Goal: Answer question/provide support: Share knowledge or assist other users

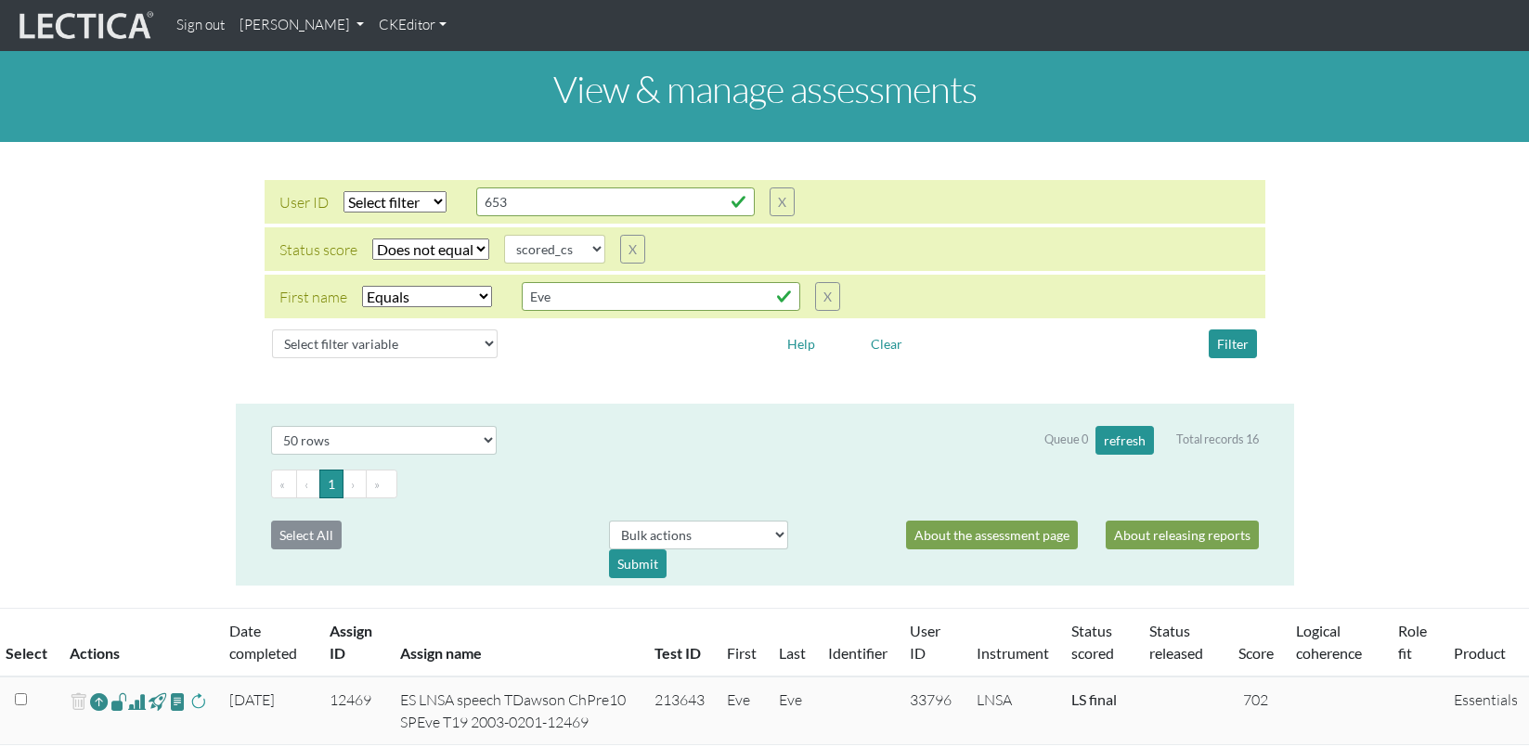
select select "not_iexact"
select select "scored_cs"
select select "iexact"
select select "50"
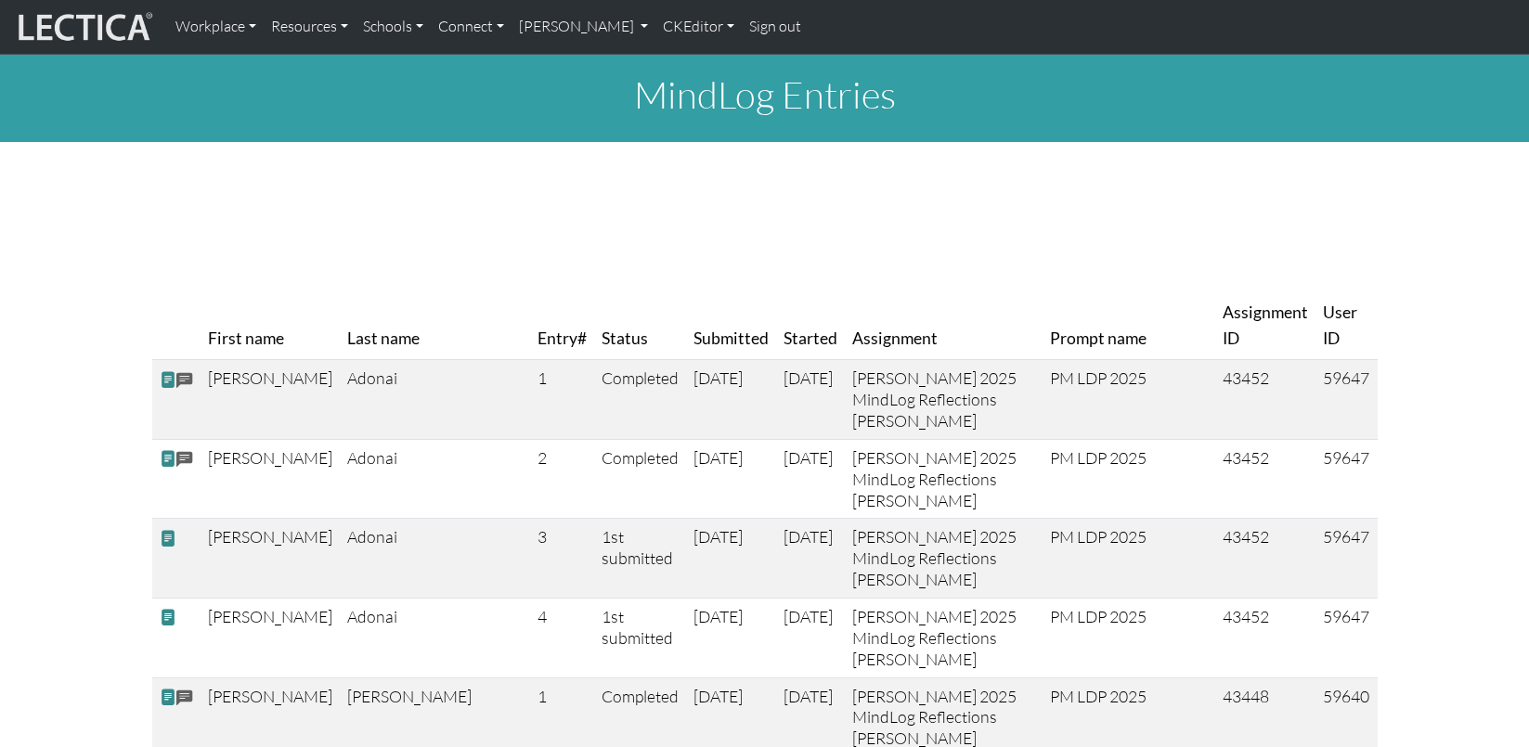
scroll to position [4012, 0]
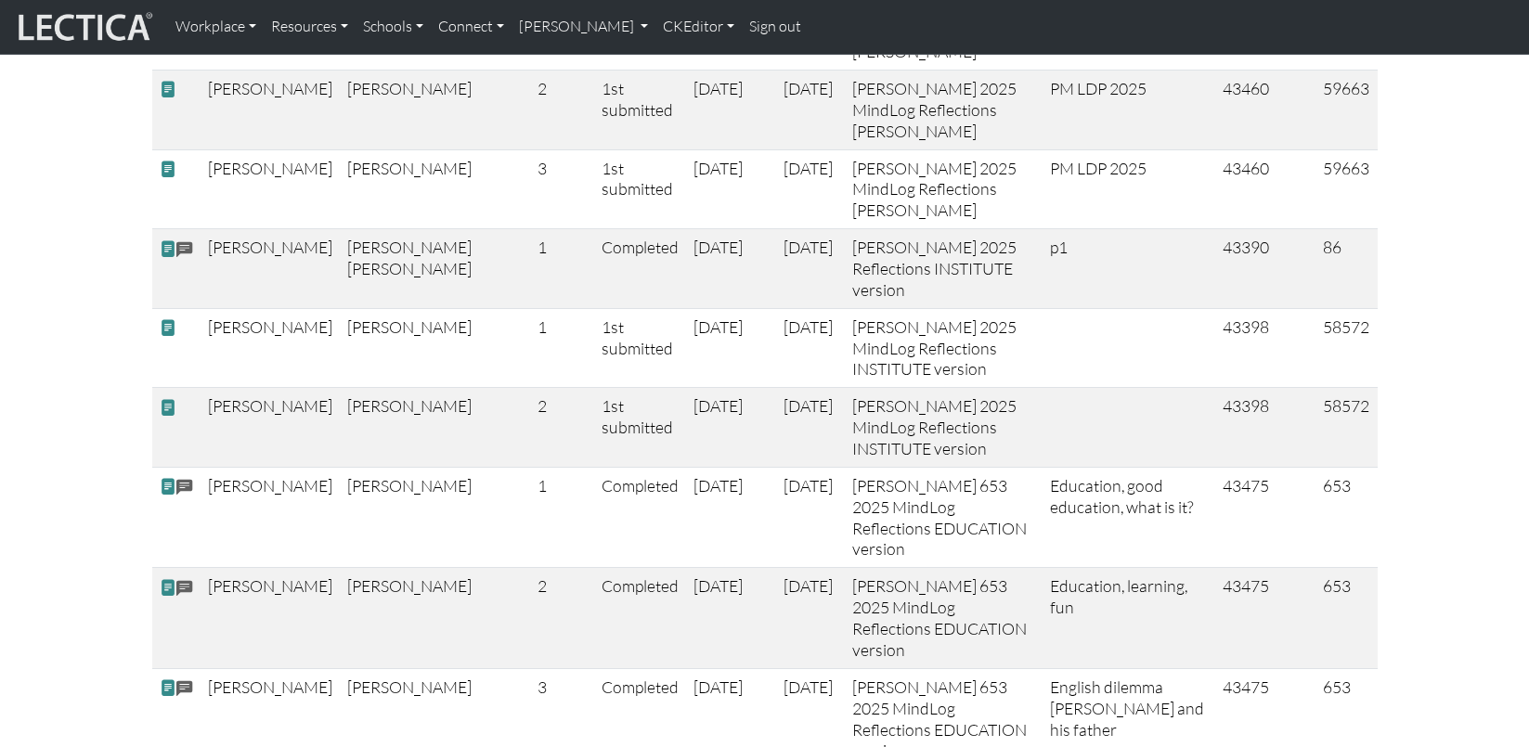
scroll to position [4197, 0]
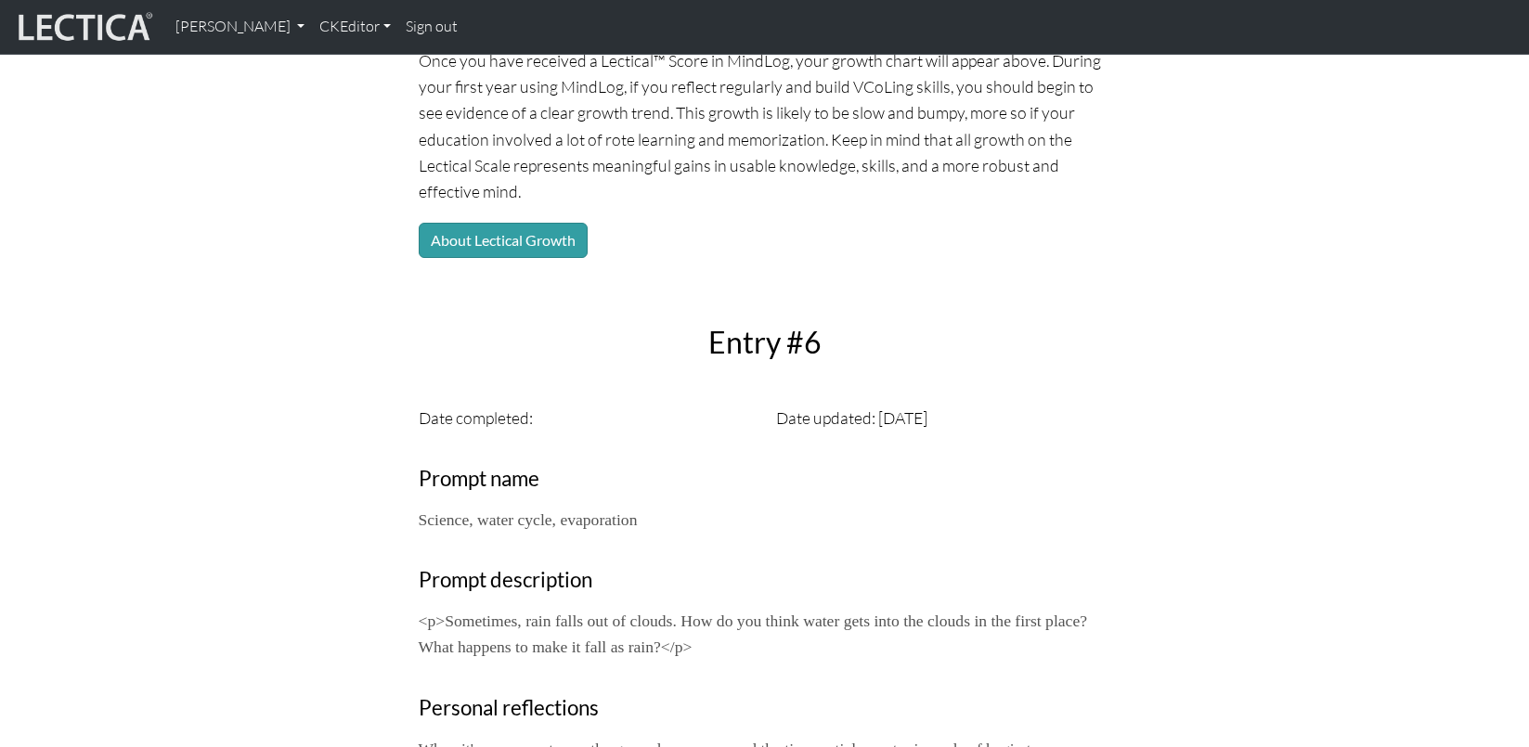
scroll to position [311, 0]
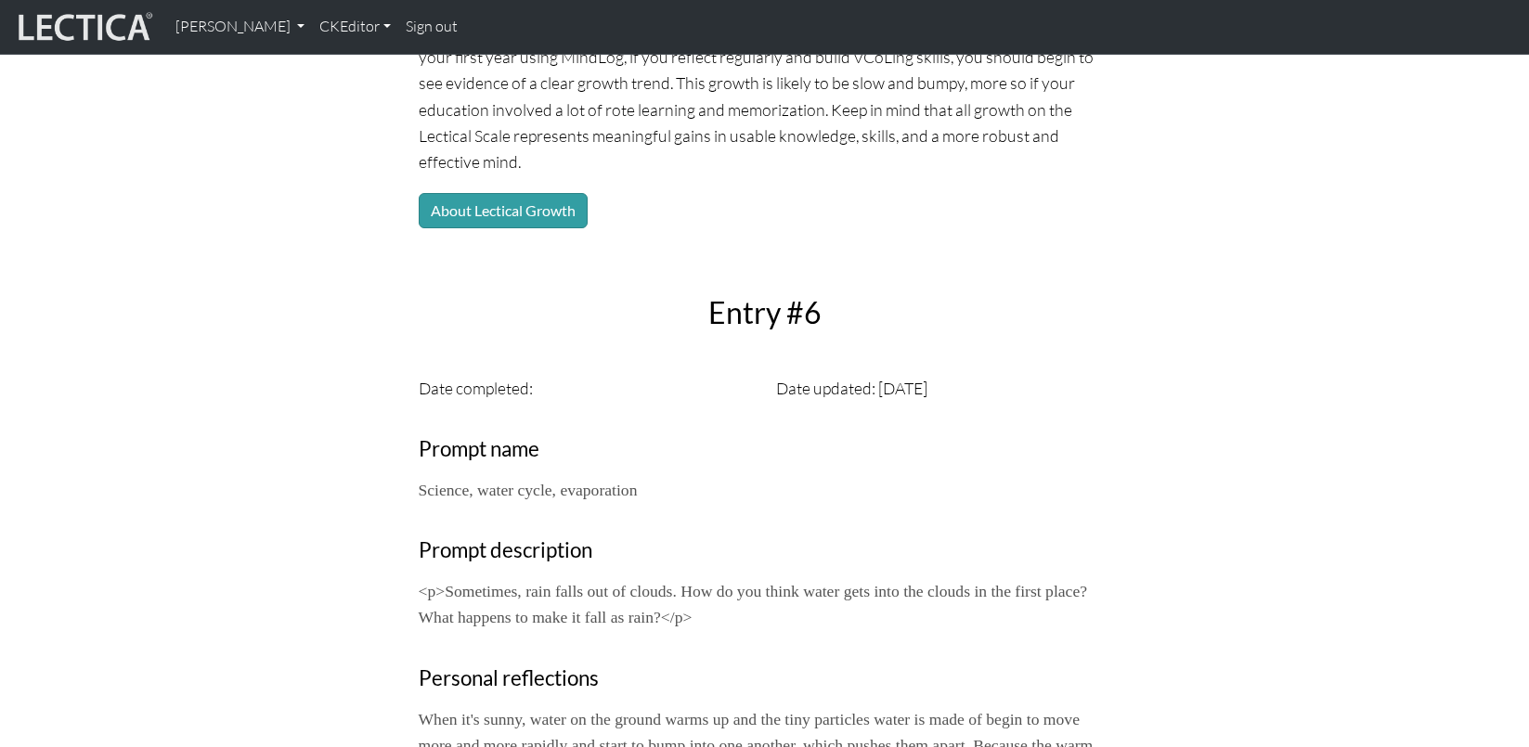
click at [596, 375] on div "Date completed:" at bounding box center [586, 388] width 357 height 26
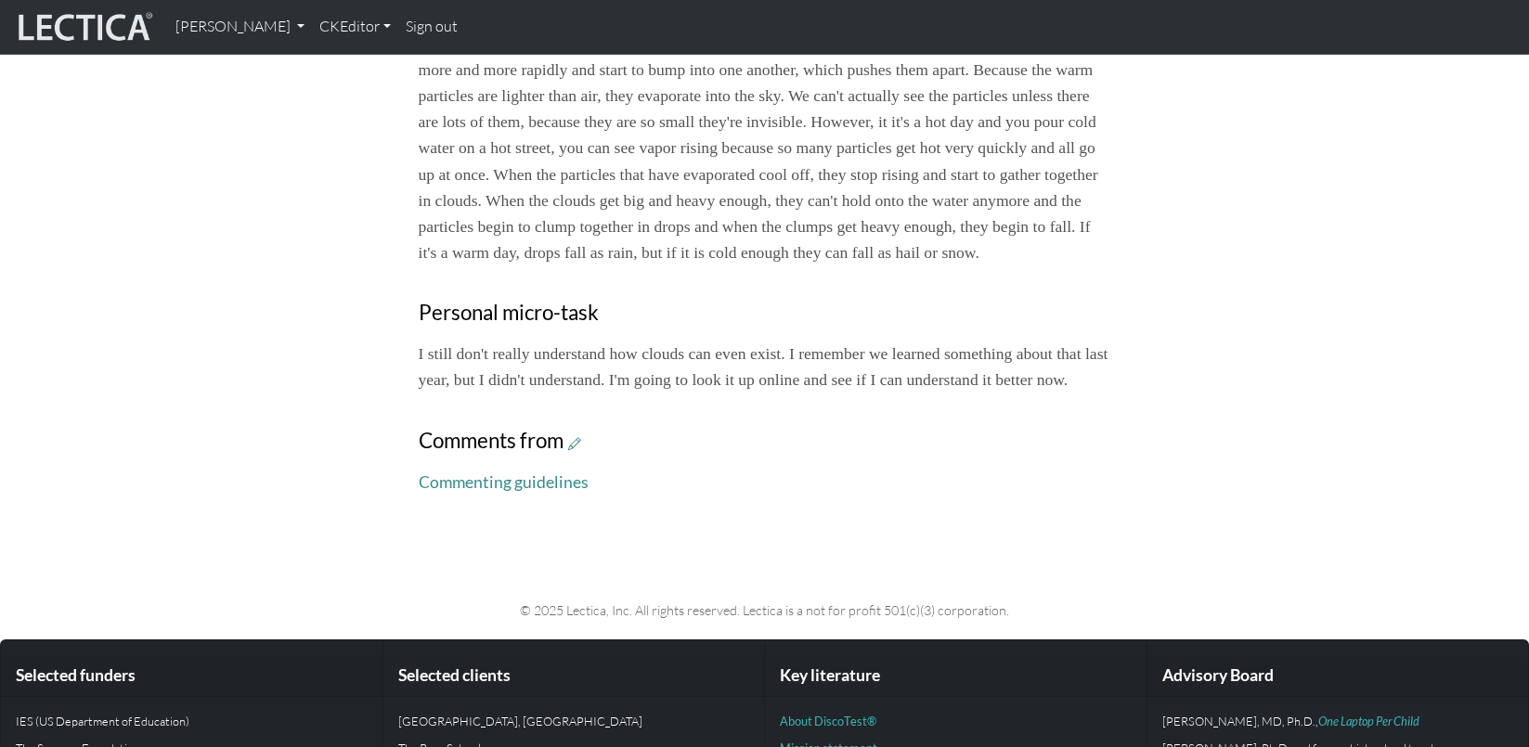
scroll to position [985, 0]
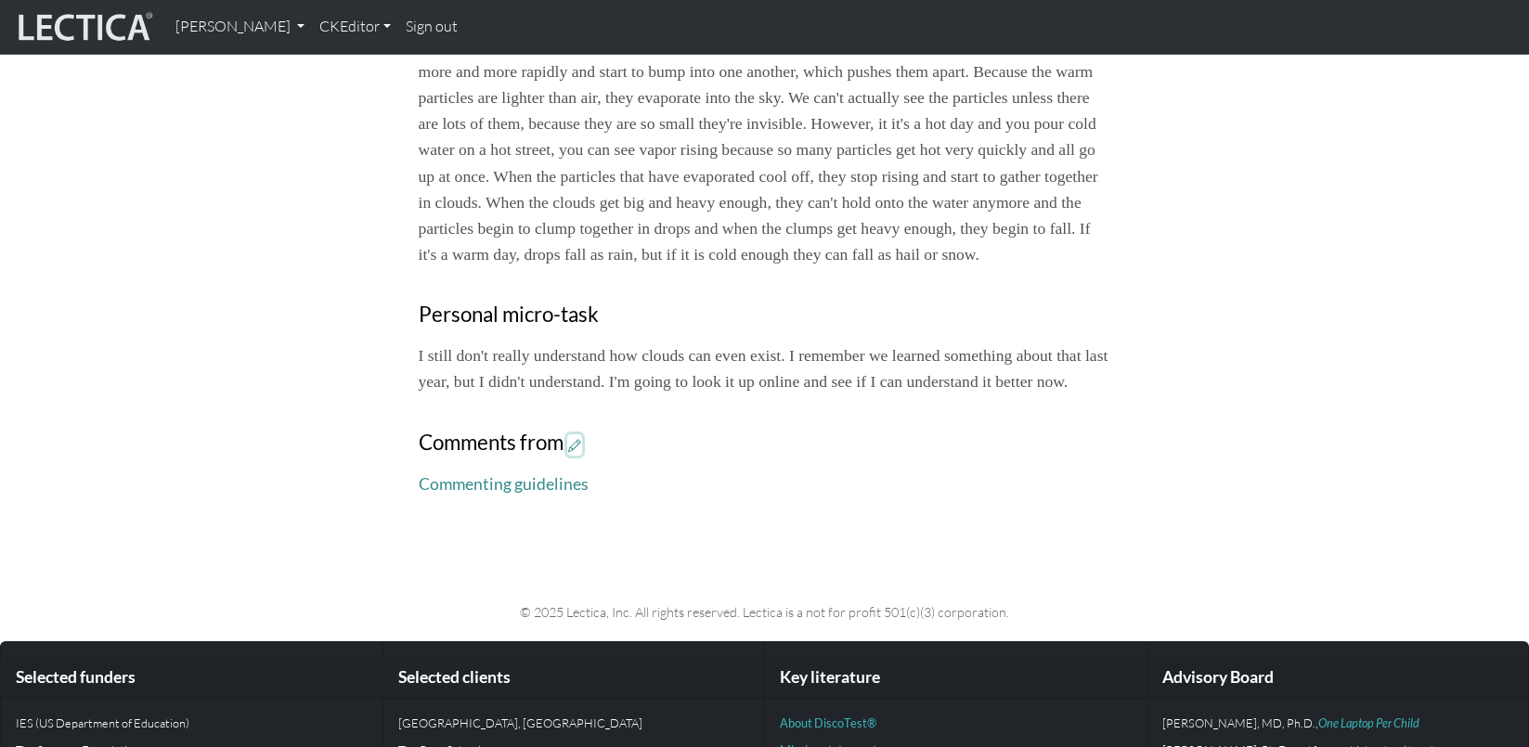
click at [568, 437] on icon at bounding box center [574, 445] width 13 height 16
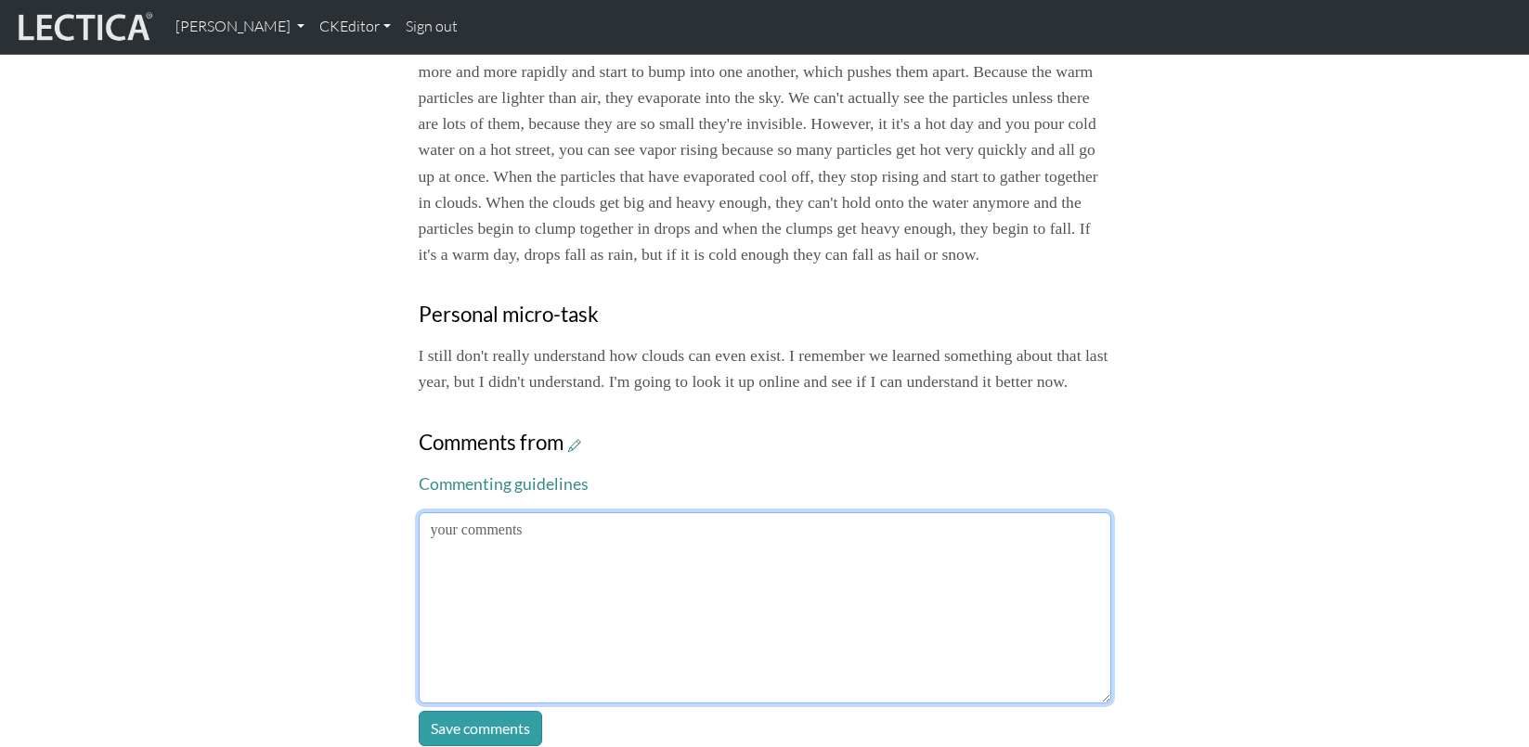
click at [516, 513] on textarea at bounding box center [765, 608] width 693 height 191
click at [736, 513] on textarea "It looks to me like you remembered quite a lot form your" at bounding box center [765, 608] width 693 height 191
drag, startPoint x: 715, startPoint y: 465, endPoint x: 810, endPoint y: 469, distance: 94.8
click at [810, 513] on textarea "It looks to me like you remembered quite a lot fom your" at bounding box center [765, 608] width 693 height 191
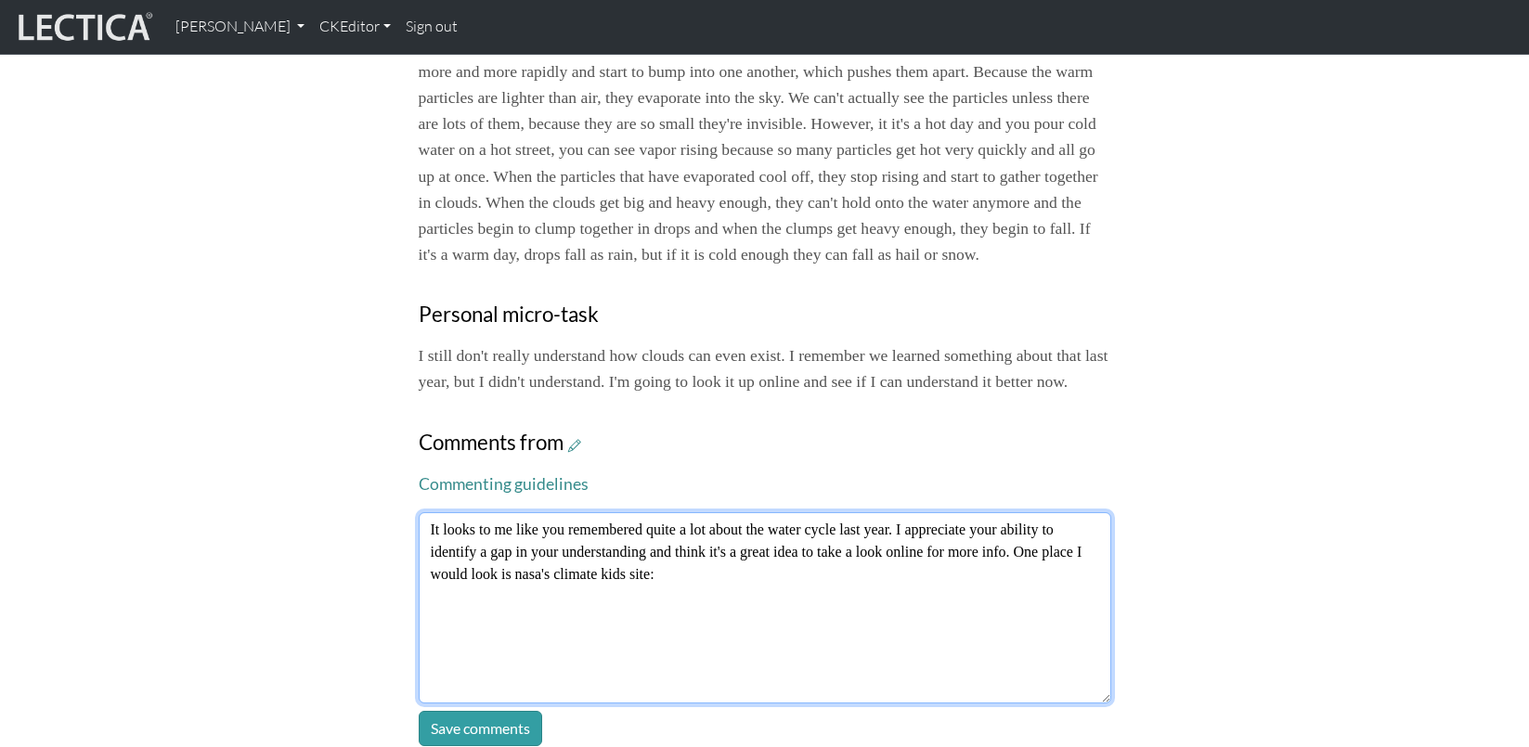
paste textarea "https://climatekids.nasa.gov/cloud-formation/"
type textarea "It looks to me like you remembered quite a lot about the water cycle last year.…"
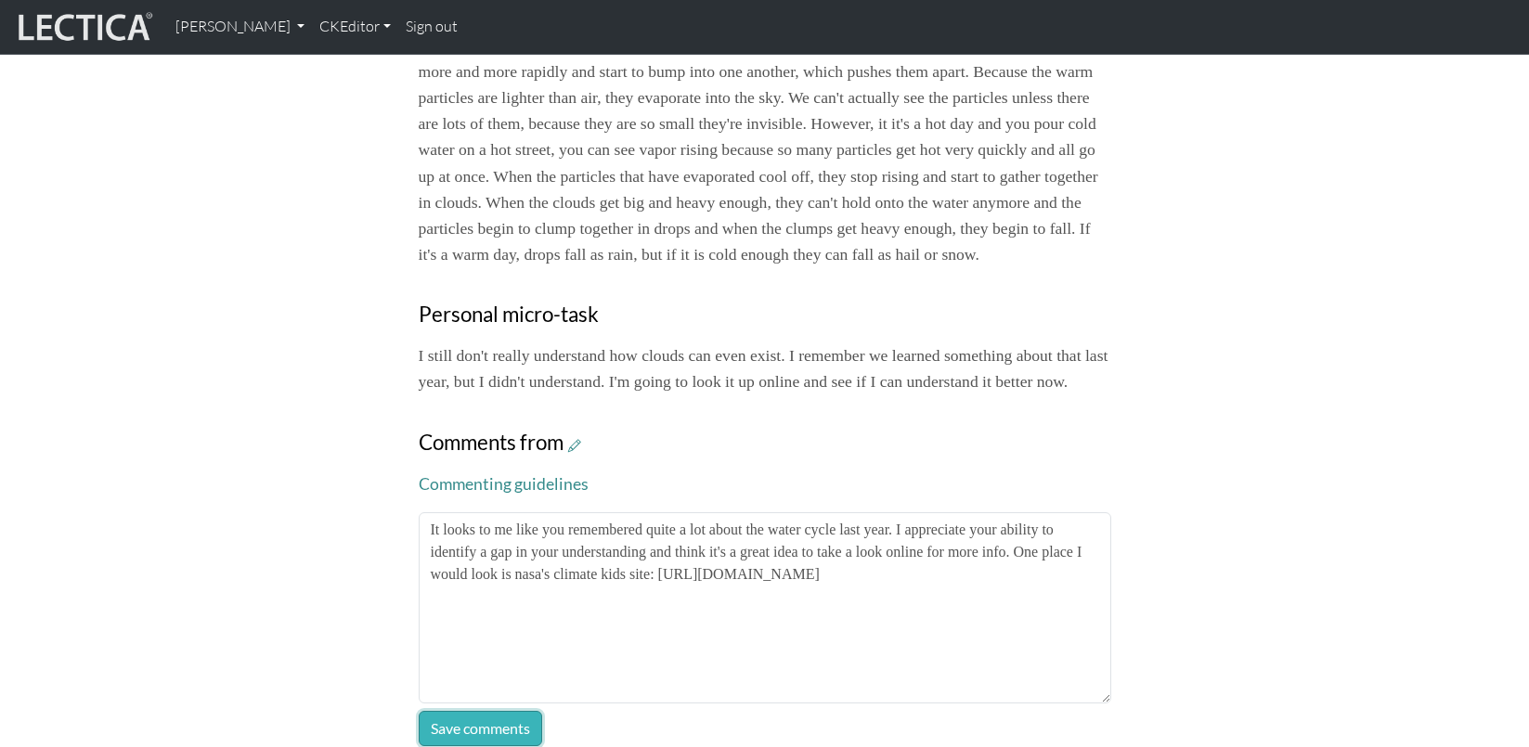
click at [487, 711] on button "Save comments" at bounding box center [480, 728] width 123 height 35
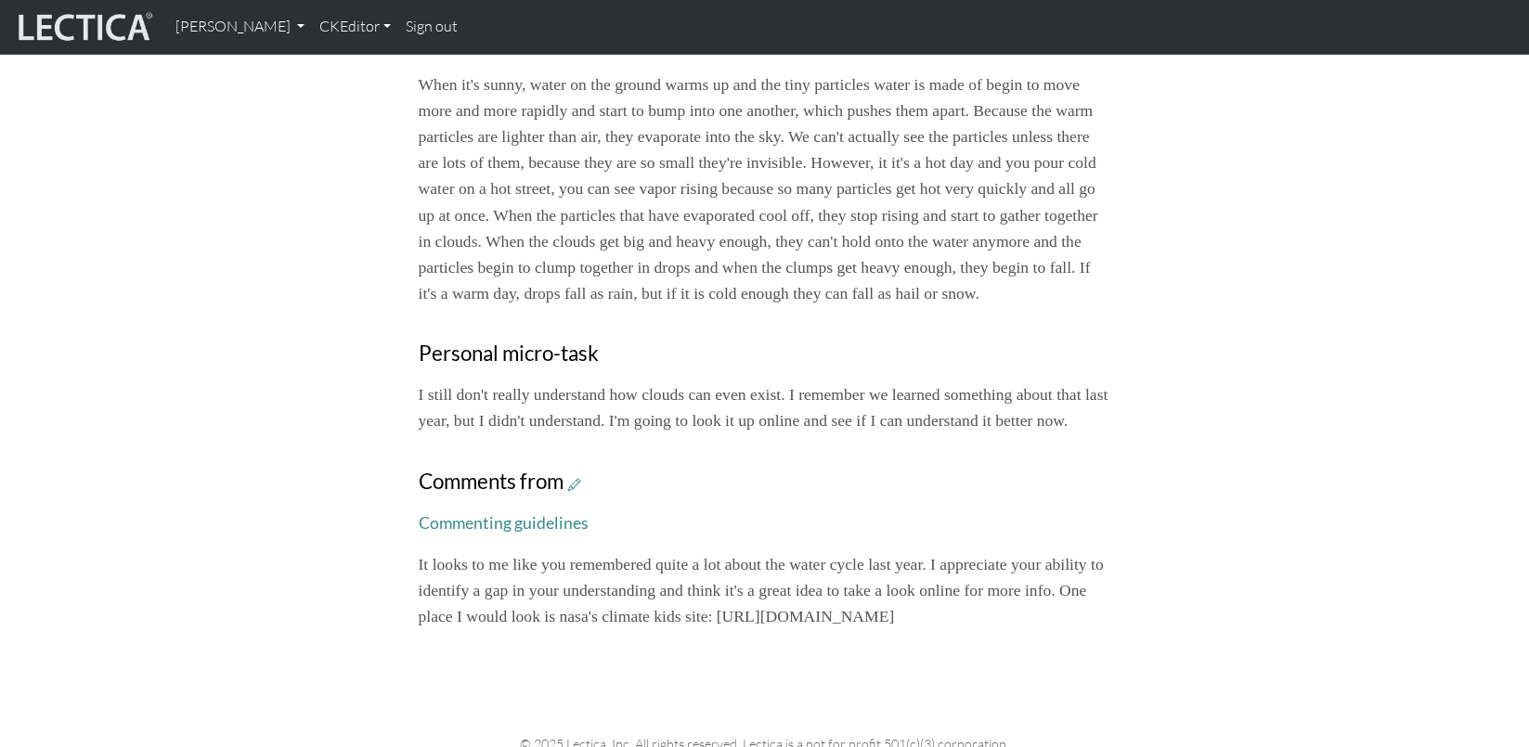
scroll to position [955, 0]
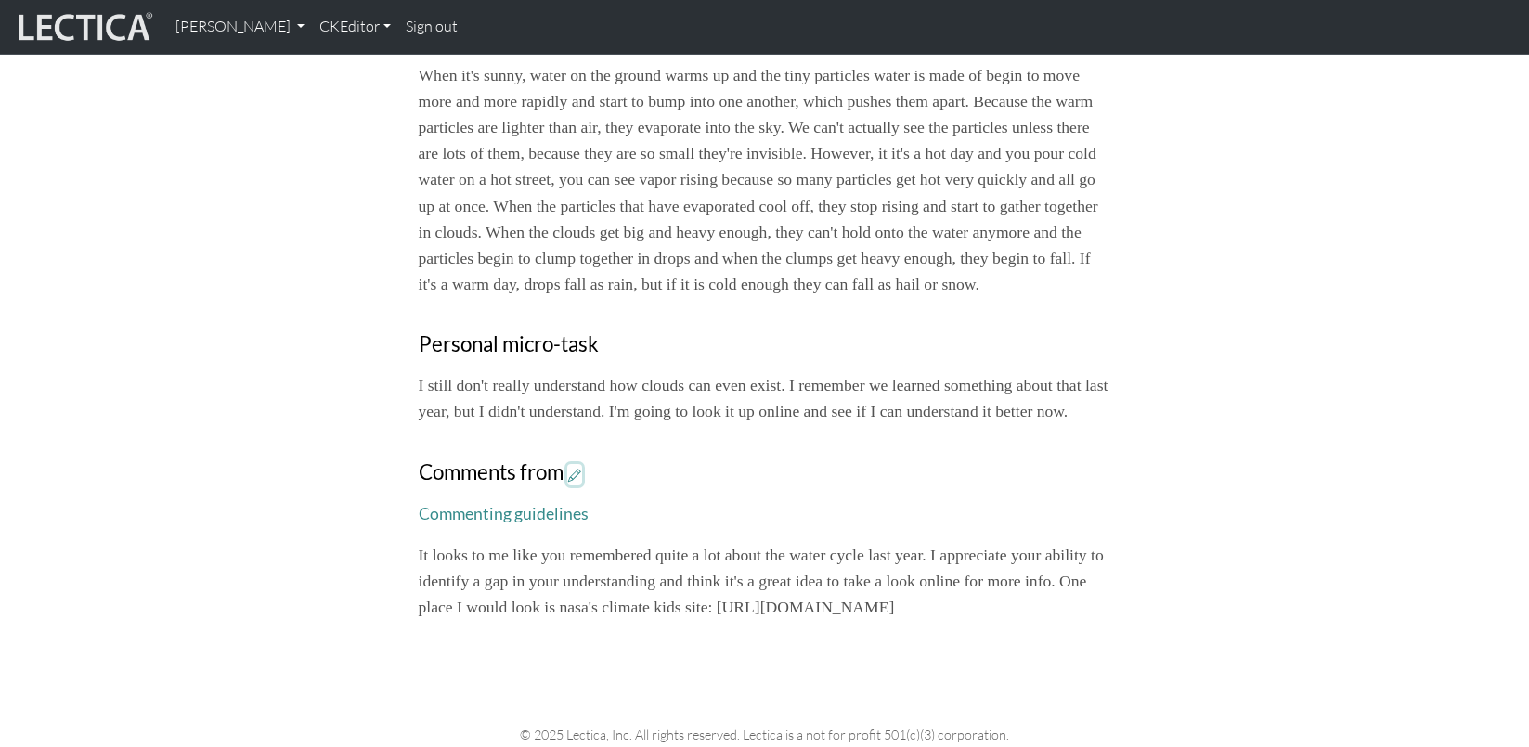
click at [568, 467] on icon at bounding box center [574, 475] width 13 height 16
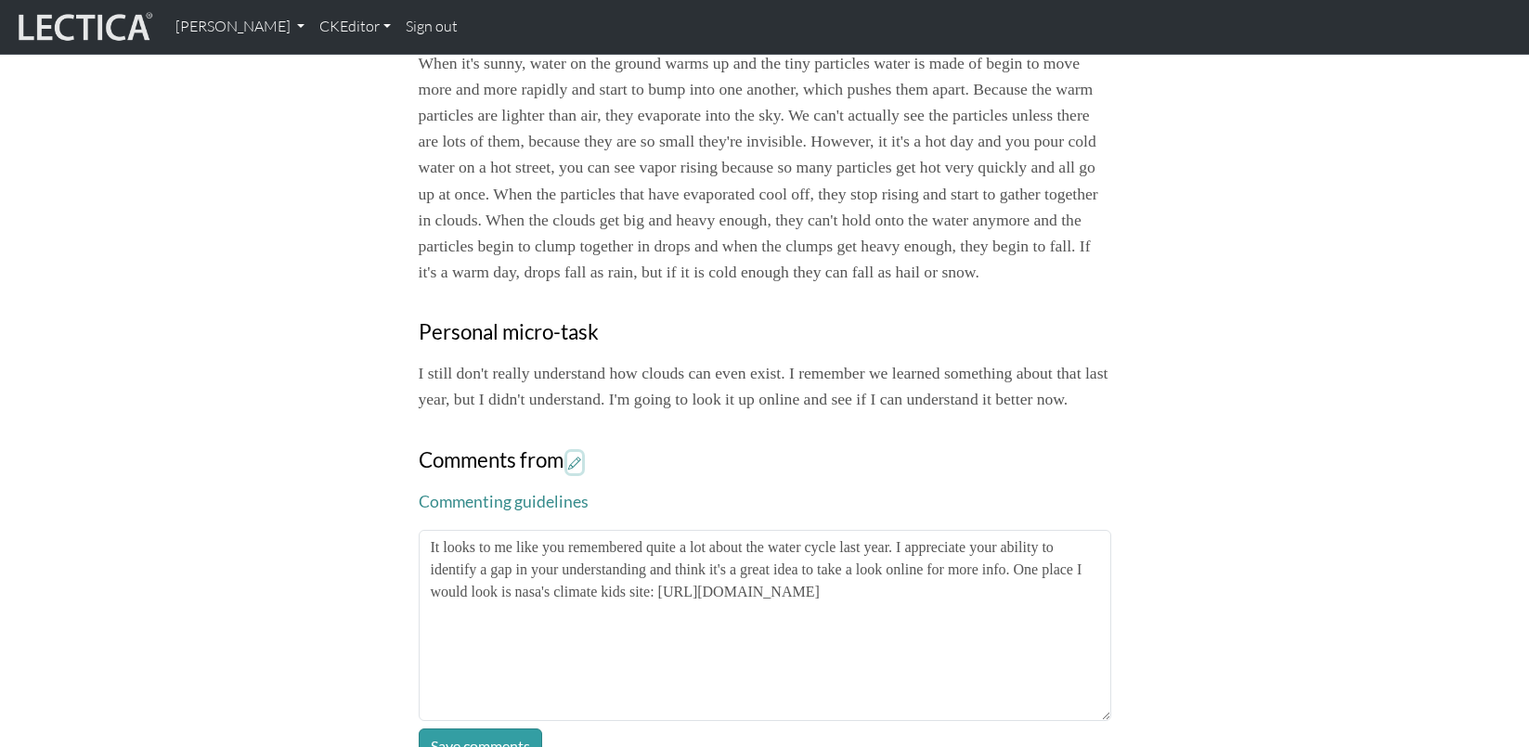
scroll to position [968, 0]
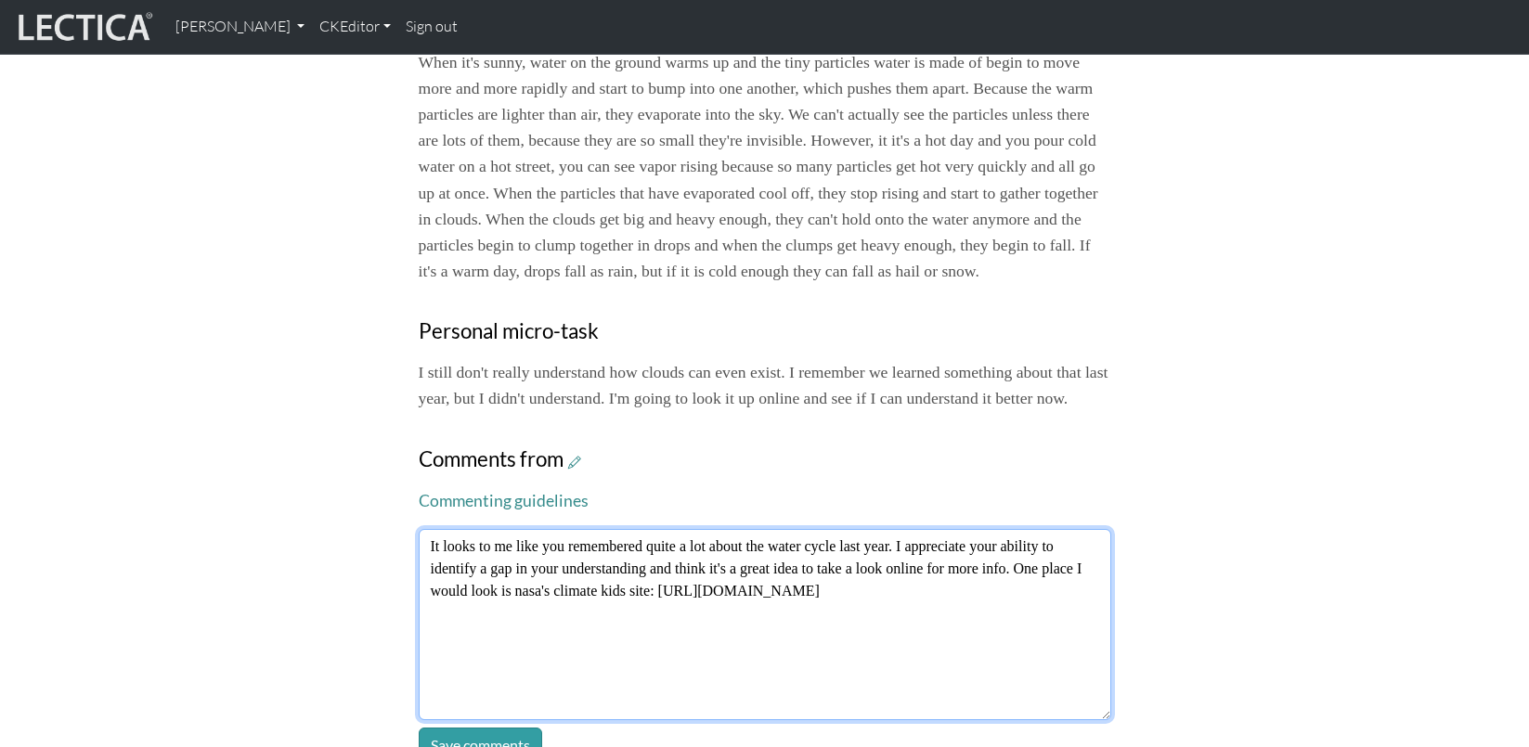
click at [559, 529] on textarea "It looks to me like you remembered quite a lot about the water cycle last year.…" at bounding box center [765, 624] width 693 height 191
click at [609, 529] on textarea "It looks to me like you remembered quite a lot about the water cycle last year.…" at bounding box center [765, 624] width 693 height 191
type textarea "It looks to me like you remembered quite a lot about the water cycle last year.…"
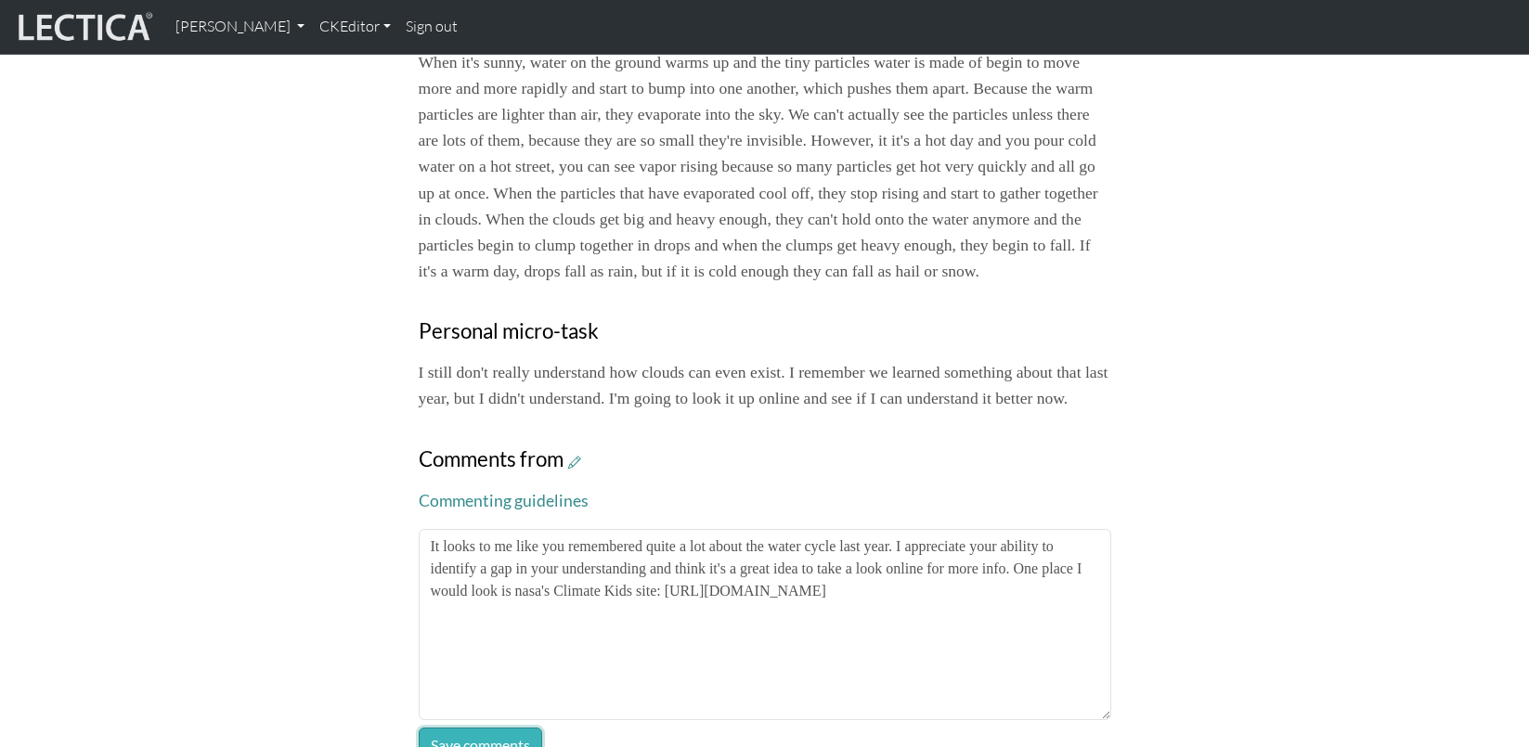
click at [471, 728] on button "Save comments" at bounding box center [480, 745] width 123 height 35
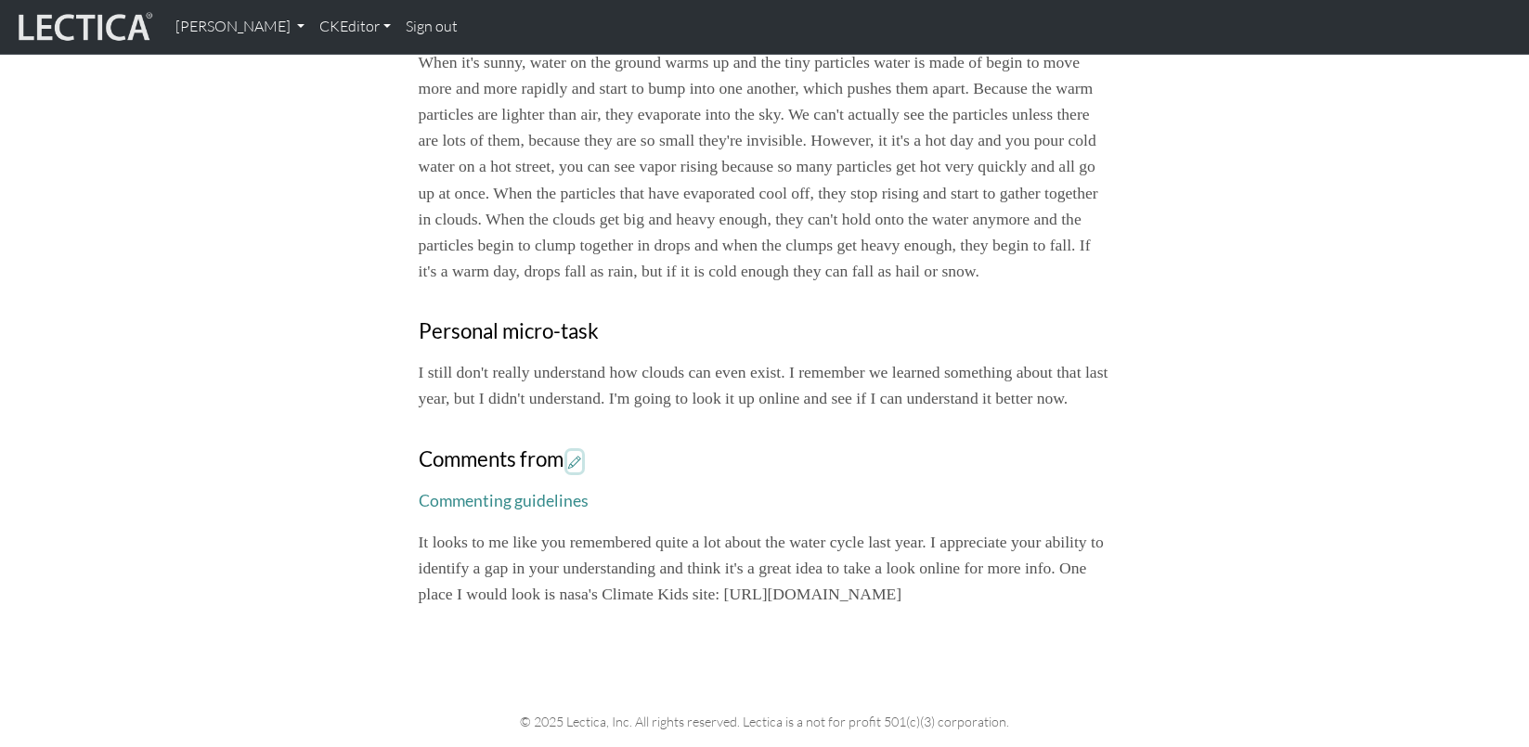
click at [568, 454] on icon at bounding box center [574, 462] width 13 height 16
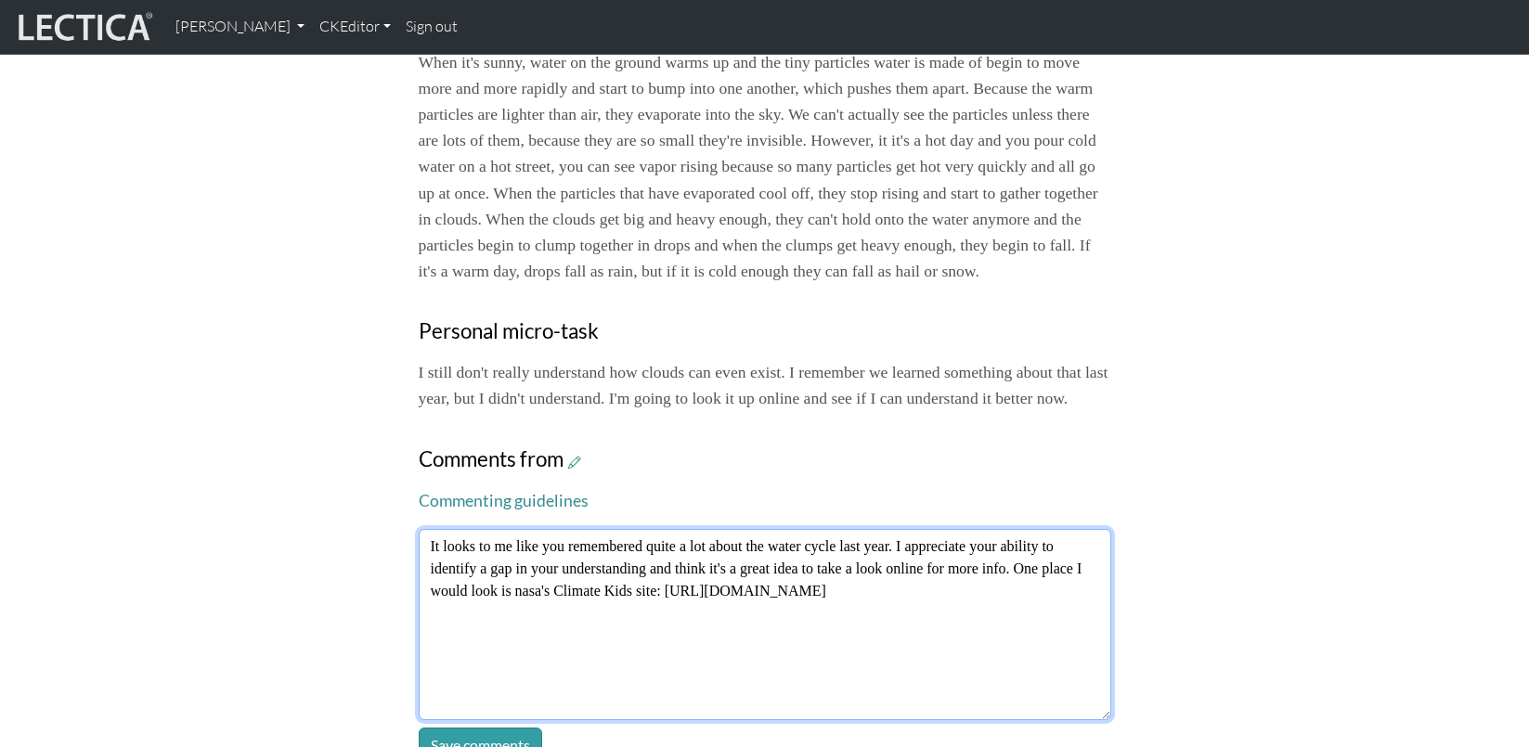
click at [588, 529] on textarea "It looks to me like you remembered quite a lot about the water cycle last year.…" at bounding box center [765, 624] width 693 height 191
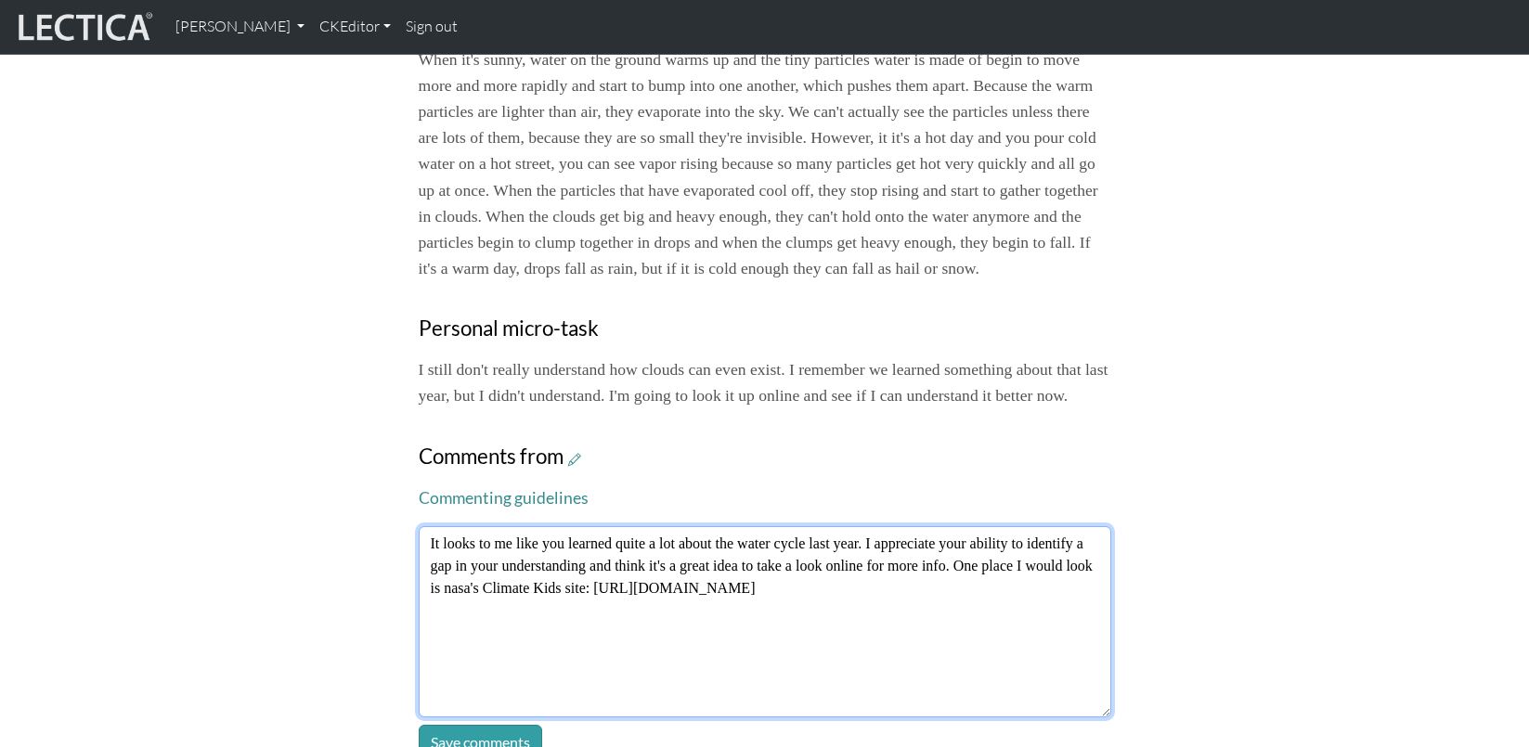
scroll to position [976, 0]
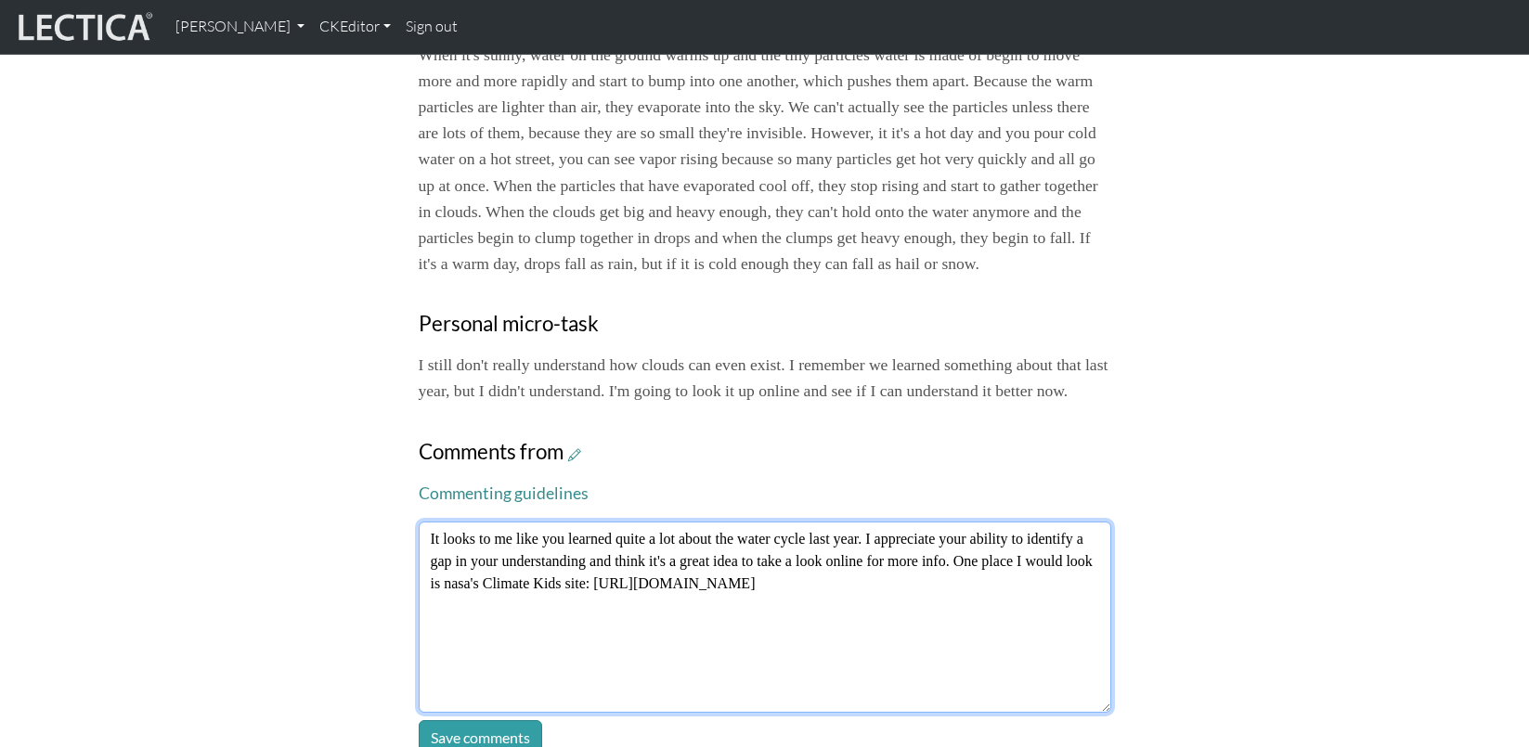
drag, startPoint x: 662, startPoint y: 474, endPoint x: 677, endPoint y: 474, distance: 14.9
click at [677, 522] on textarea "It looks to me like you learned quite a lot about the water cycle last year. I …" at bounding box center [765, 617] width 693 height 191
type textarea "It looks to me like you learned quite a bit about the water cycle last year. I …"
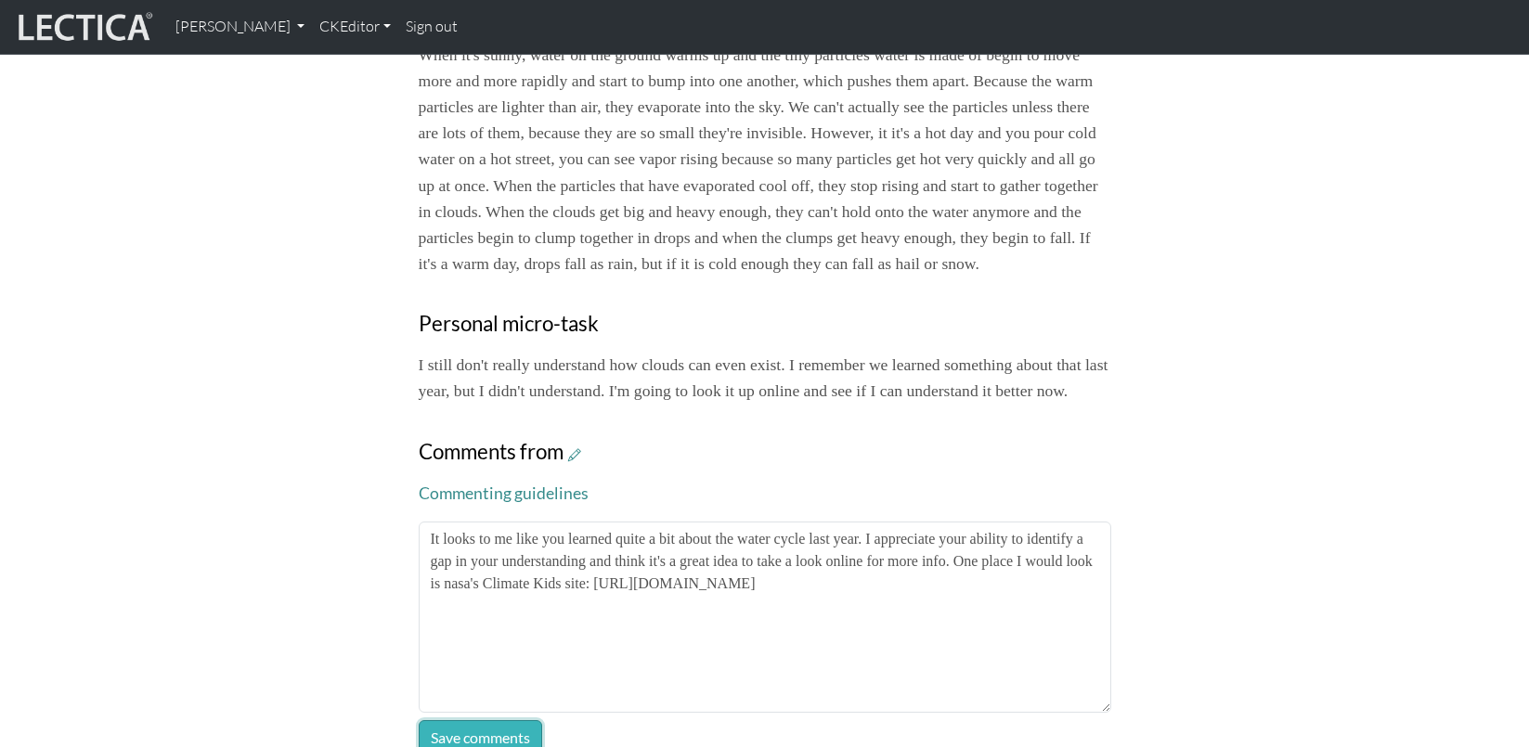
click at [474, 721] on button "Save comments" at bounding box center [480, 738] width 123 height 35
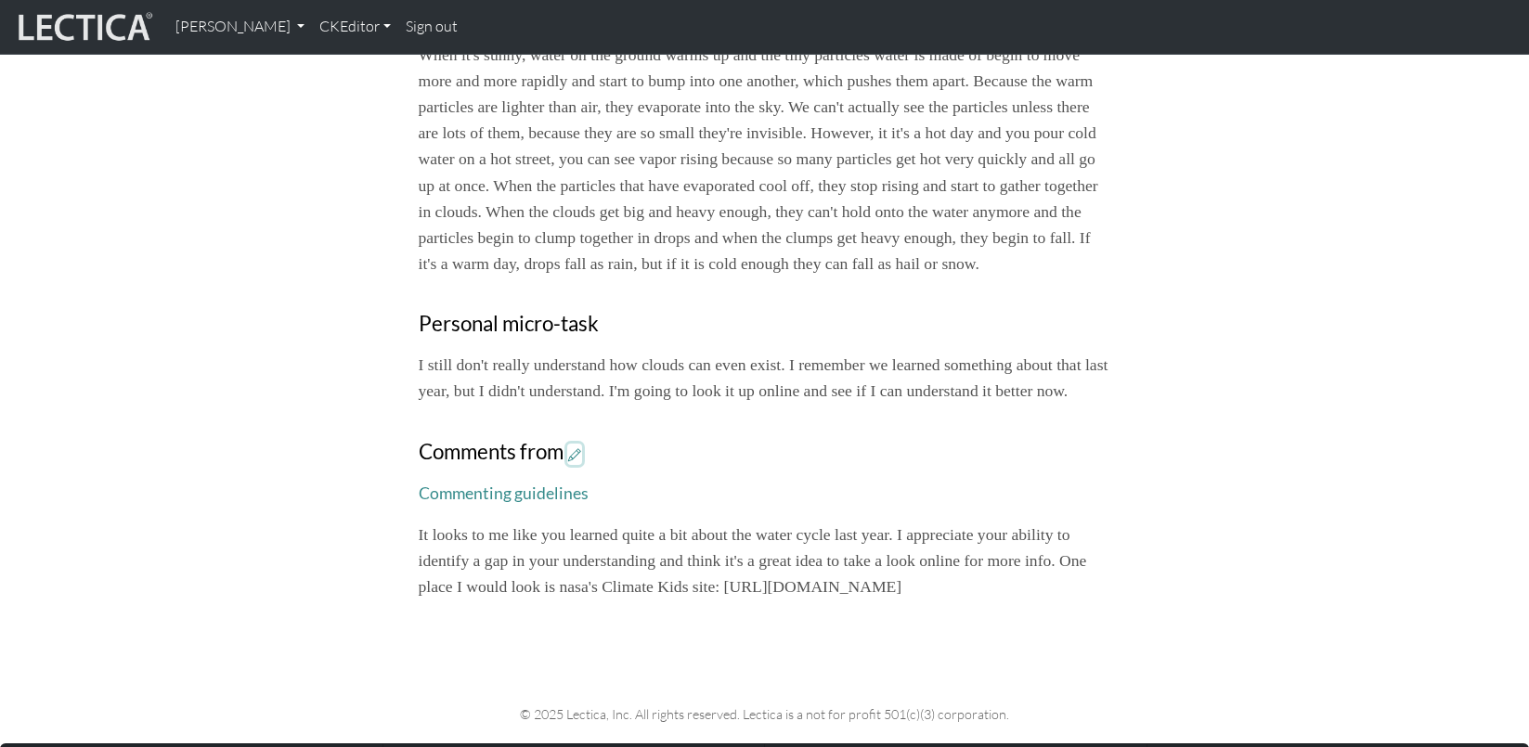
click at [568, 447] on icon at bounding box center [574, 455] width 13 height 16
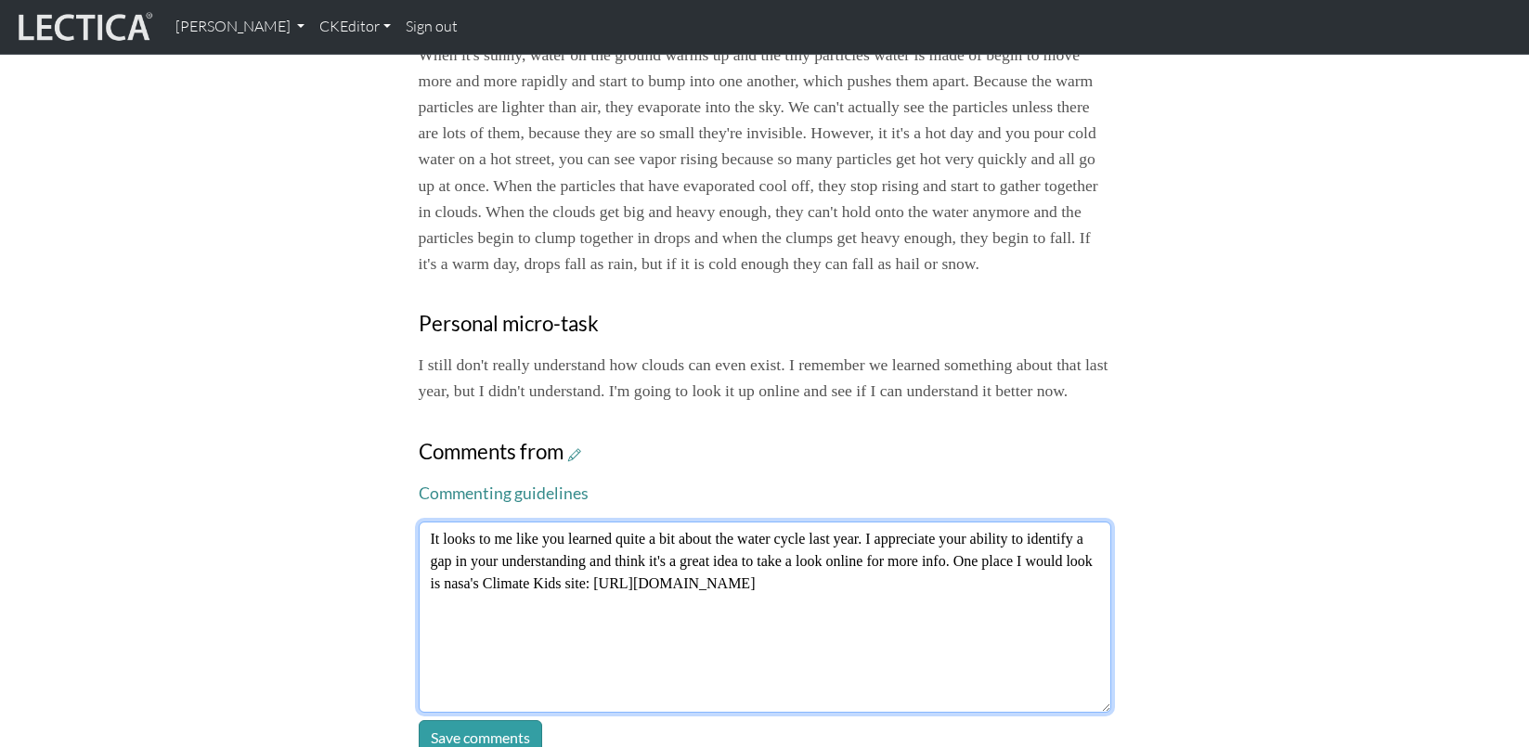
drag, startPoint x: 475, startPoint y: 512, endPoint x: 501, endPoint y: 512, distance: 26.0
click at [501, 522] on textarea "It looks to me like you learned quite a bit about the water cycle last year. I …" at bounding box center [765, 617] width 693 height 191
type textarea "It looks to me like you learned quite a bit about the water cycle last year. I …"
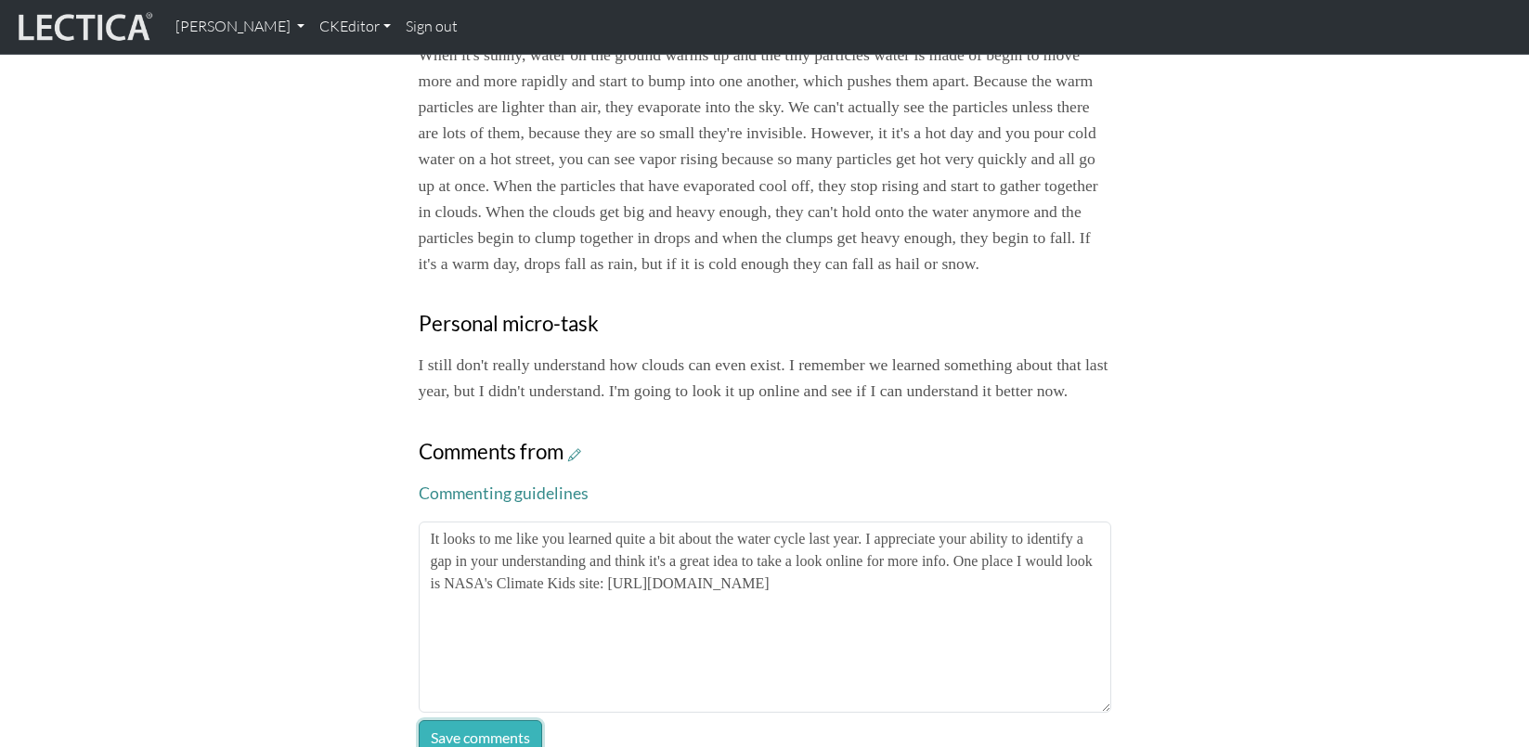
click at [458, 721] on button "Save comments" at bounding box center [480, 738] width 123 height 35
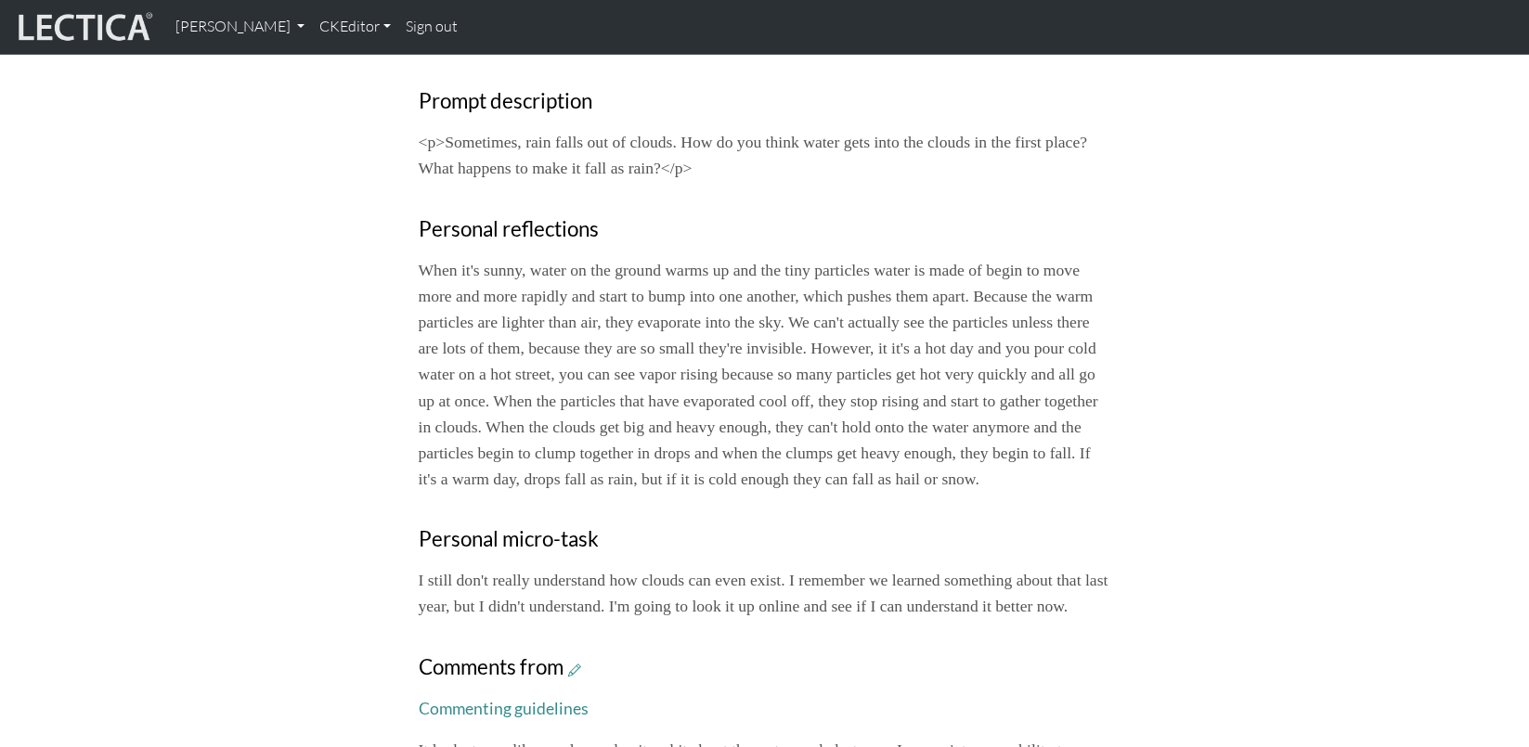
scroll to position [809, 0]
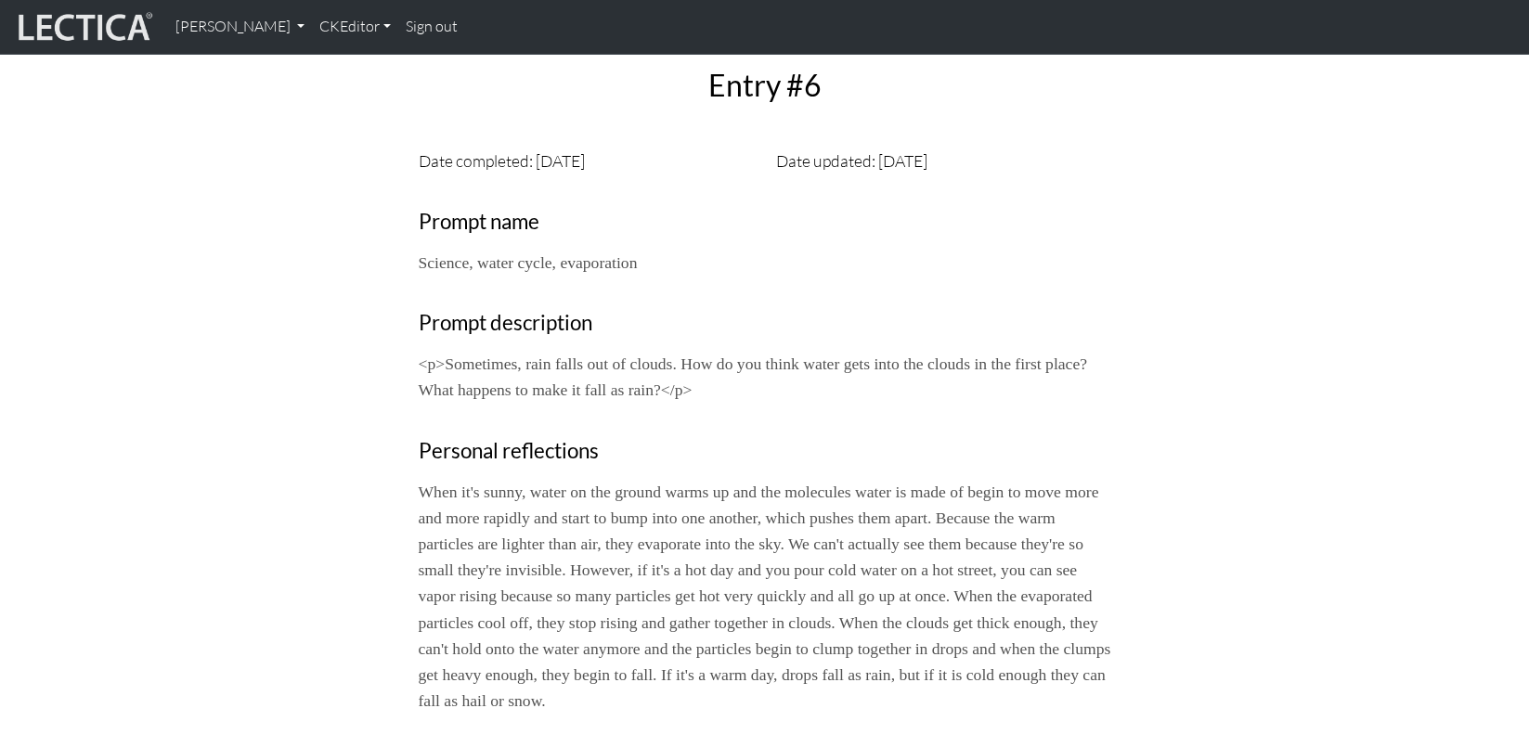
scroll to position [537, 0]
click at [585, 353] on p "<p>Sometimes, rain falls out of clouds. How do you think water gets into the cl…" at bounding box center [765, 379] width 693 height 52
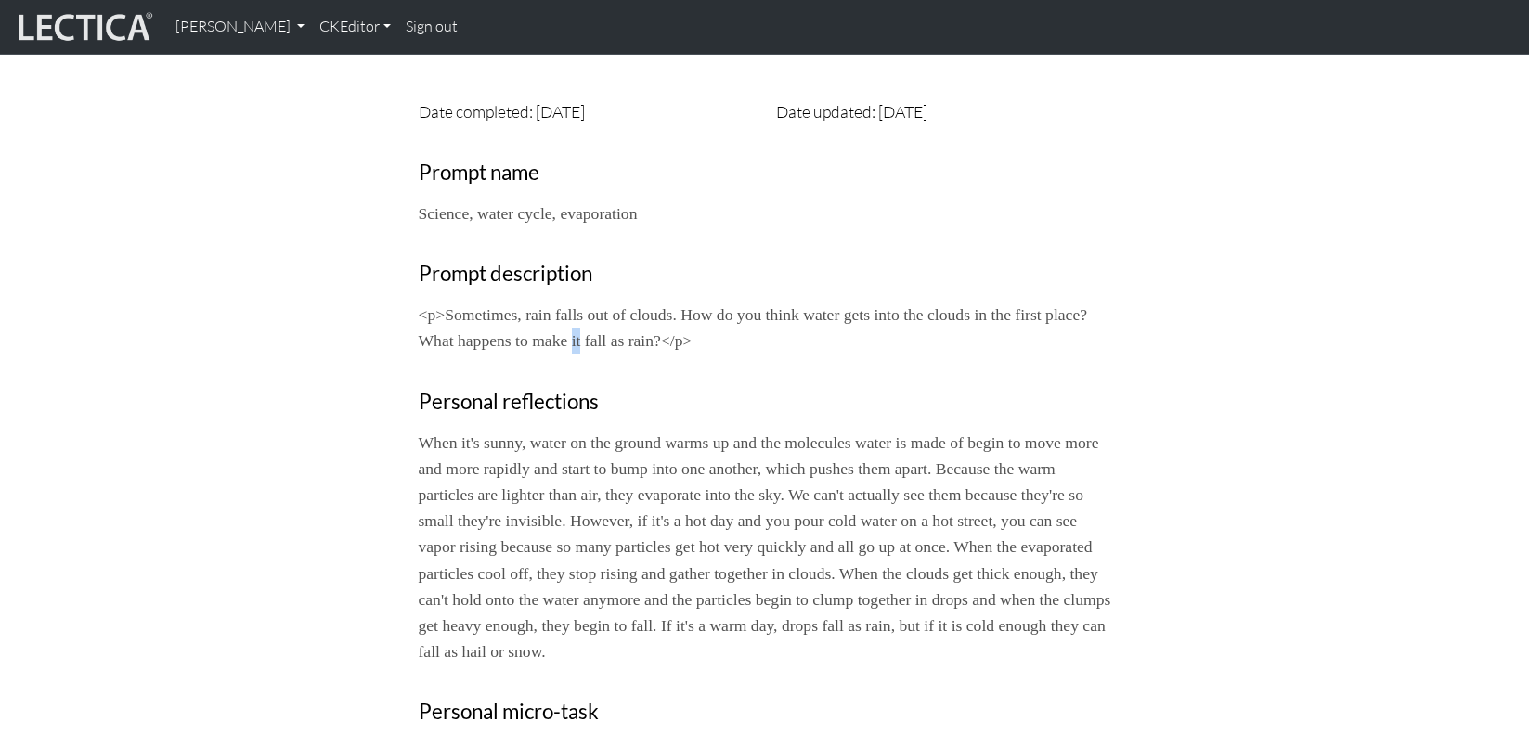
scroll to position [565, 0]
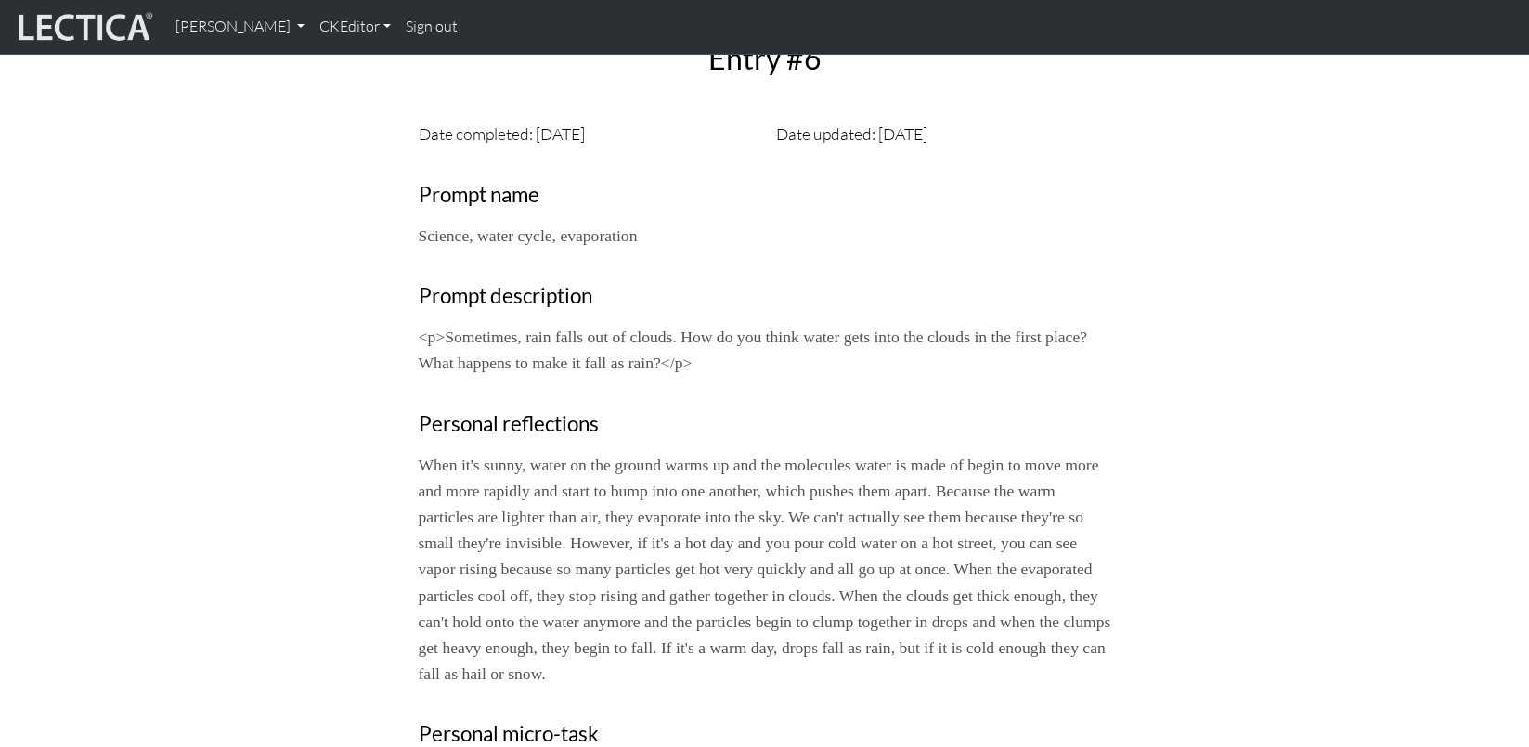
click at [738, 324] on p "<p>Sometimes, rain falls out of clouds. How do you think water gets into the cl…" at bounding box center [765, 350] width 693 height 52
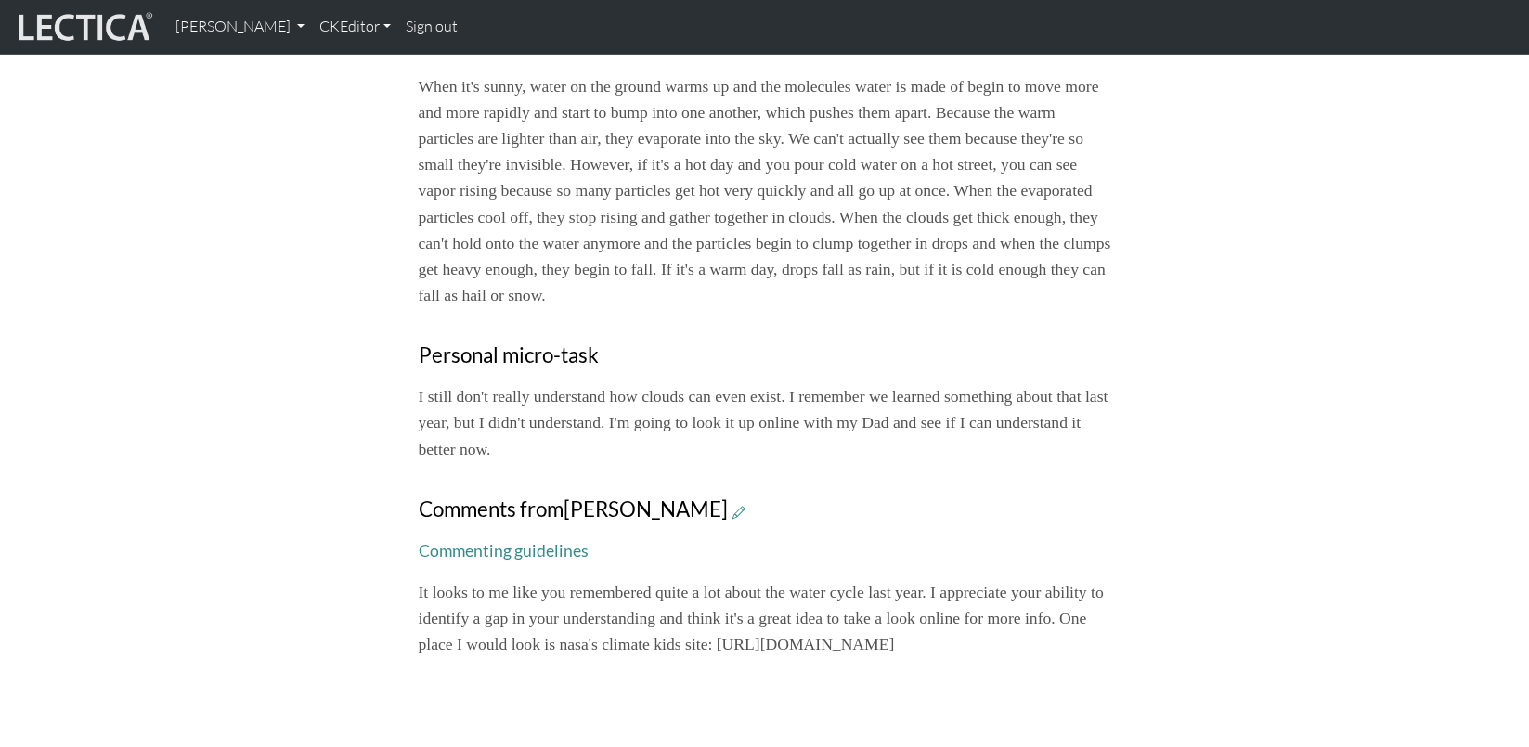
scroll to position [964, 0]
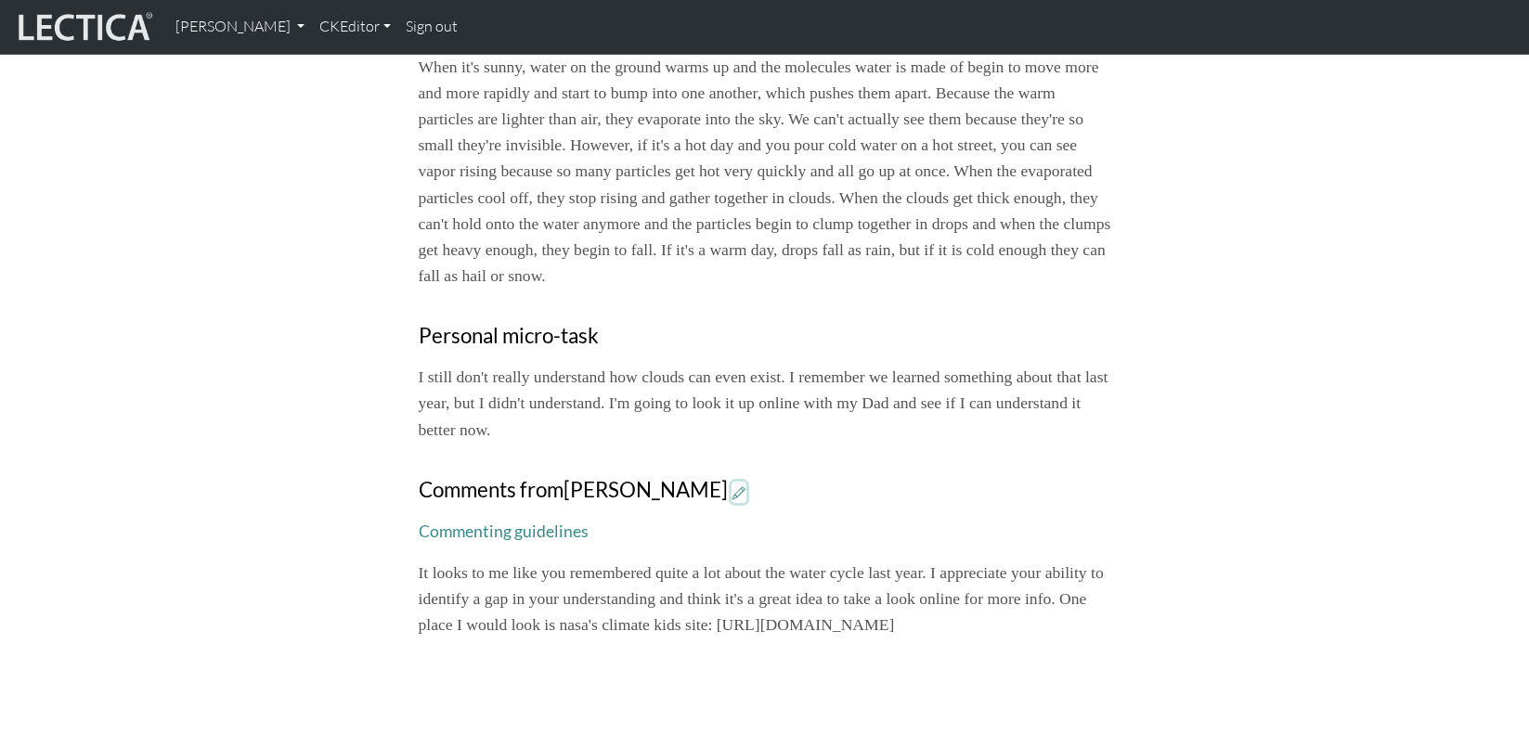
click at [733, 485] on icon at bounding box center [739, 493] width 13 height 16
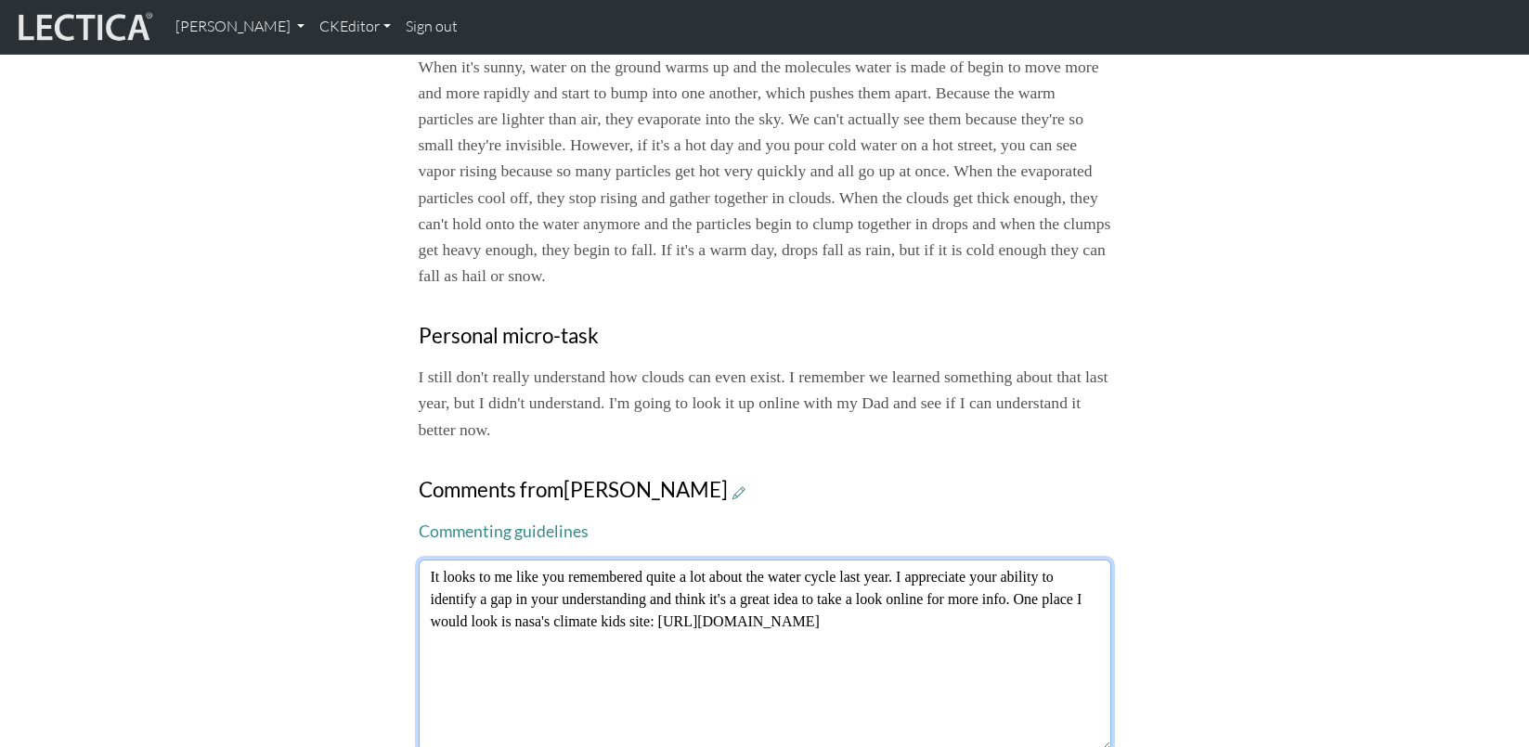
drag, startPoint x: 514, startPoint y: 495, endPoint x: 542, endPoint y: 499, distance: 28.1
click at [542, 560] on textarea "It looks to me like you remembered quite a lot about the water cycle last year.…" at bounding box center [765, 655] width 693 height 191
click at [567, 560] on textarea "It looks to me like you remembered quite a lot about the water cycle last year.…" at bounding box center [765, 655] width 693 height 191
click at [619, 560] on textarea "It looks to me like you remembered quite a lot about the water cycle last year.…" at bounding box center [765, 655] width 693 height 191
type textarea "It looks to me like you remembered quite a lot about the water cycle last year.…"
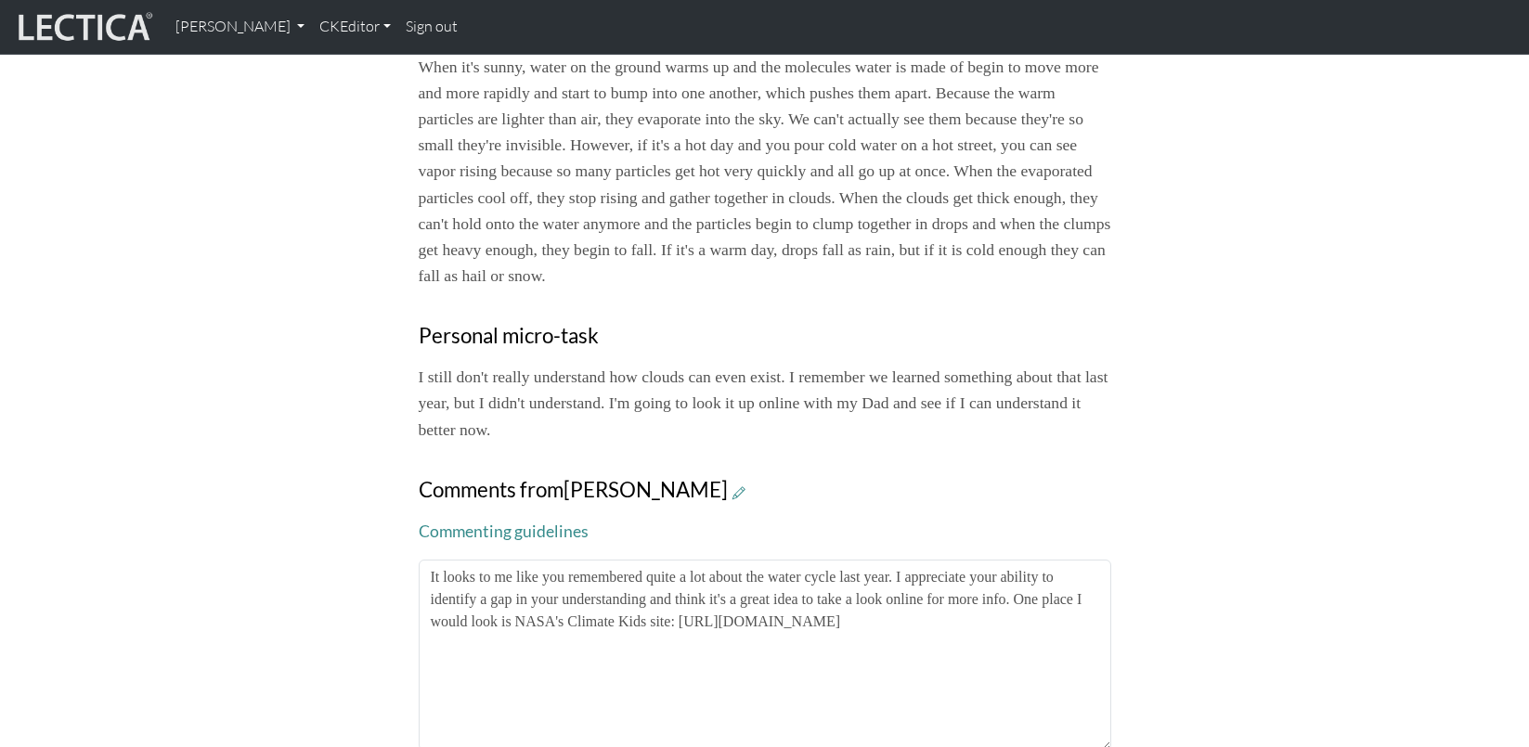
drag, startPoint x: 148, startPoint y: 578, endPoint x: 349, endPoint y: 619, distance: 205.8
click at [150, 578] on div "Your growth chart Once you have received a Lectical™ Score in MindLog, your gro…" at bounding box center [764, 17] width 1529 height 1553
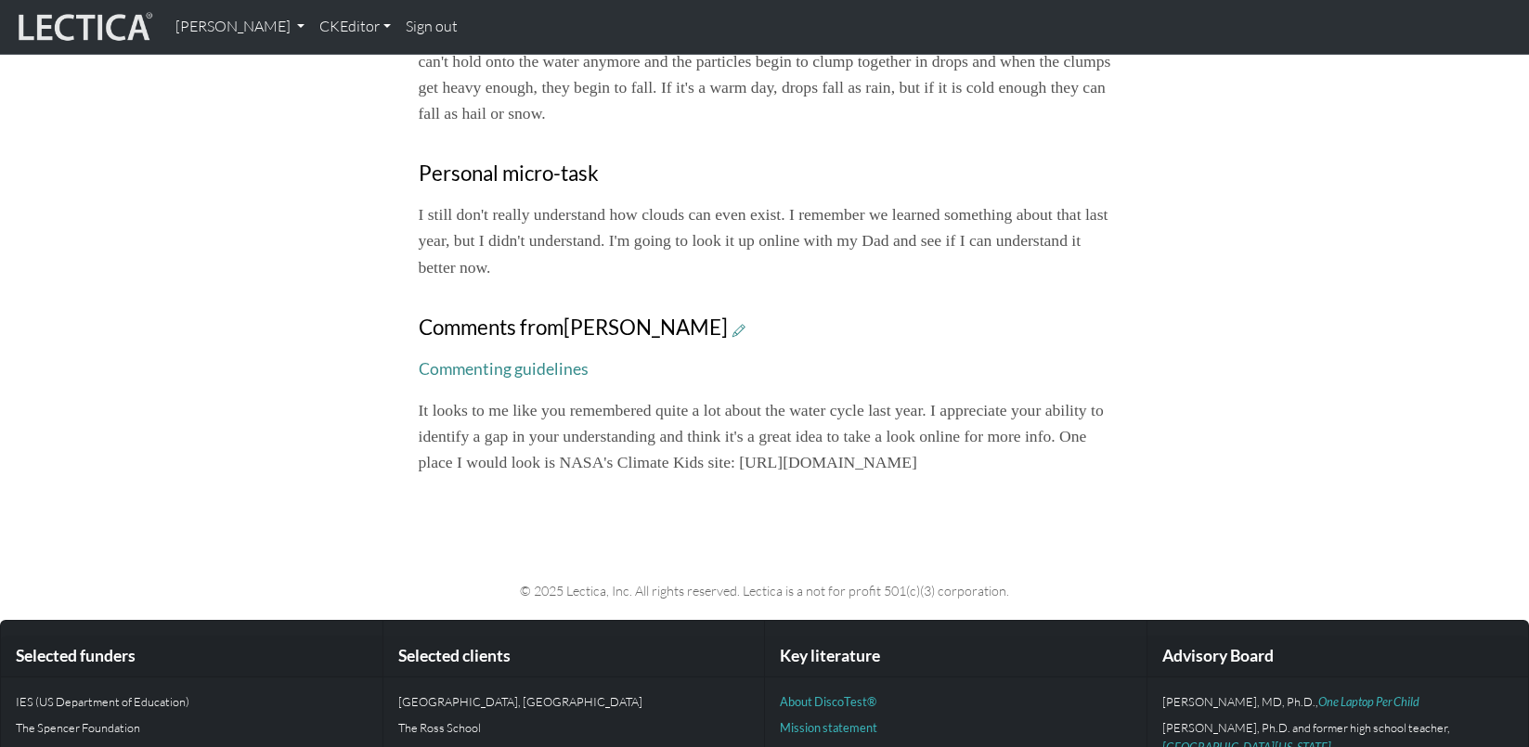
scroll to position [1147, 0]
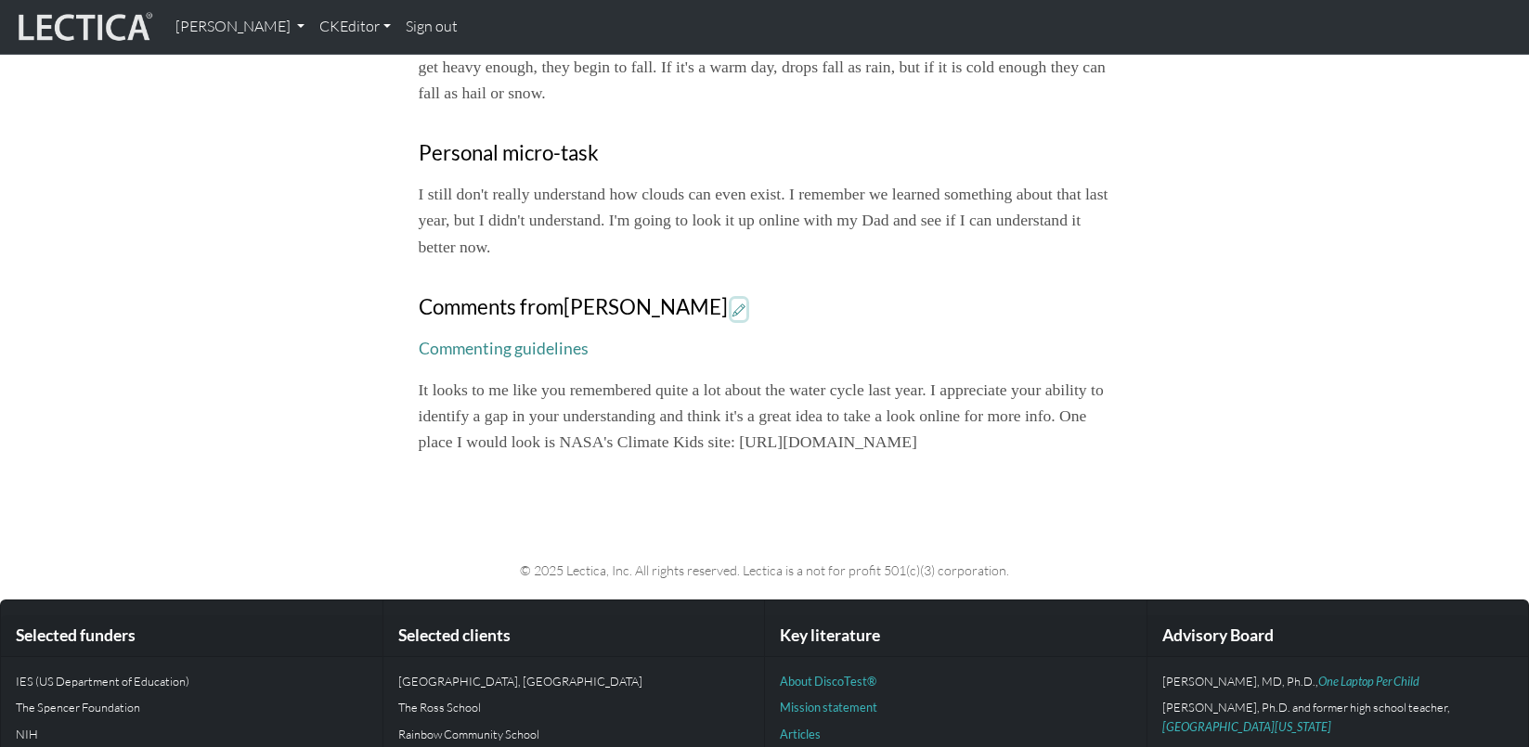
click at [733, 302] on icon at bounding box center [739, 310] width 13 height 16
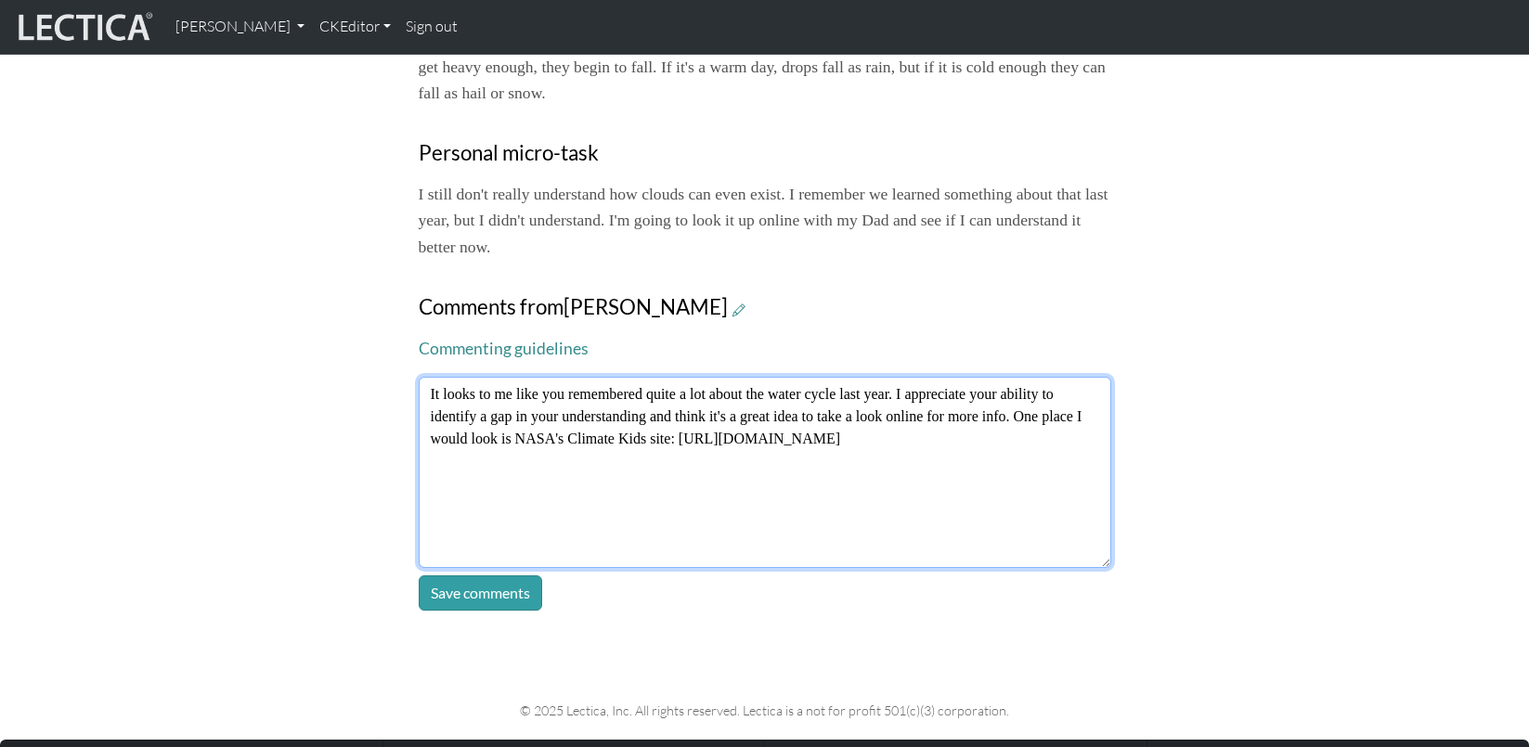
click at [429, 377] on textarea "It looks to me like you remembered quite a lot about the water cycle last year.…" at bounding box center [765, 472] width 693 height 191
paste textarea "When it's sunny, water on the ground warms up and the molecules water is made o…"
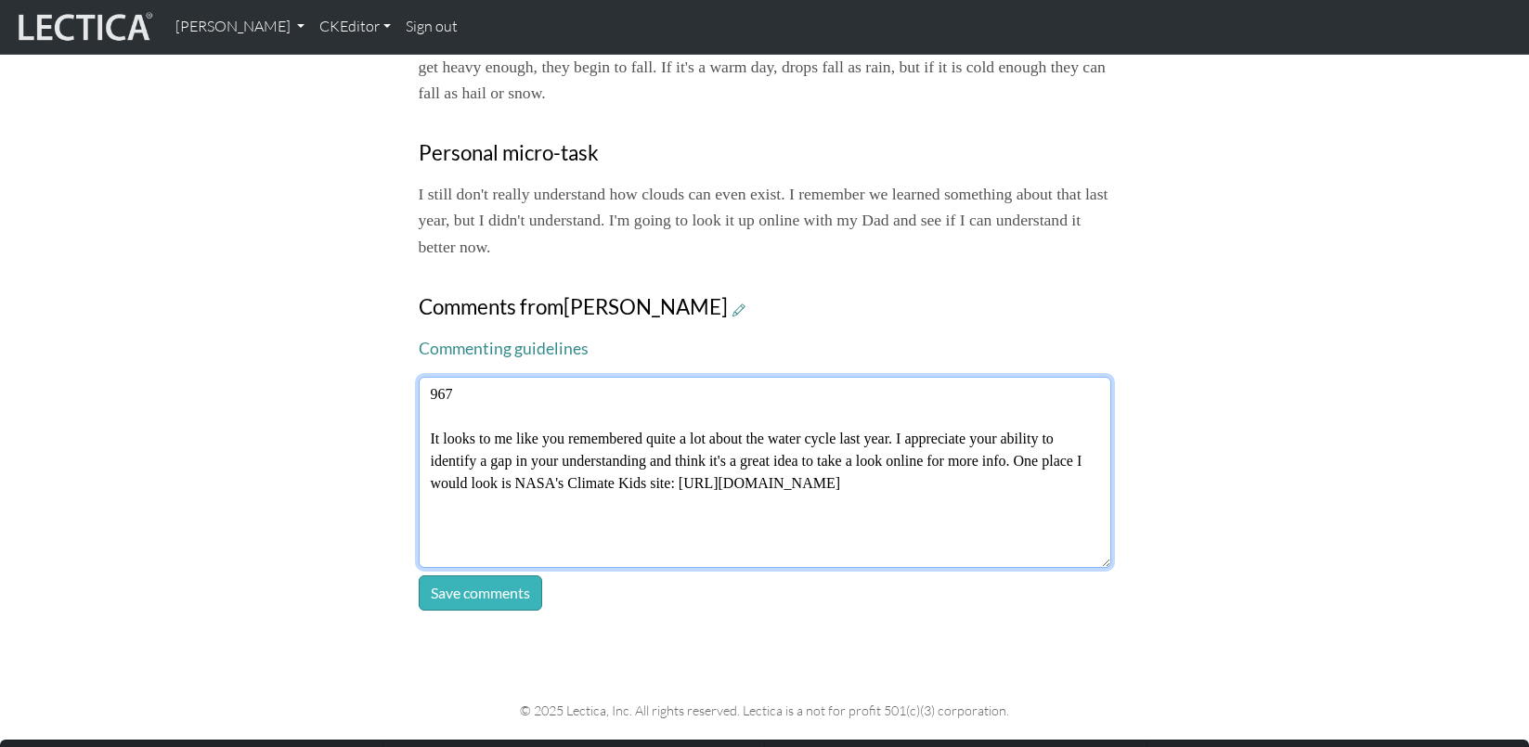
type textarea "967 It looks to me like you remembered quite a lot about the water cycle last y…"
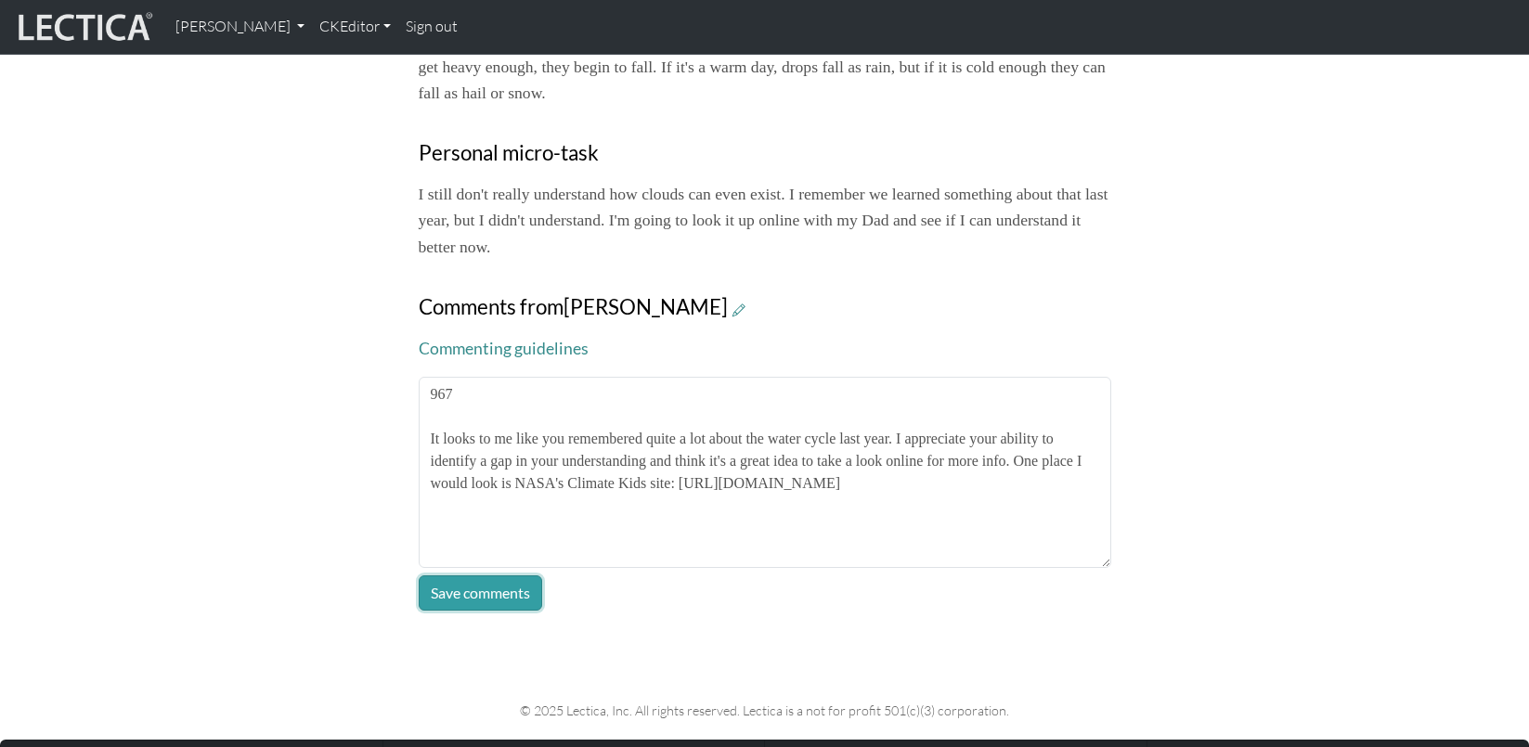
click at [467, 576] on button "Save comments" at bounding box center [480, 593] width 123 height 35
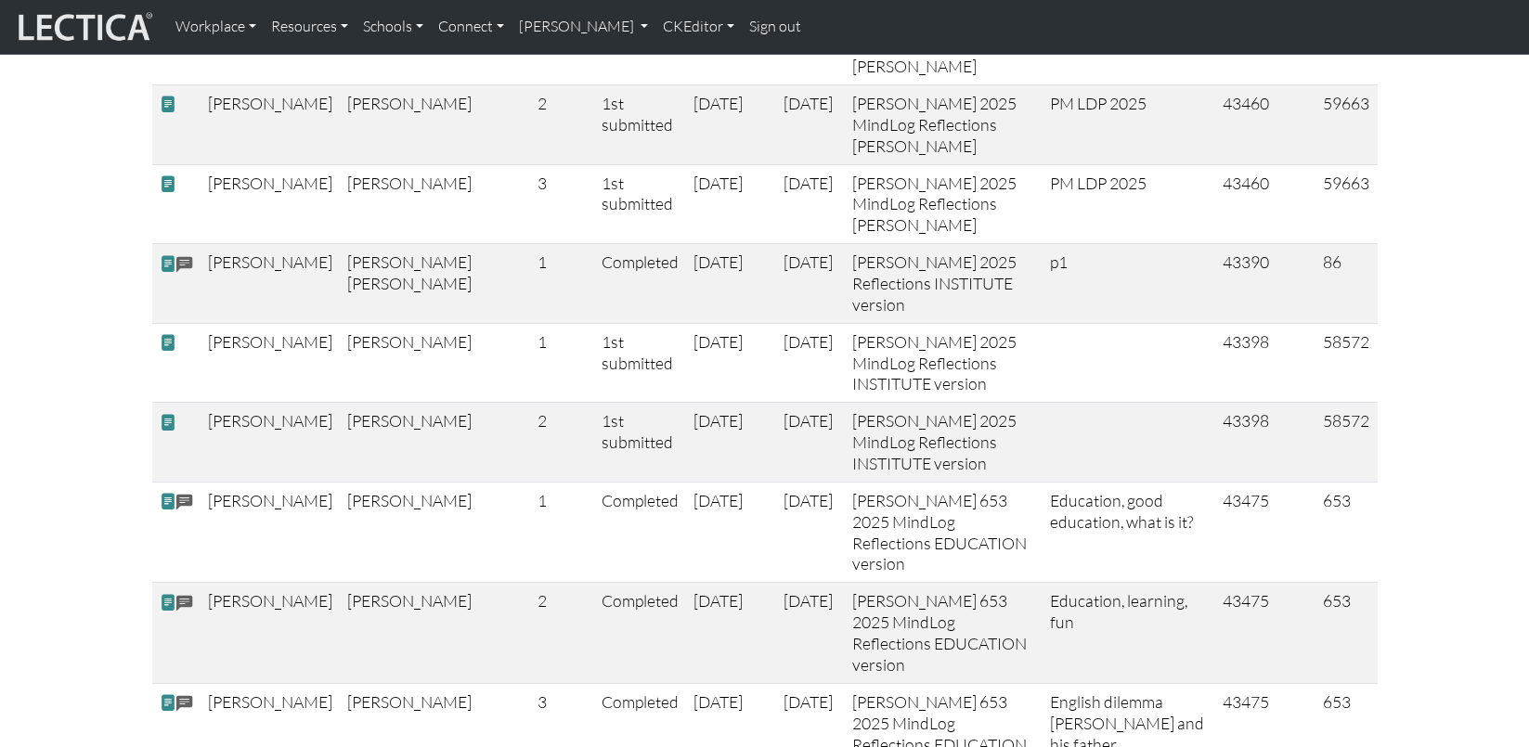
scroll to position [4178, 0]
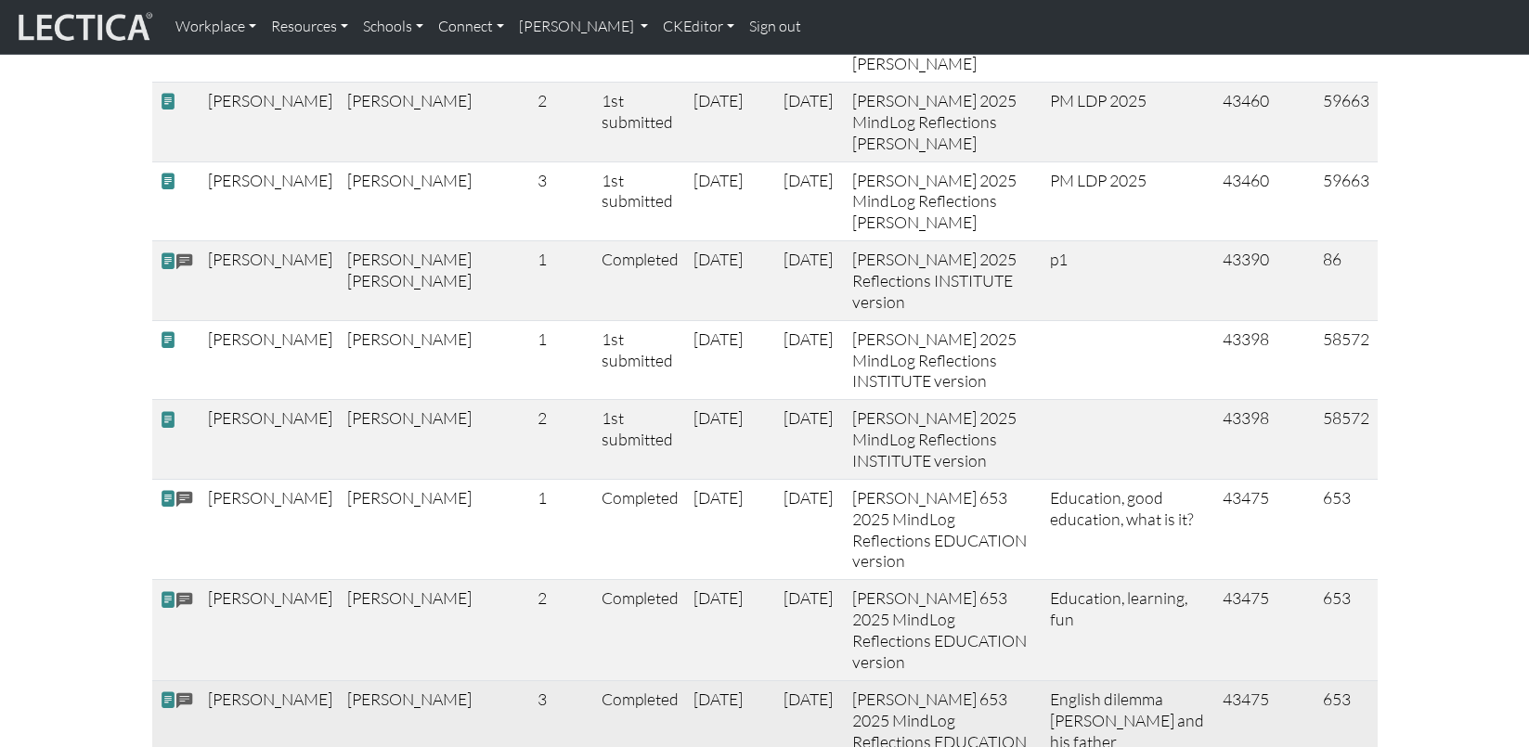
click at [166, 691] on span at bounding box center [168, 700] width 17 height 19
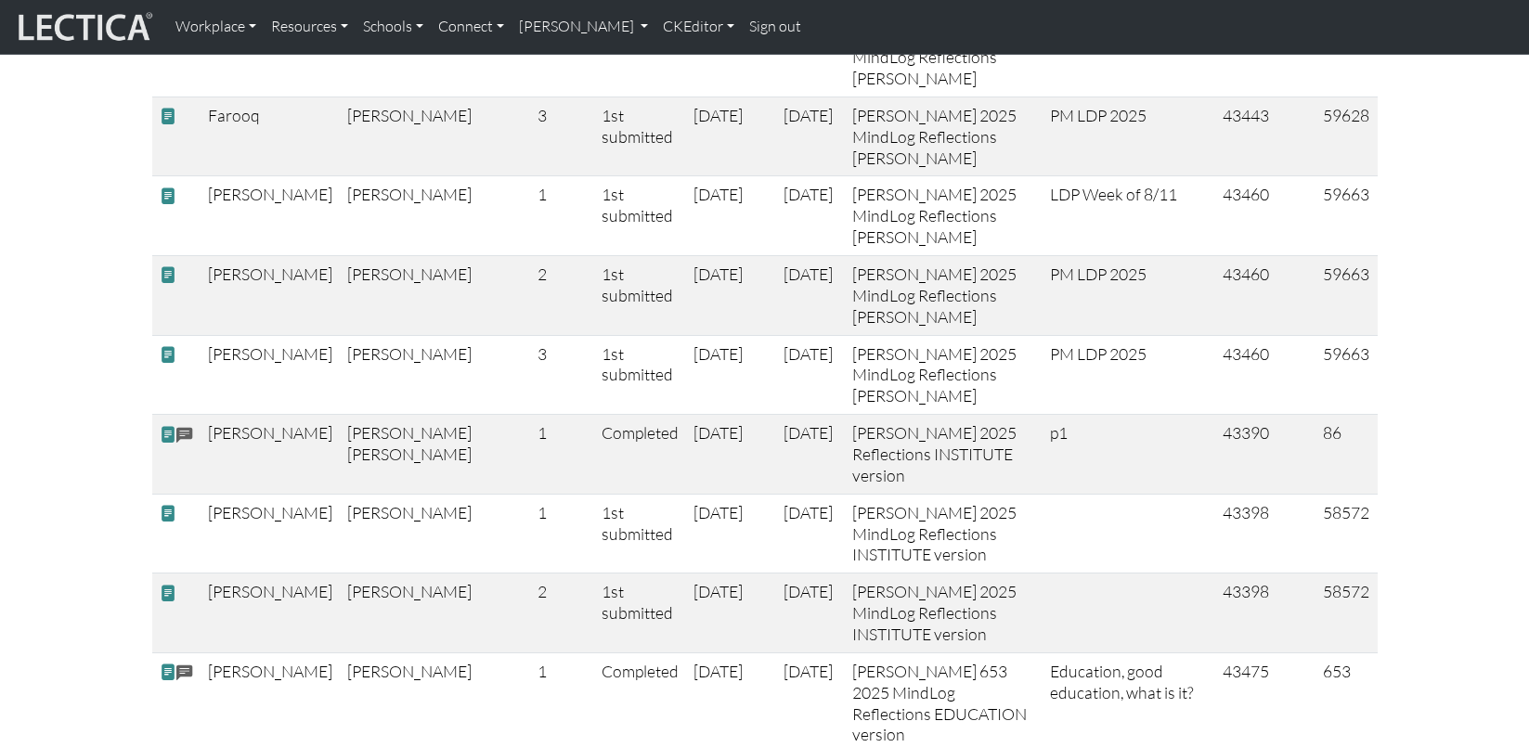
scroll to position [3996, 0]
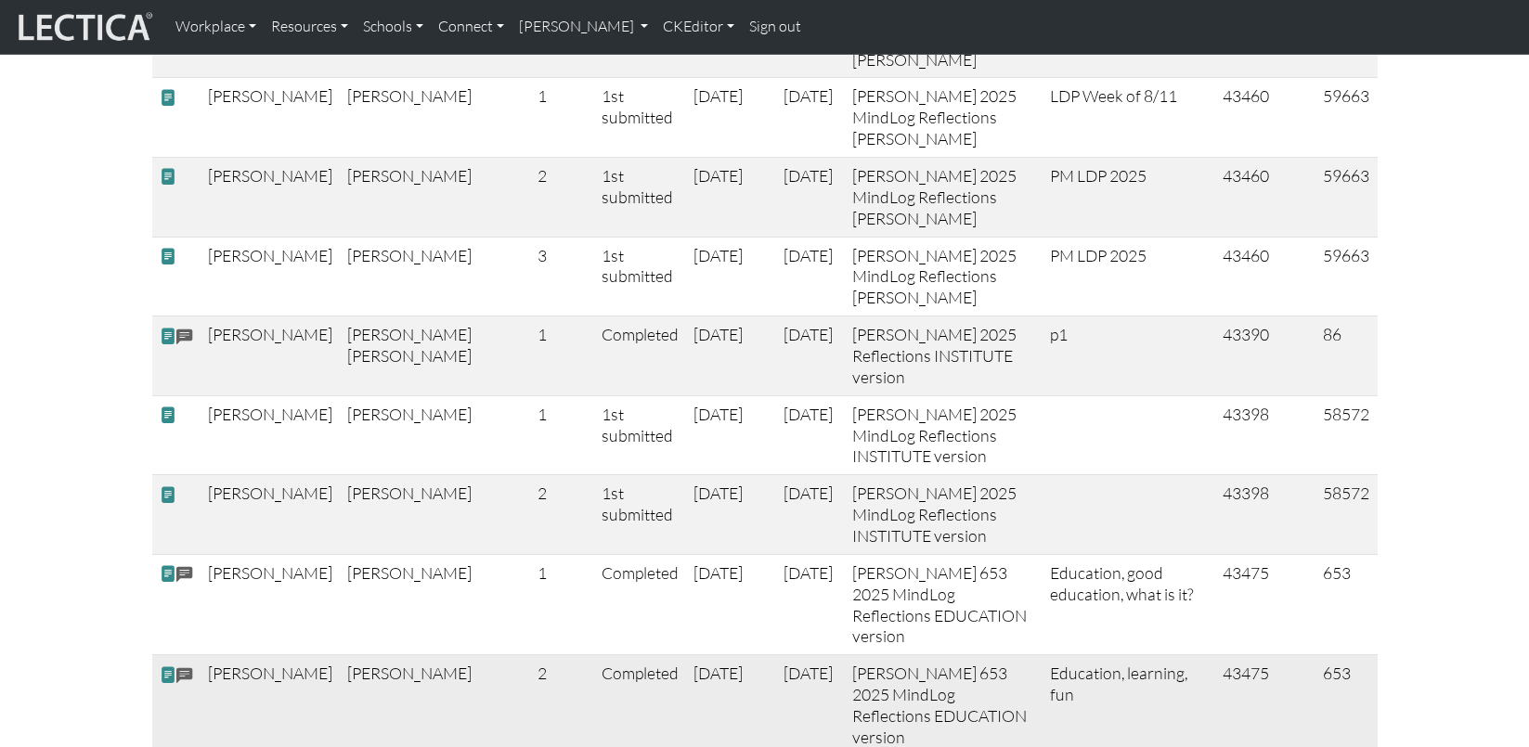
scroll to position [4103, 0]
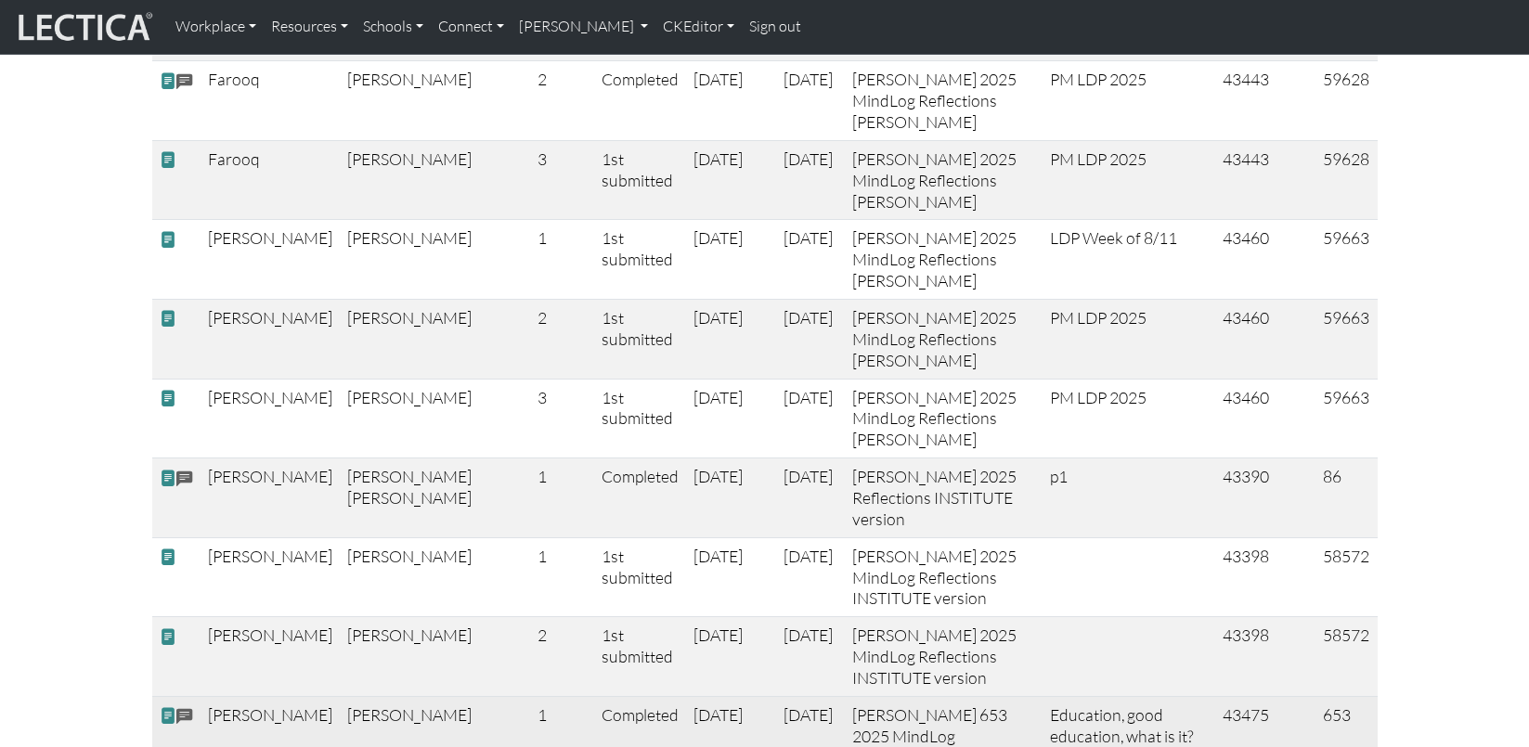
scroll to position [3955, 0]
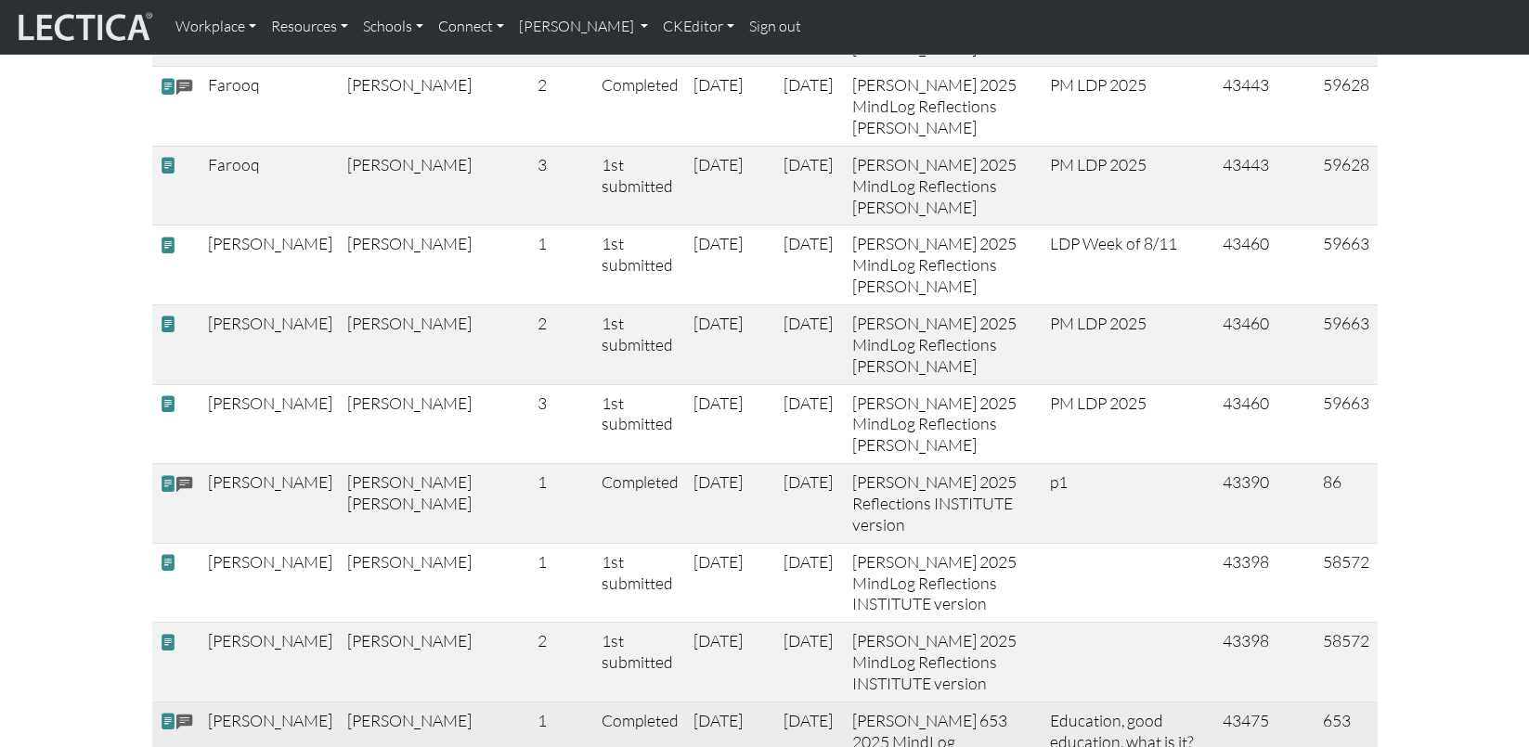
click at [163, 712] on span at bounding box center [168, 721] width 17 height 19
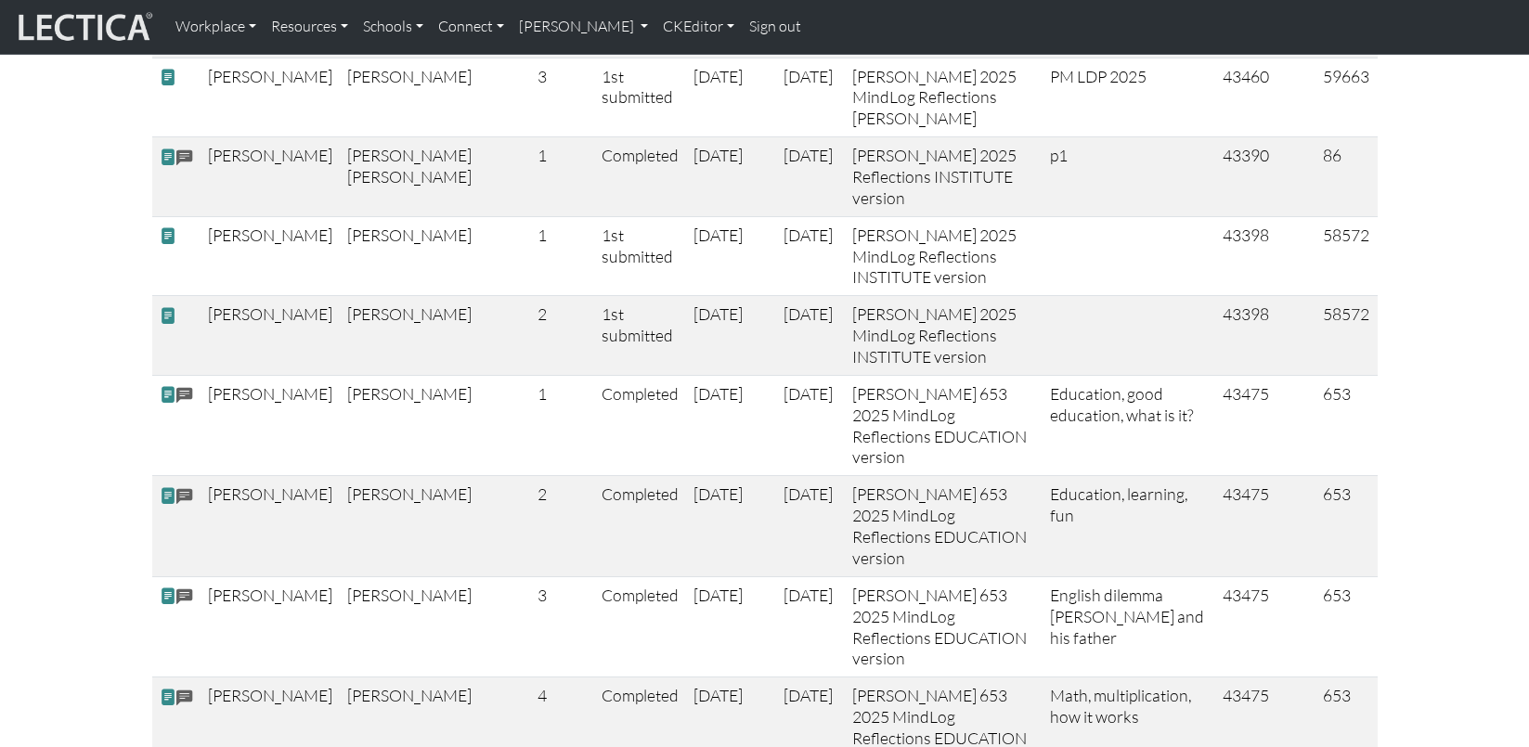
scroll to position [4284, 0]
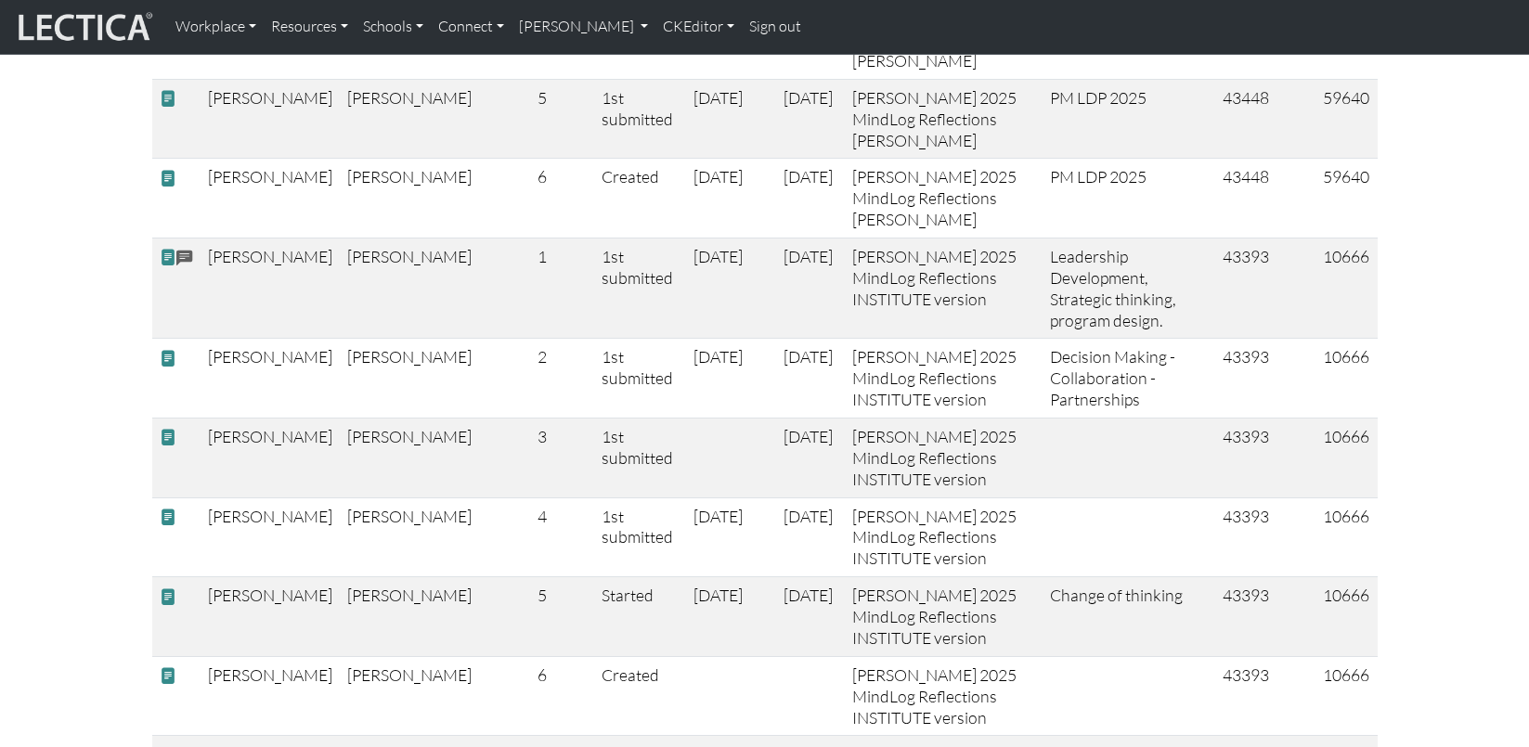
scroll to position [924, 0]
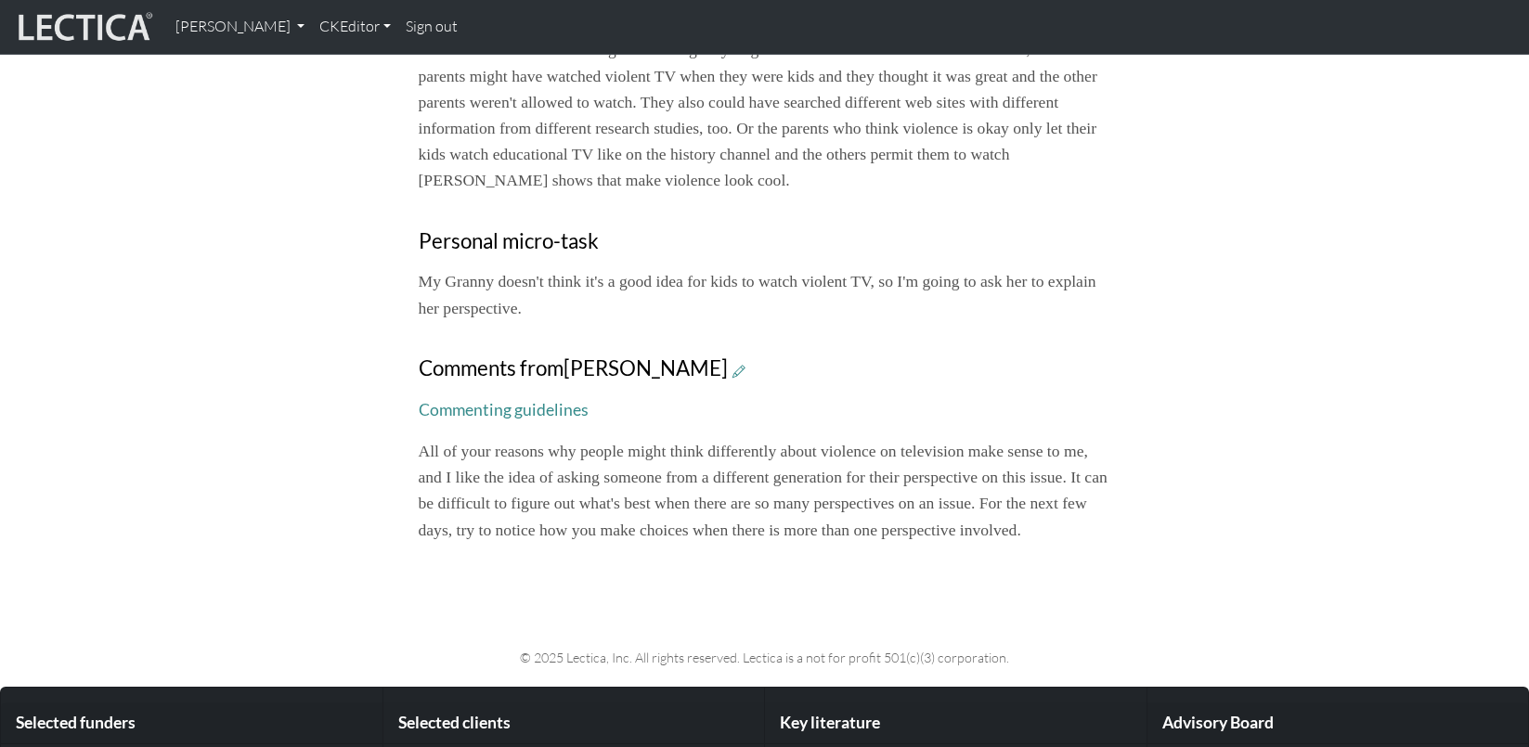
scroll to position [1171, 0]
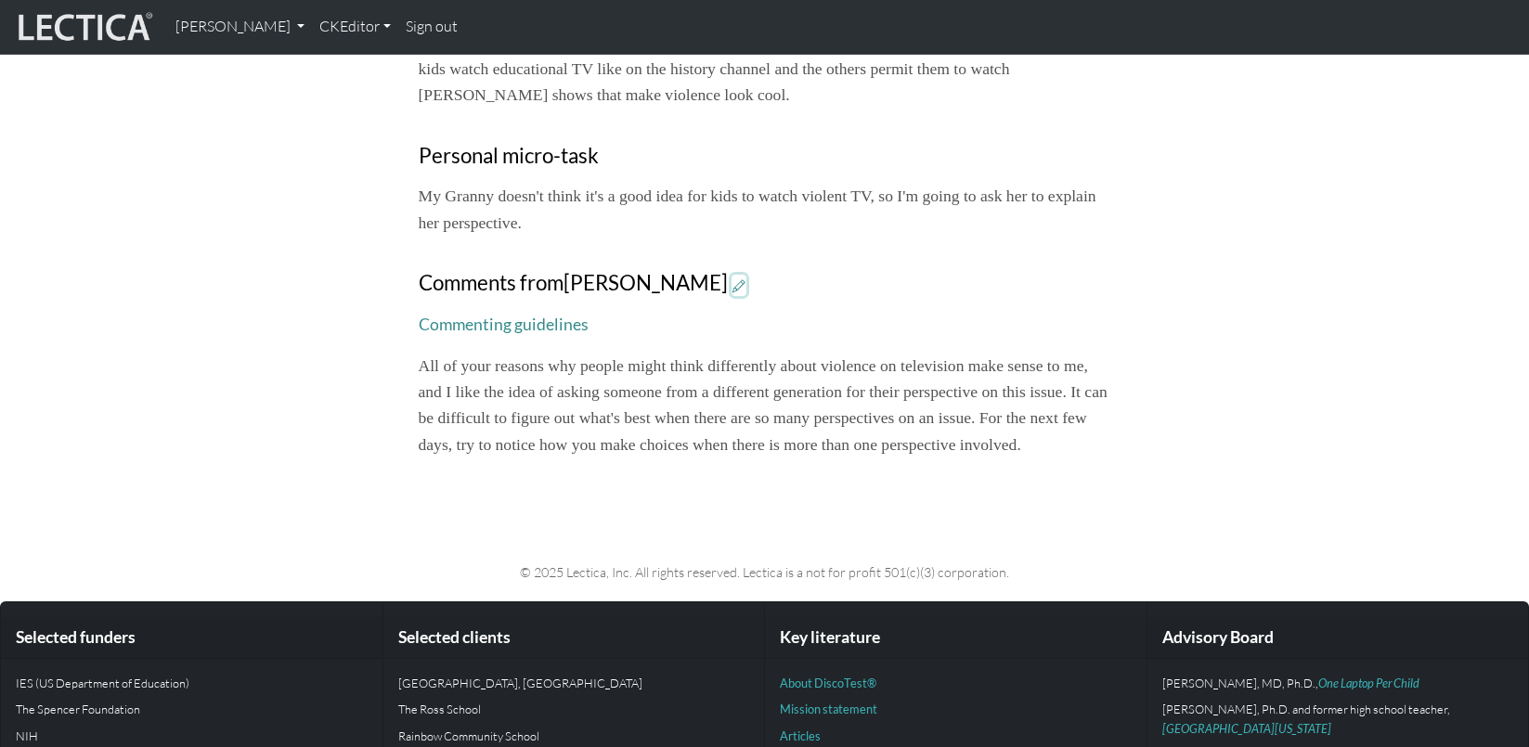
click at [733, 278] on icon at bounding box center [739, 286] width 13 height 16
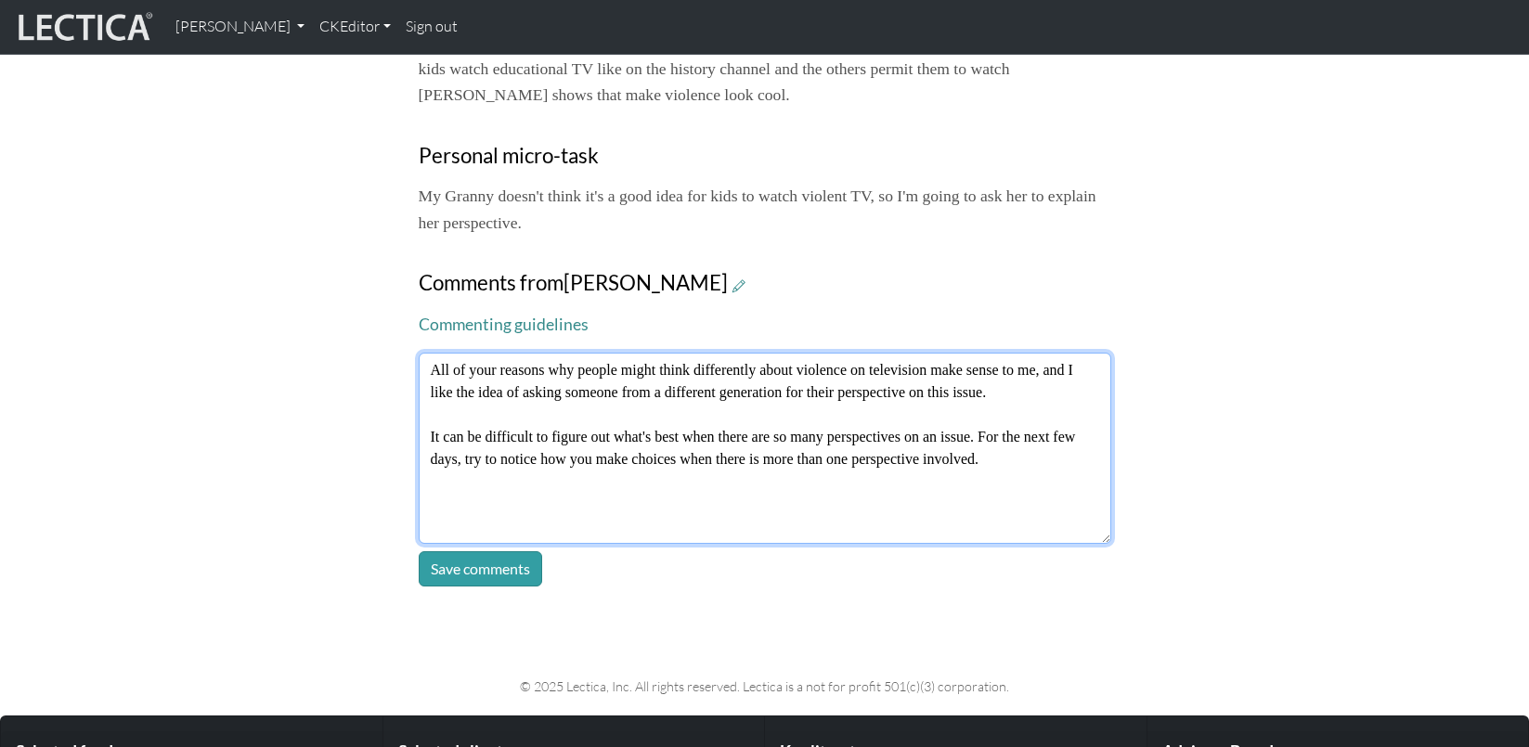
click at [427, 353] on textarea "All of your reasons why people might think differently about violence on televi…" at bounding box center [765, 448] width 693 height 191
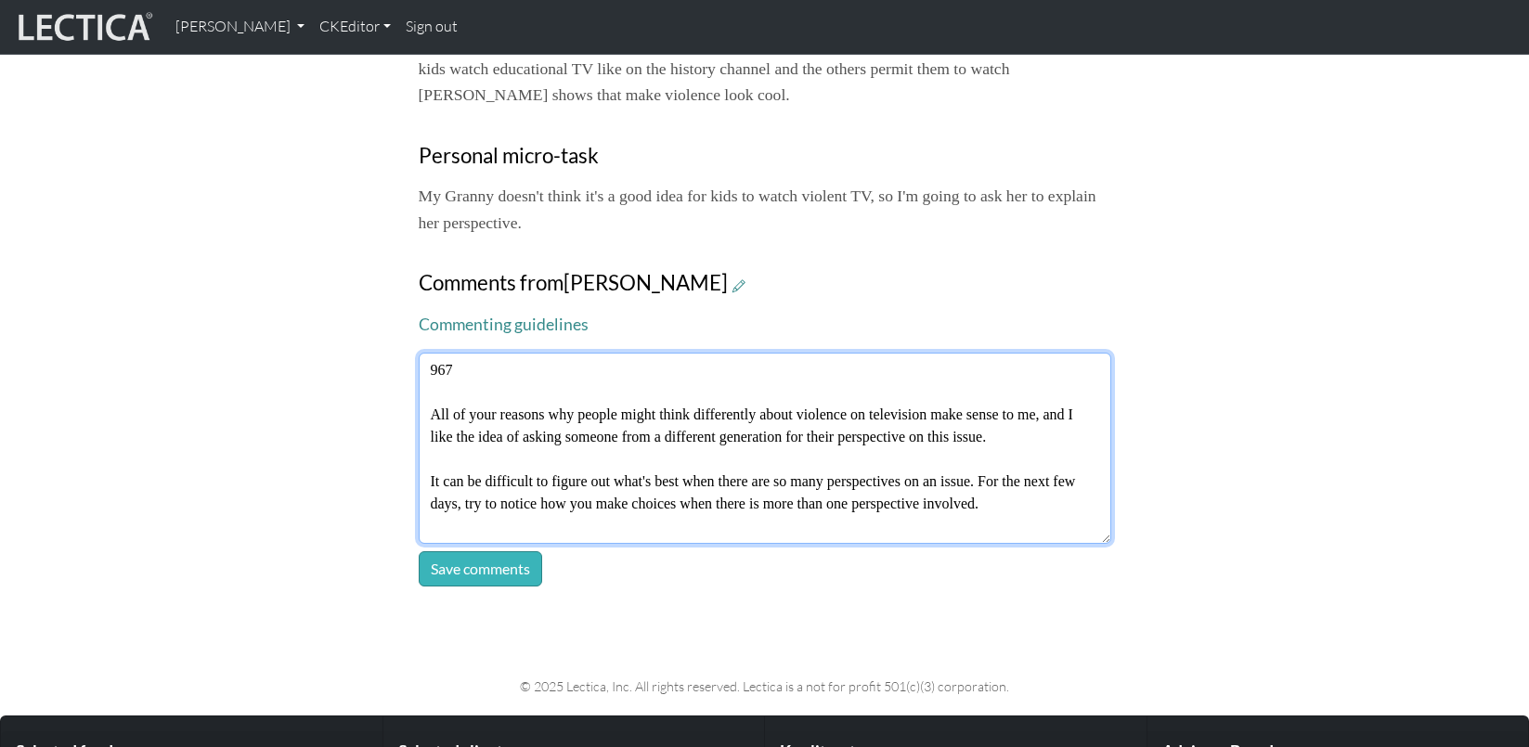
type textarea "967 All of your reasons why people might think differently about violence on te…"
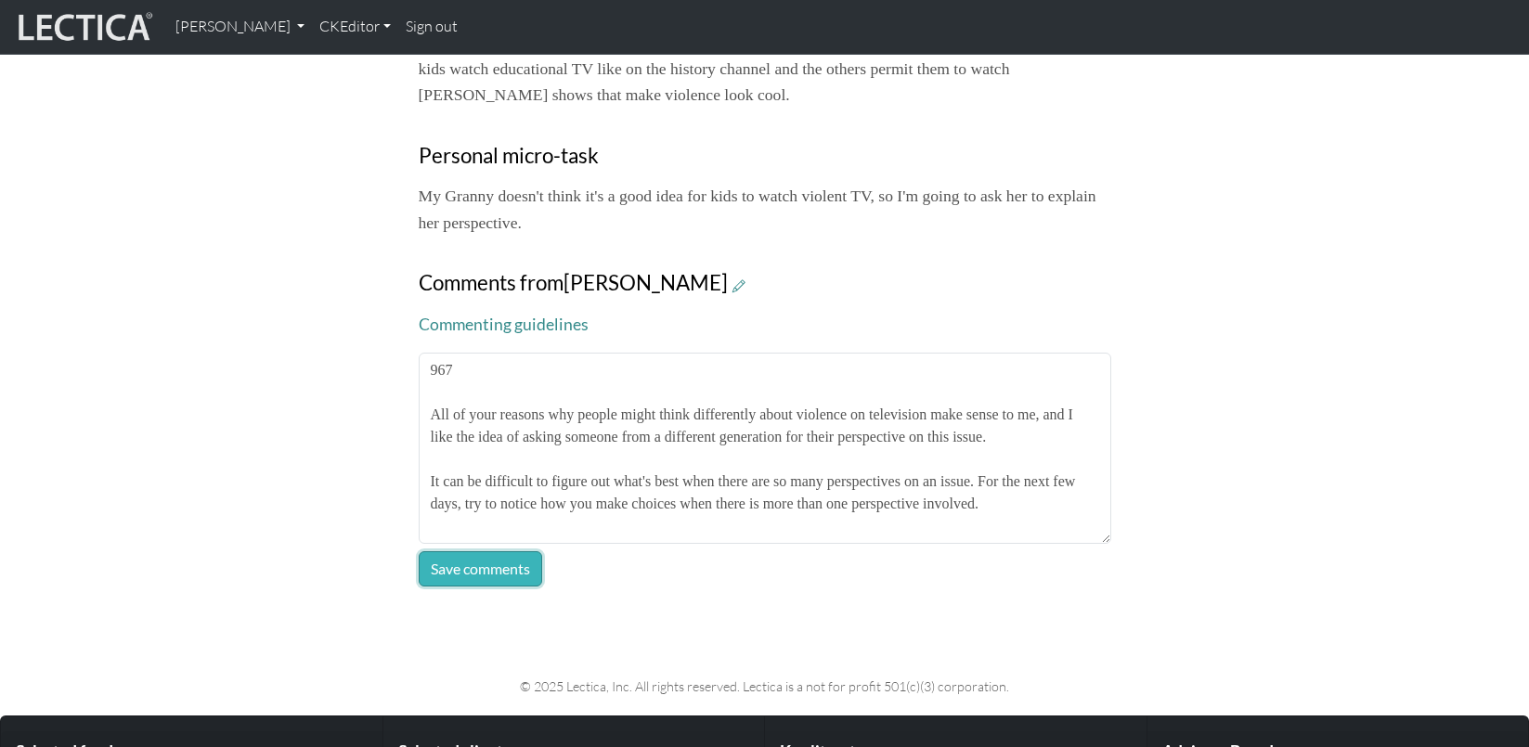
click at [457, 552] on button "Save comments" at bounding box center [480, 569] width 123 height 35
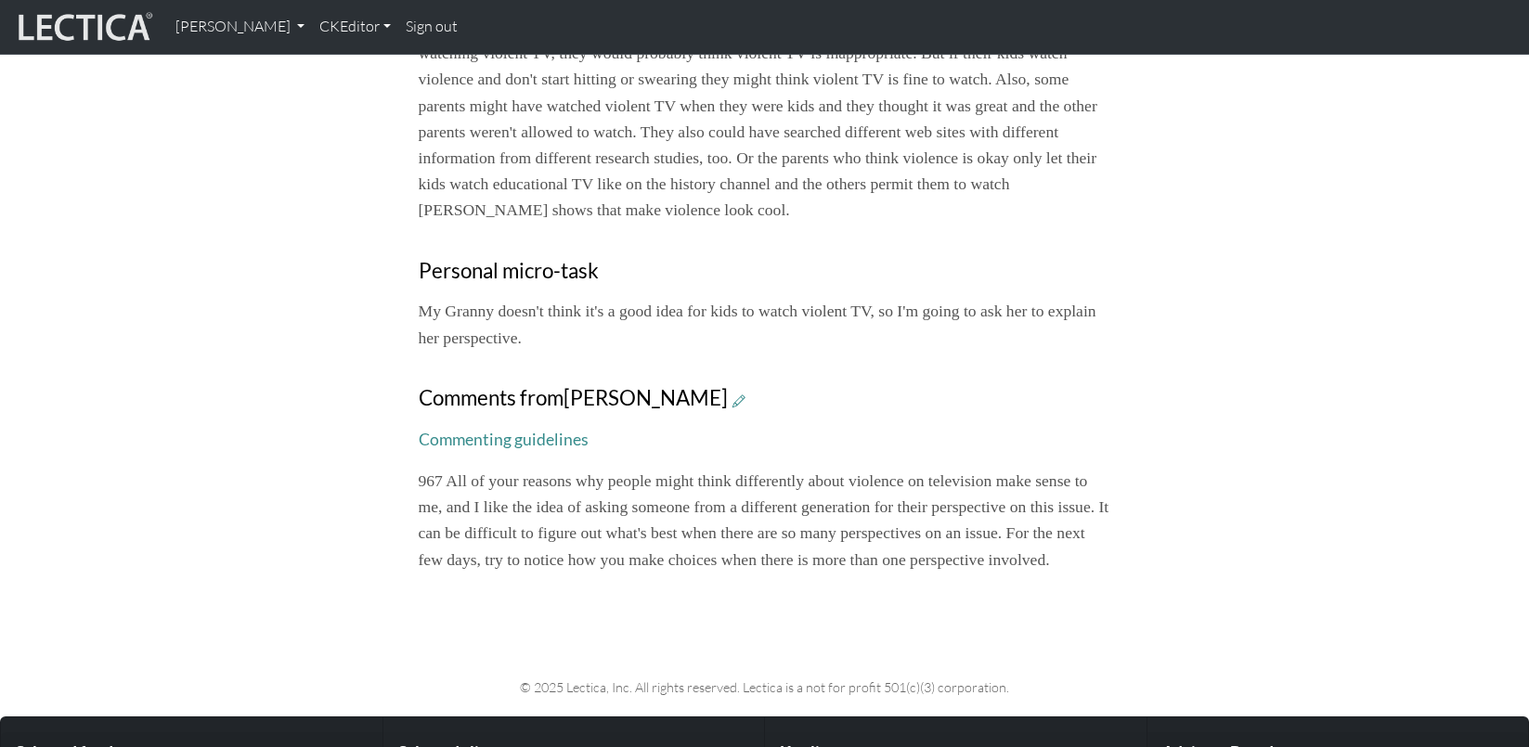
scroll to position [1073, 0]
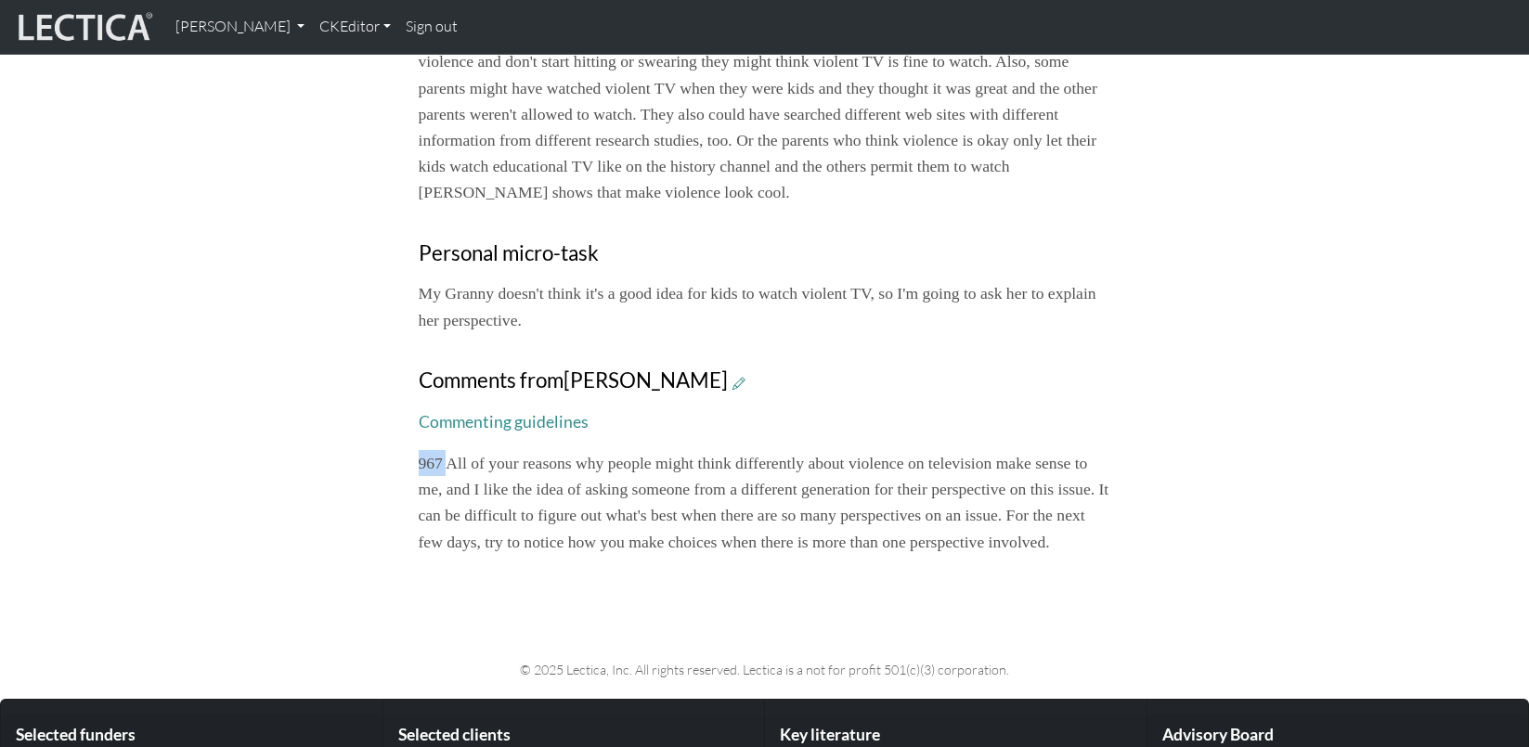
drag, startPoint x: 449, startPoint y: 346, endPoint x: 402, endPoint y: 346, distance: 47.4
click at [733, 375] on icon at bounding box center [739, 383] width 13 height 16
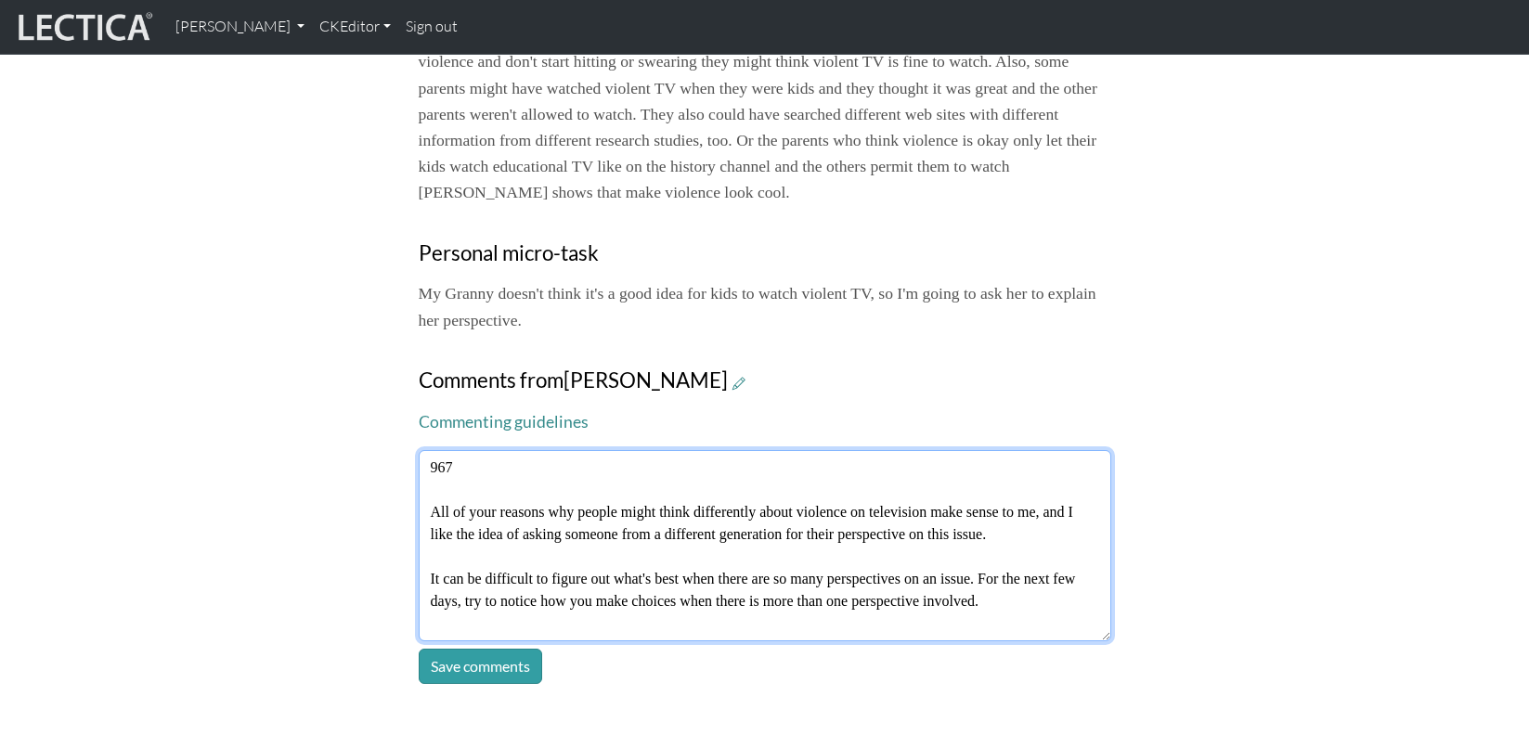
drag, startPoint x: 458, startPoint y: 350, endPoint x: 410, endPoint y: 350, distance: 47.4
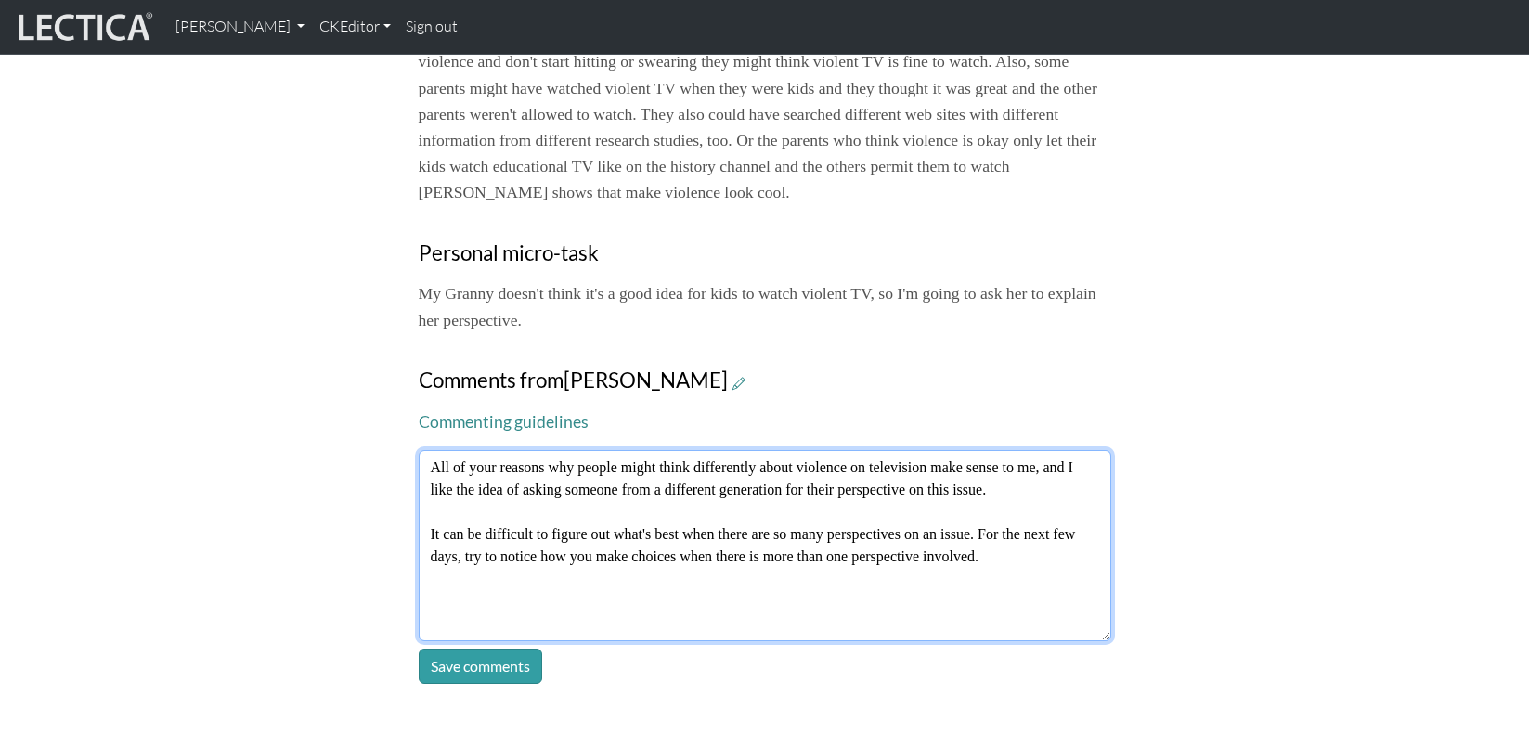
type textarea "All of your reasons why people might think differently about violence on televi…"
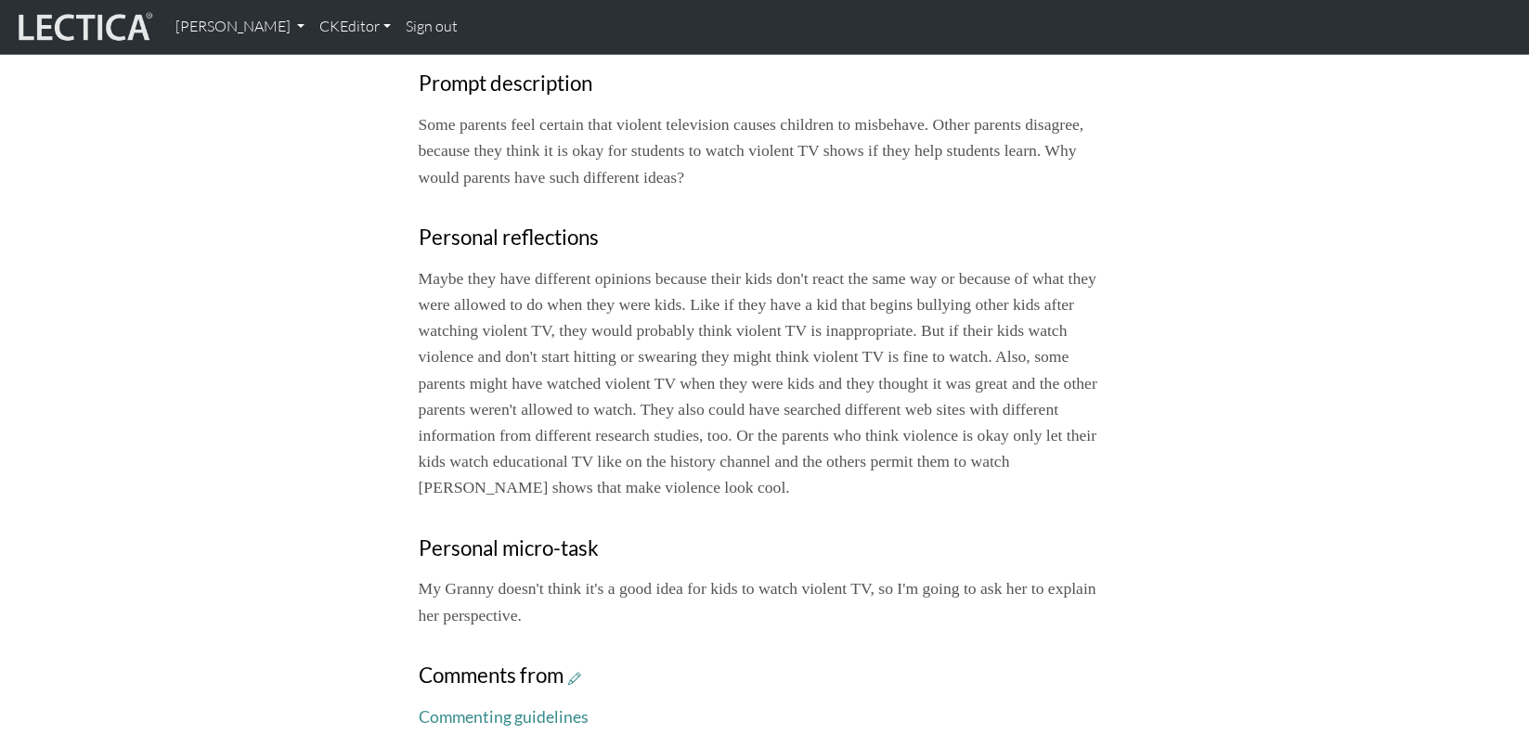
scroll to position [793, 0]
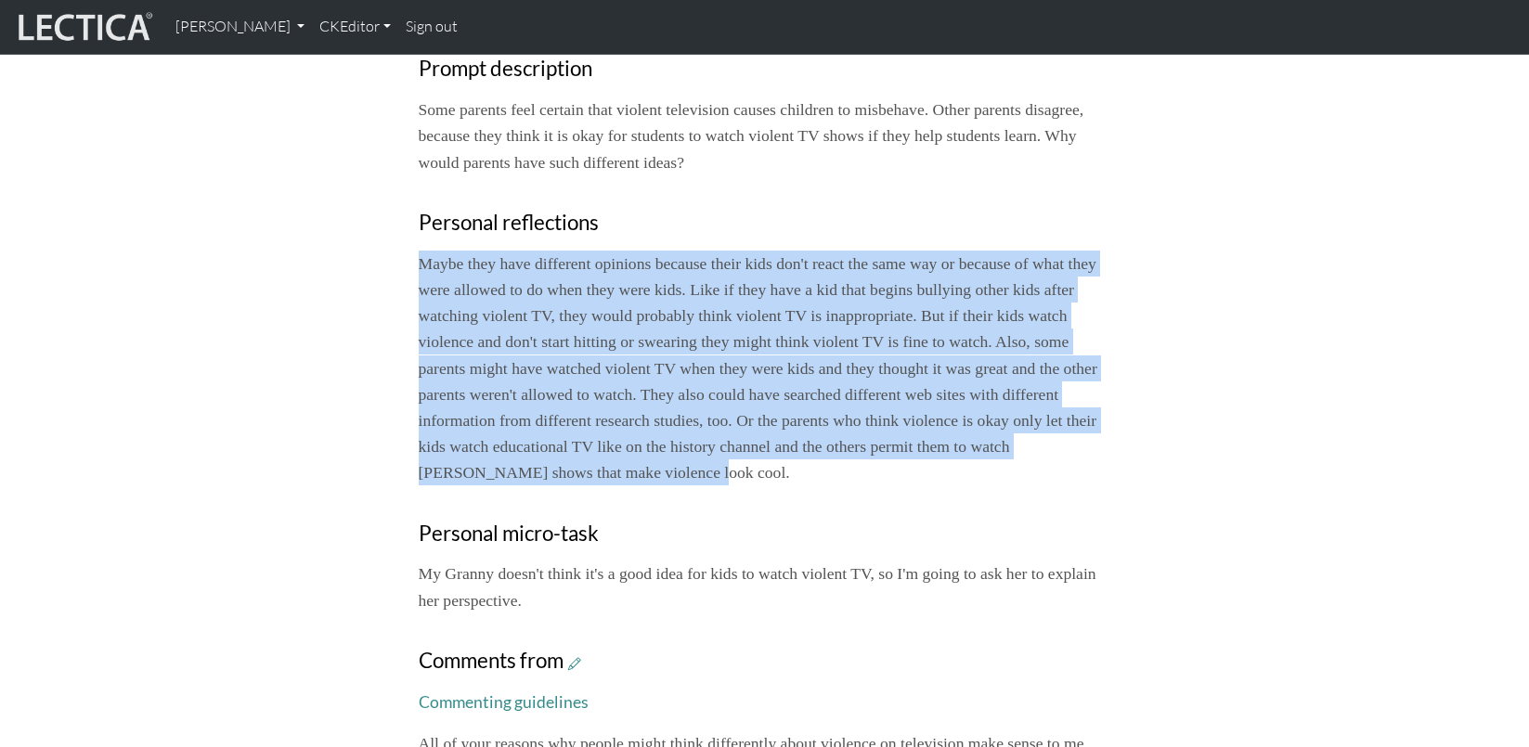
drag, startPoint x: 738, startPoint y: 370, endPoint x: 422, endPoint y: 172, distance: 372.5
click at [422, 251] on p "Maybe they have different opinions because their kids don't react the same way …" at bounding box center [765, 368] width 693 height 235
copy p "Maybe they have different opinions because their kids don't react the same way …"
drag, startPoint x: 748, startPoint y: 369, endPoint x: 397, endPoint y: 171, distance: 402.9
click at [397, 171] on div "Your growth chart Once you have received a Lectical™ Score in MindLog, your gro…" at bounding box center [765, 131] width 1226 height 1438
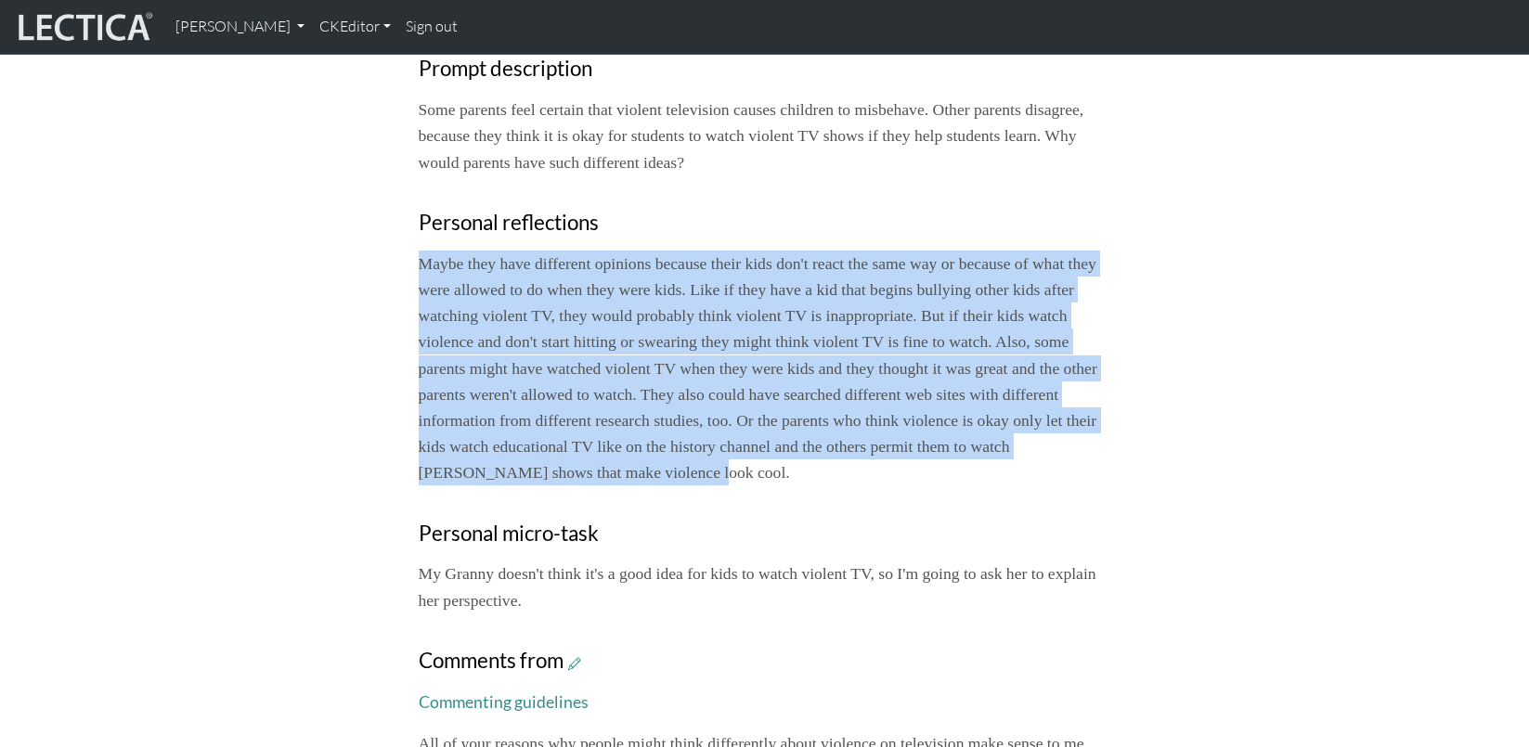
copy p "Maybe they have different opinions because their kids don't react the same way …"
click at [848, 351] on p "Maybe they have different opinions because their kids don't react the same way …" at bounding box center [765, 368] width 693 height 235
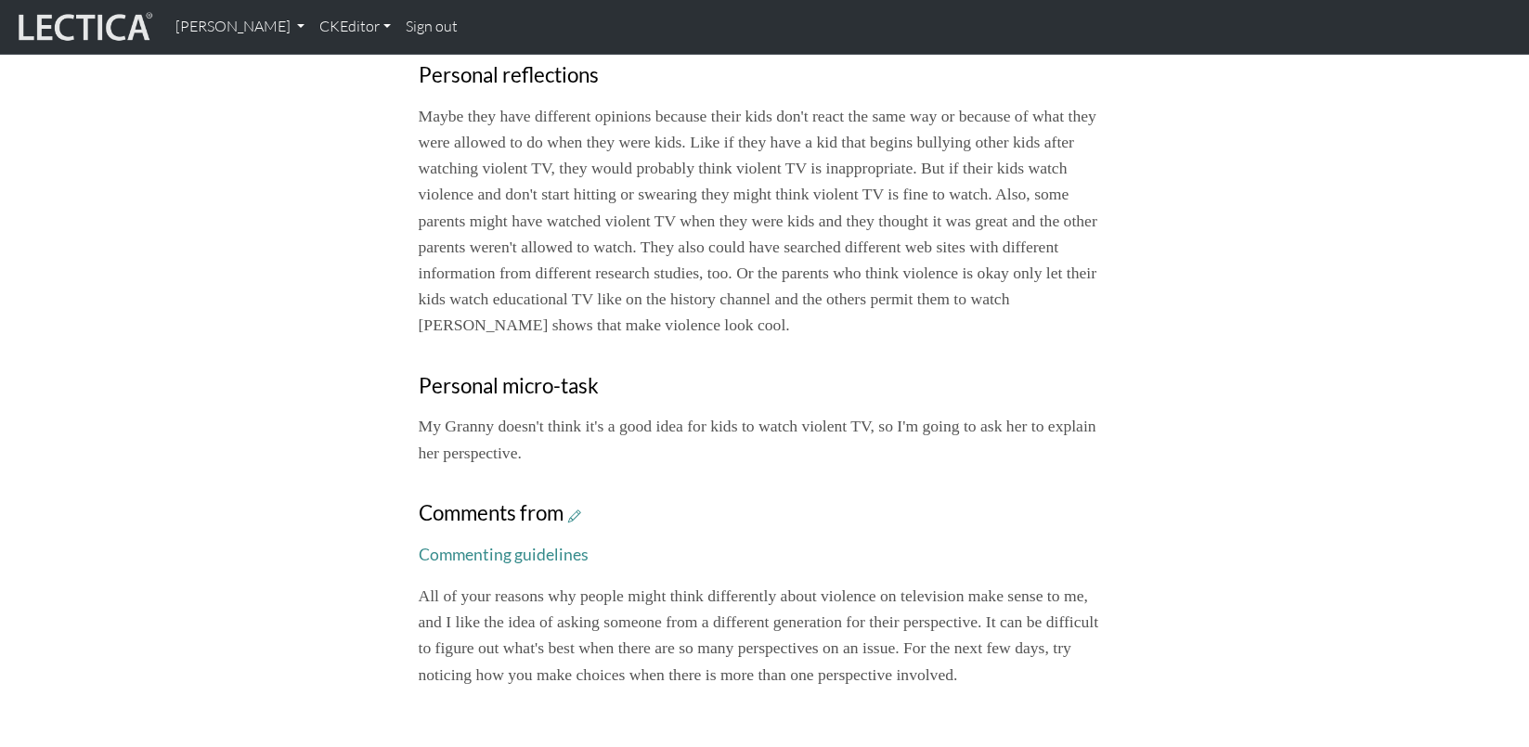
scroll to position [964, 0]
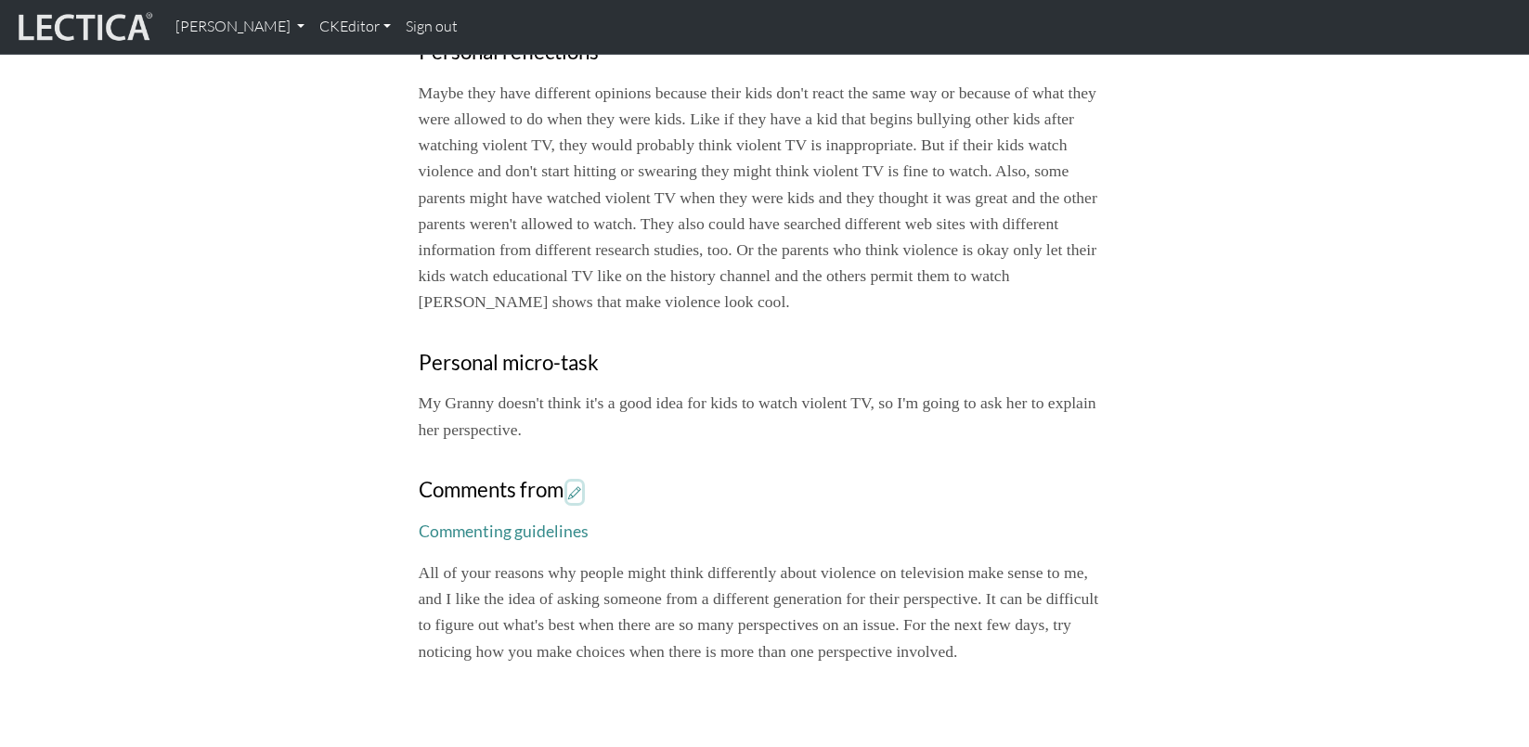
click at [568, 485] on icon at bounding box center [574, 493] width 13 height 16
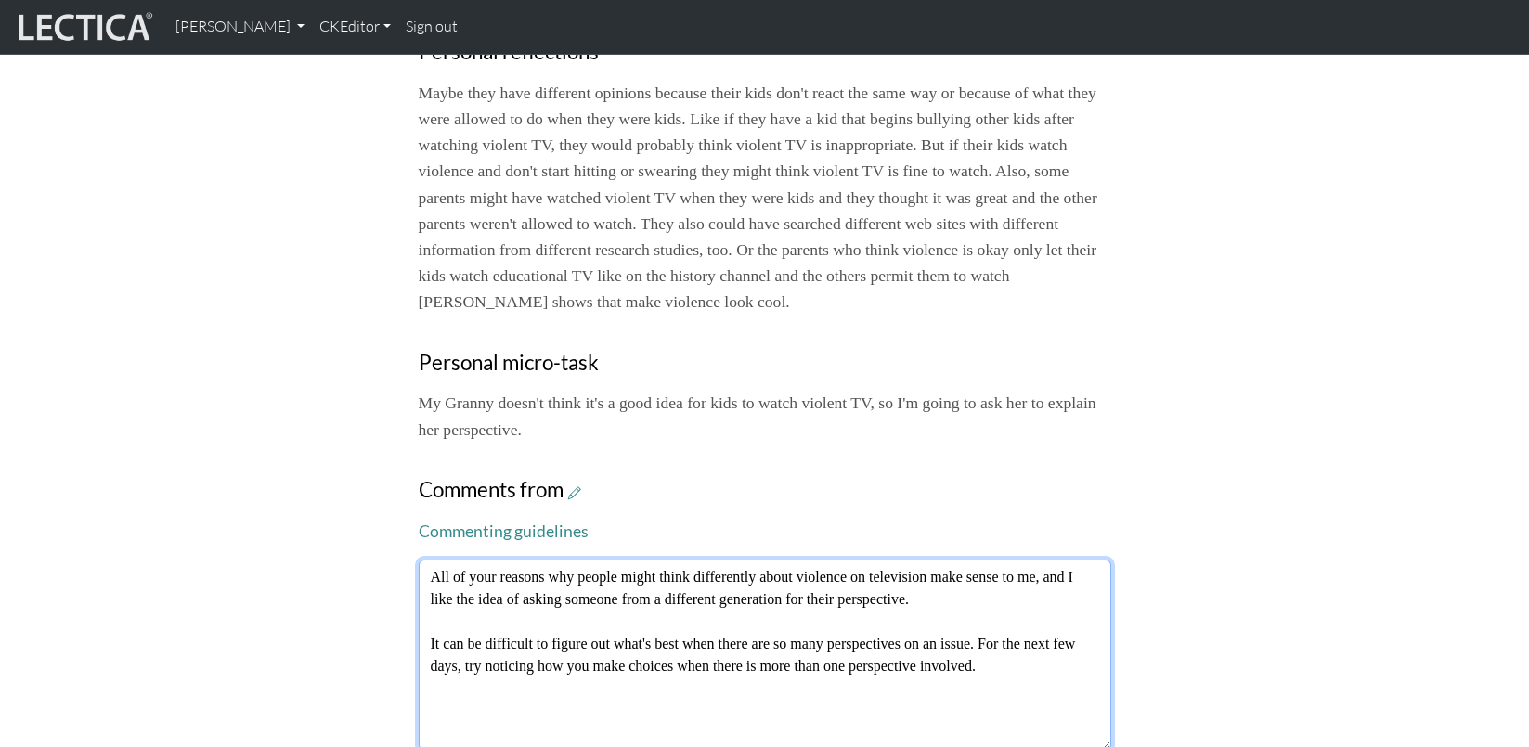
click at [430, 560] on textarea "All of your reasons why people might think differently about violence on televi…" at bounding box center [765, 655] width 693 height 191
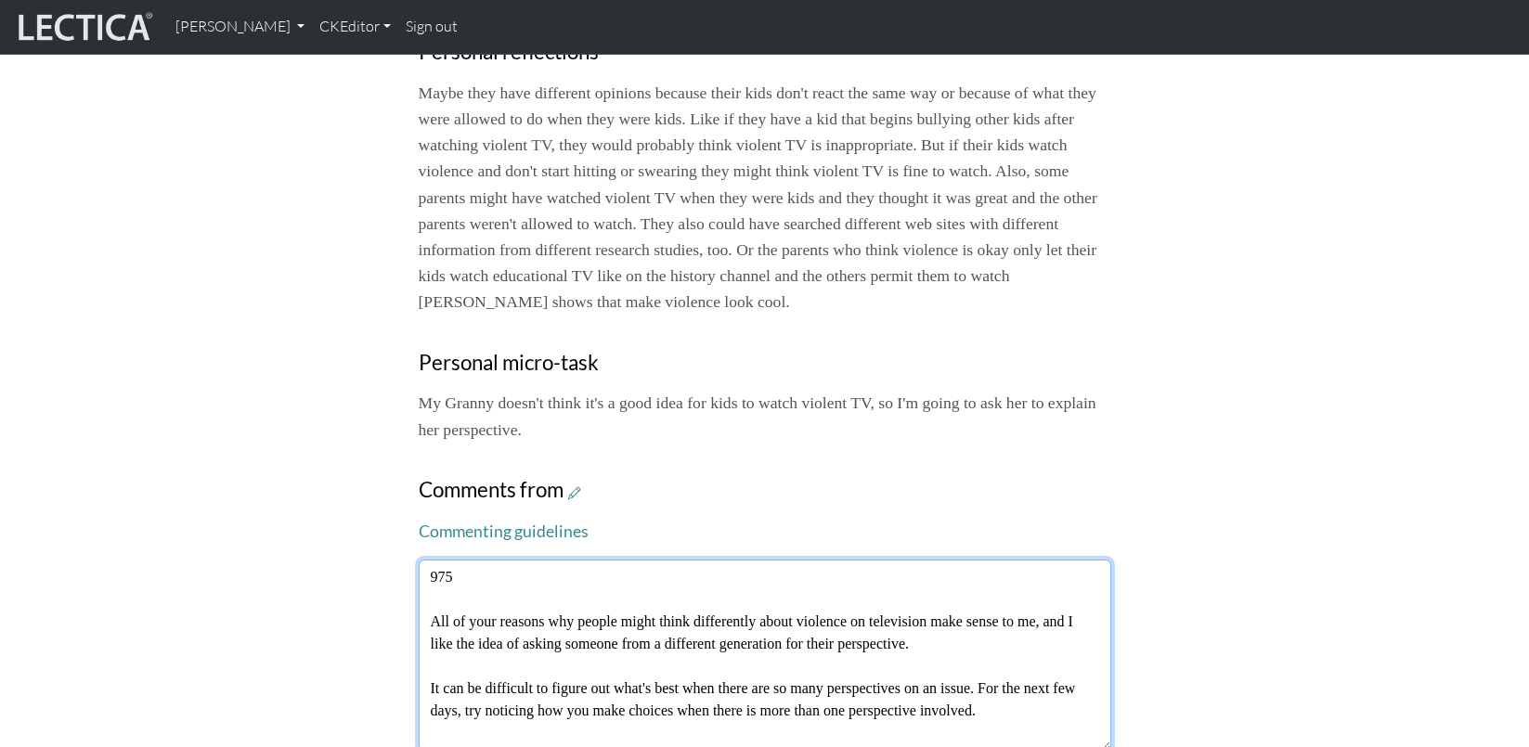
type textarea "975 All of your reasons why people might think differently about violence on te…"
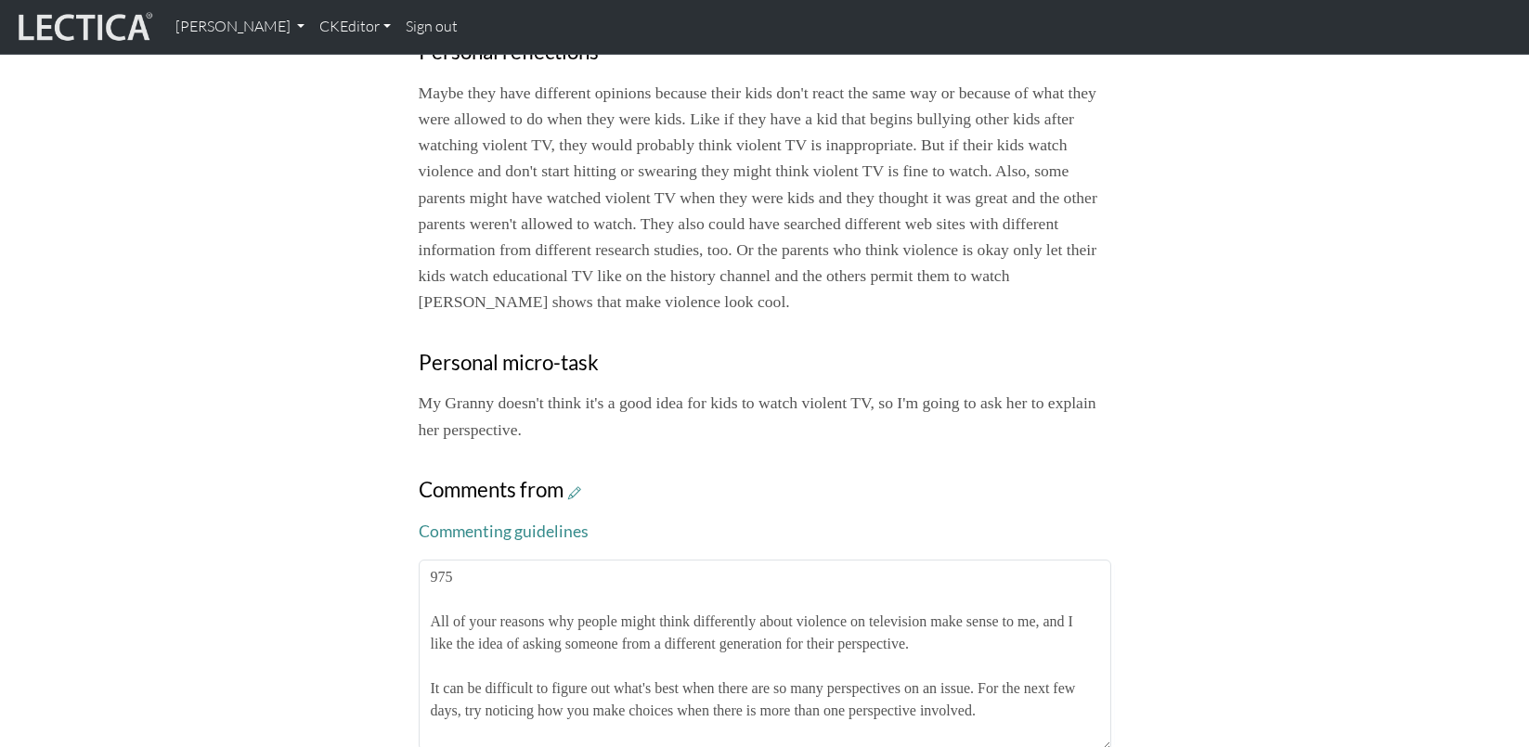
click at [232, 428] on div "Your growth chart Once you have received a Lectical™ Score in MindLog, your gro…" at bounding box center [765, 17] width 1226 height 1553
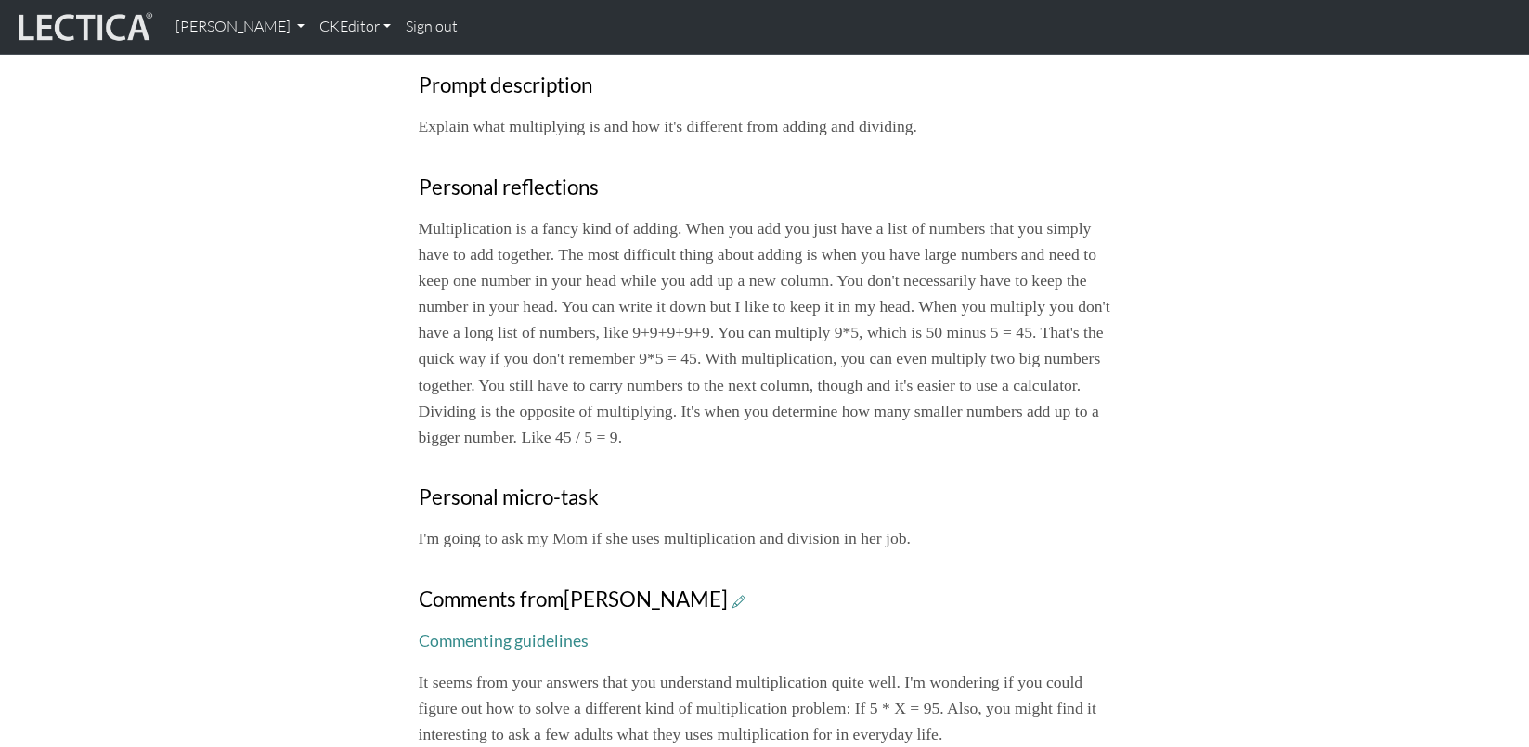
scroll to position [764, 0]
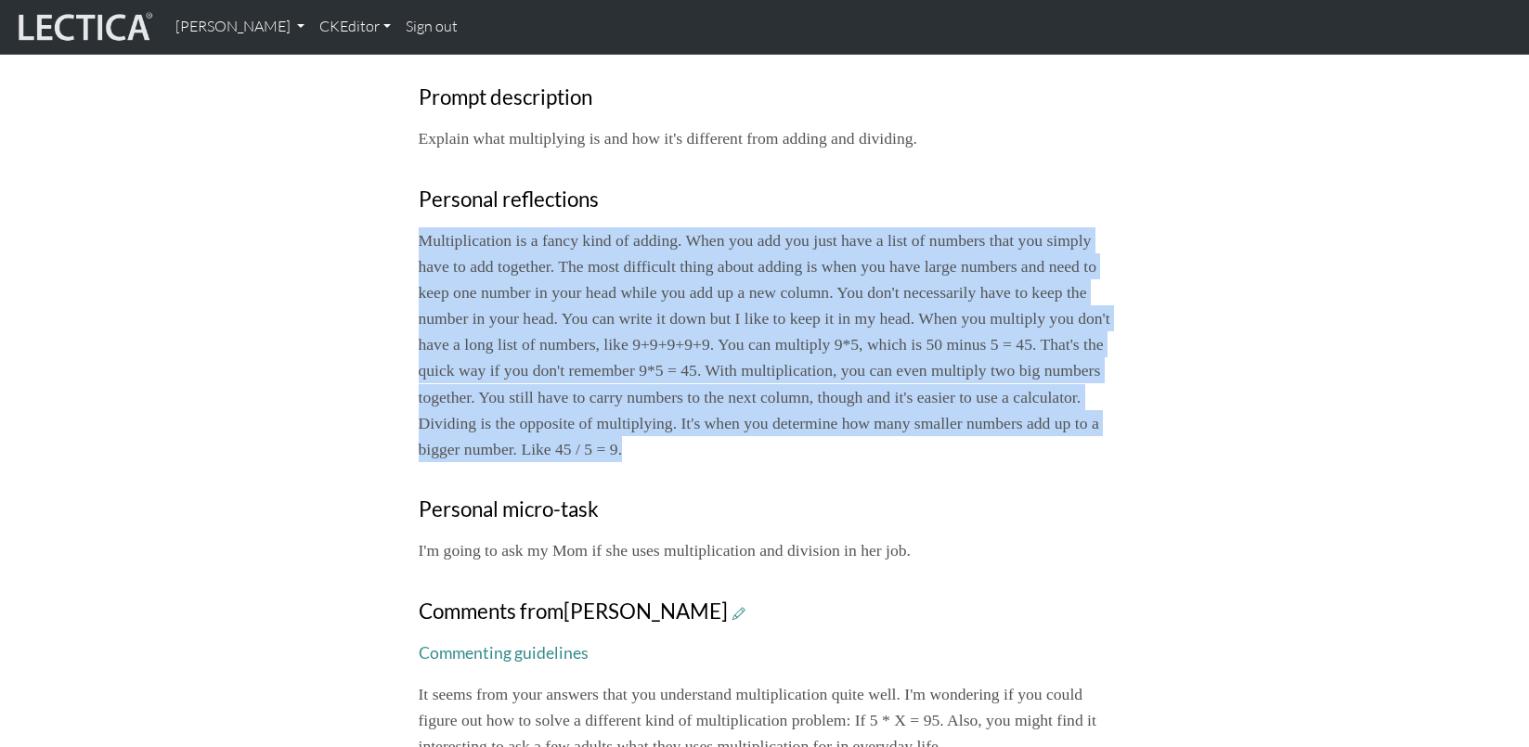
drag, startPoint x: 418, startPoint y: 152, endPoint x: 825, endPoint y: 346, distance: 450.6
click at [825, 346] on p "Multiplication is a fancy kind of adding. When you add you just have a list of …" at bounding box center [765, 344] width 693 height 235
copy p "Multiplication is a fancy kind of adding. When you add you just have a list of …"
click at [965, 227] on p "Multiplication is a fancy kind of adding. When you add you just have a list of …" at bounding box center [765, 344] width 693 height 235
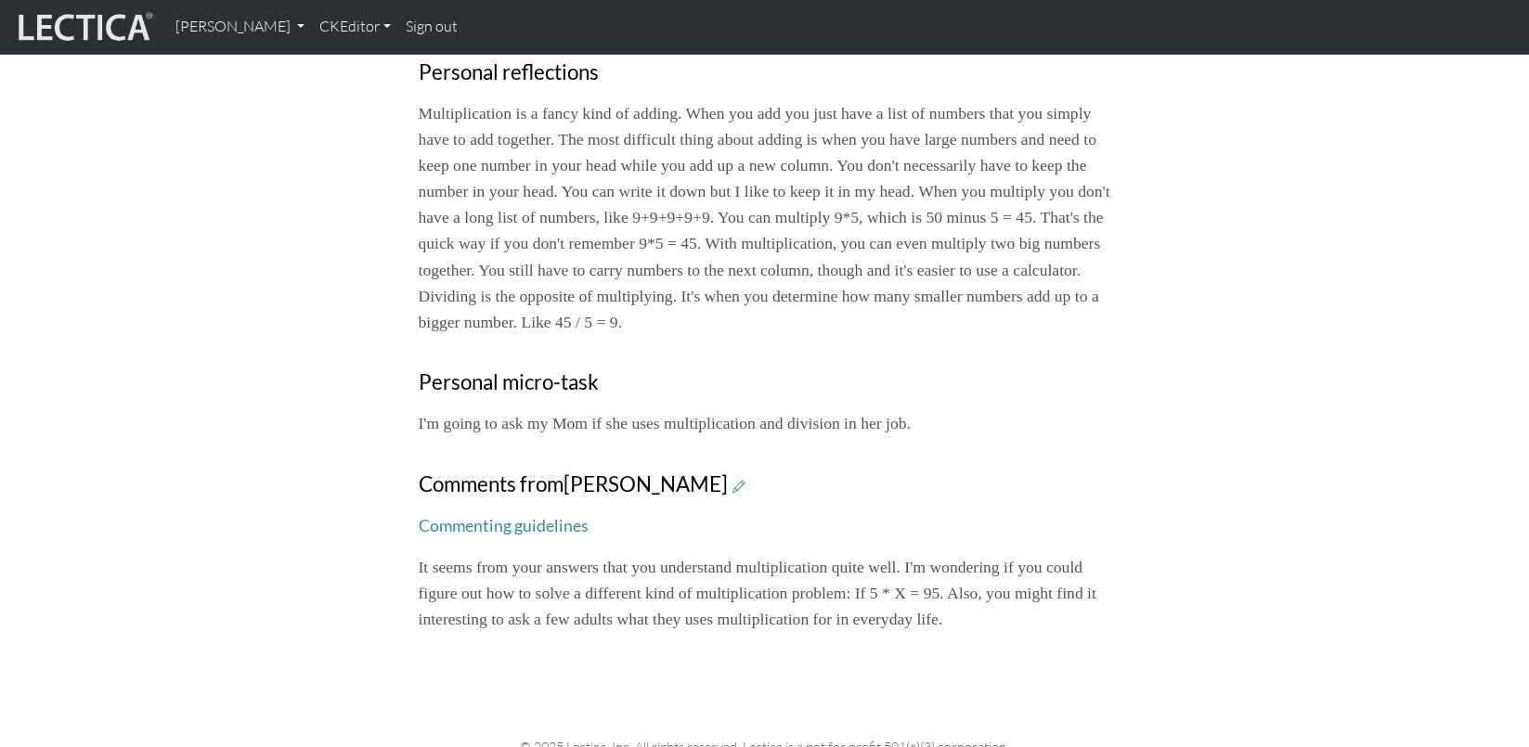
scroll to position [932, 0]
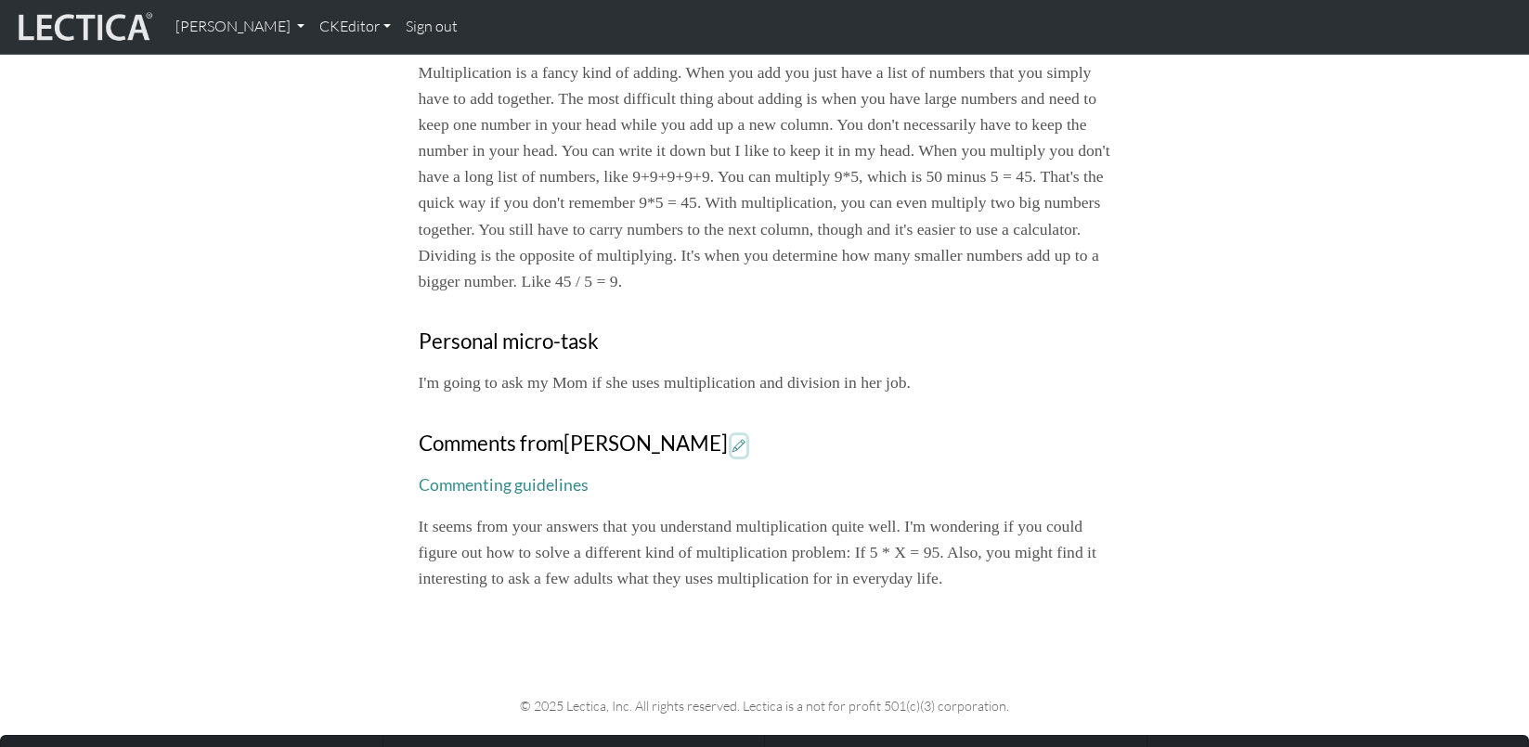
click at [733, 438] on icon at bounding box center [739, 446] width 13 height 16
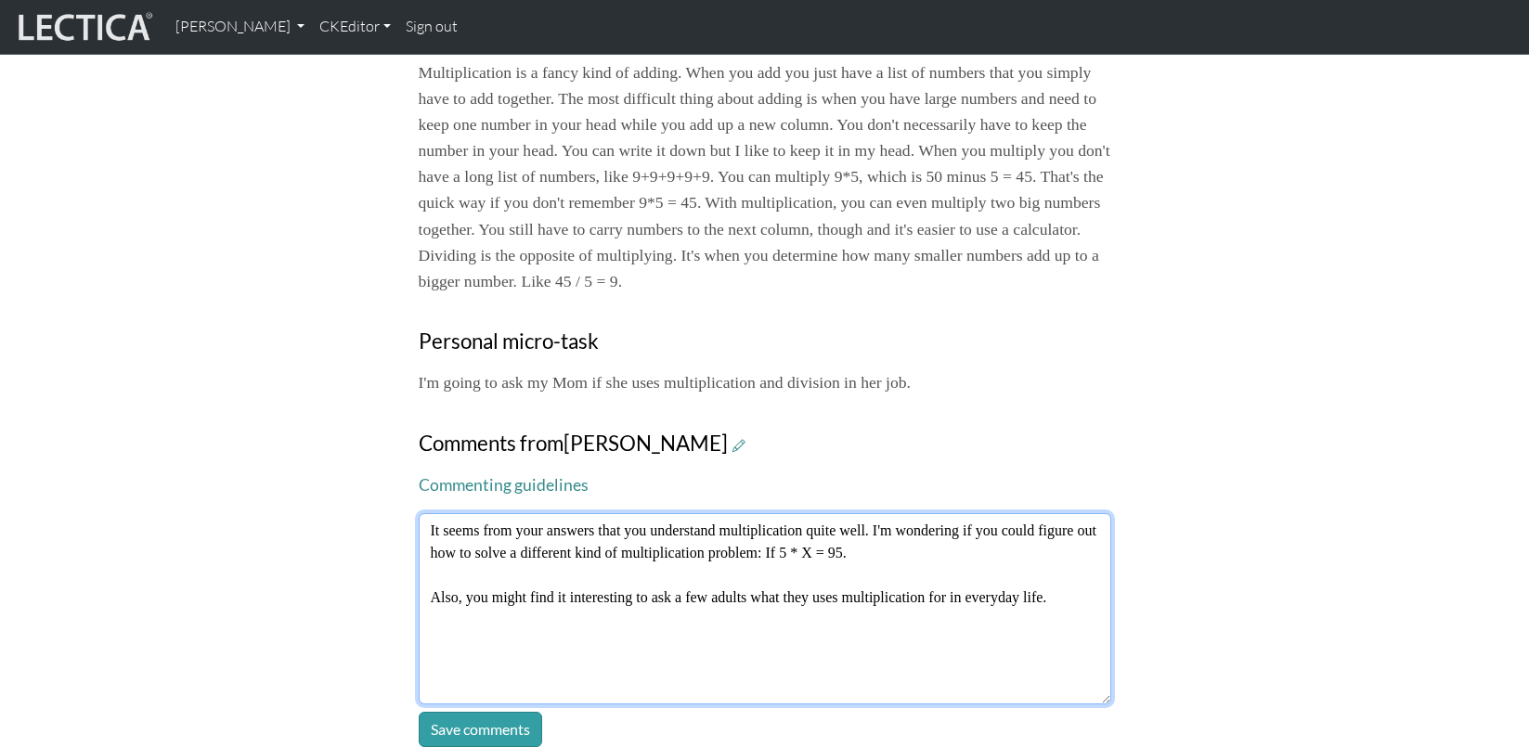
click at [422, 513] on textarea "It seems from your answers that you understand multiplication quite well. I'm w…" at bounding box center [765, 608] width 693 height 191
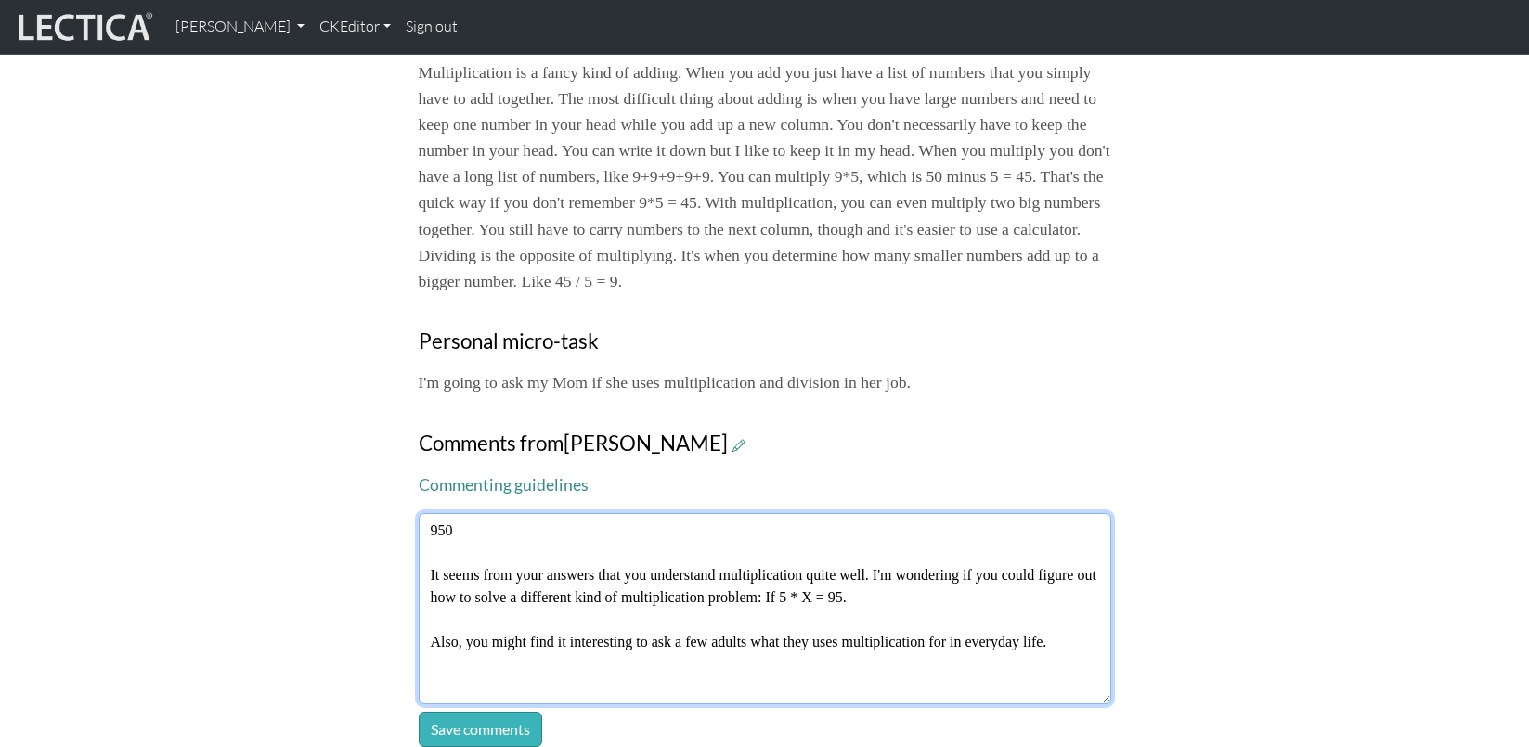
type textarea "950 It seems from your answers that you understand multiplication quite well. I…"
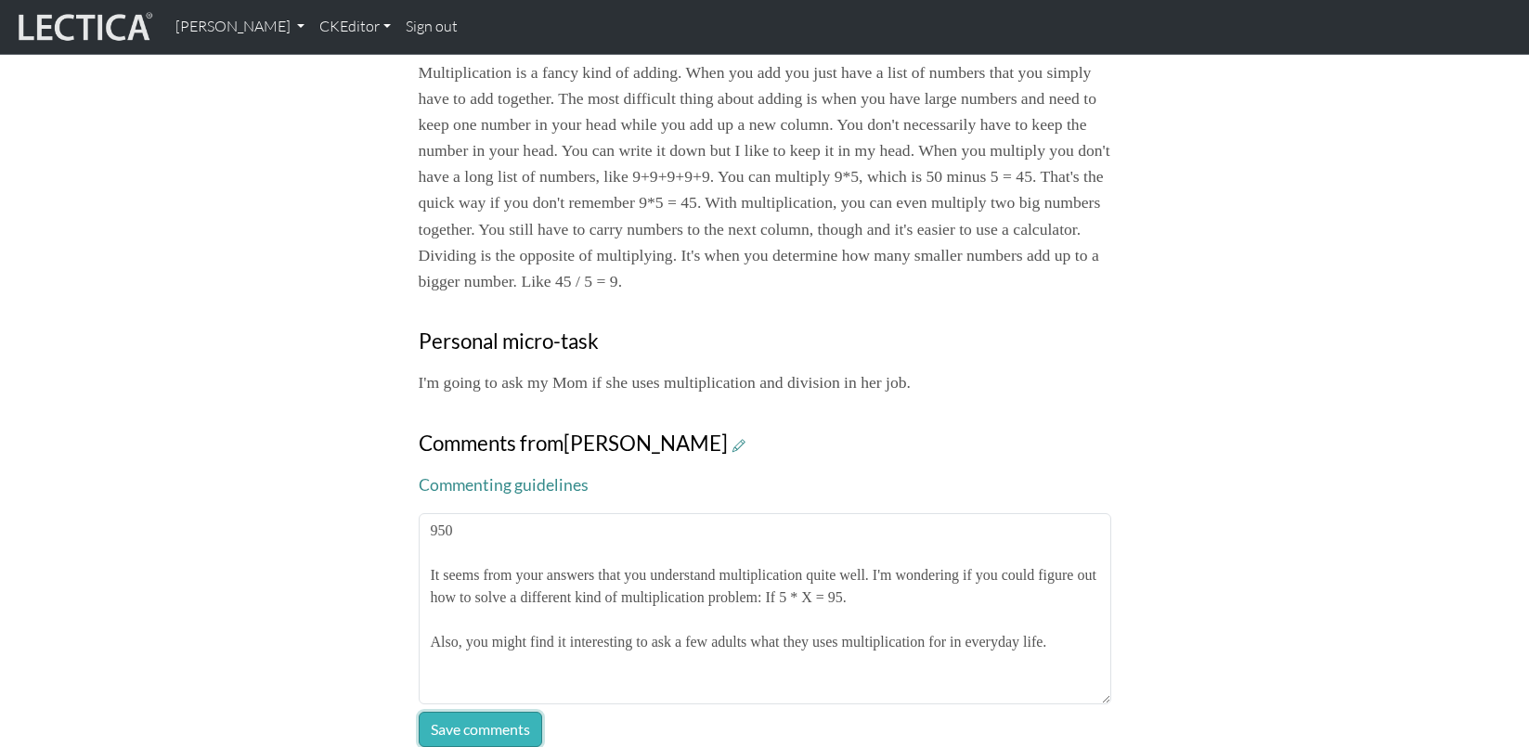
click at [457, 712] on button "Save comments" at bounding box center [480, 729] width 123 height 35
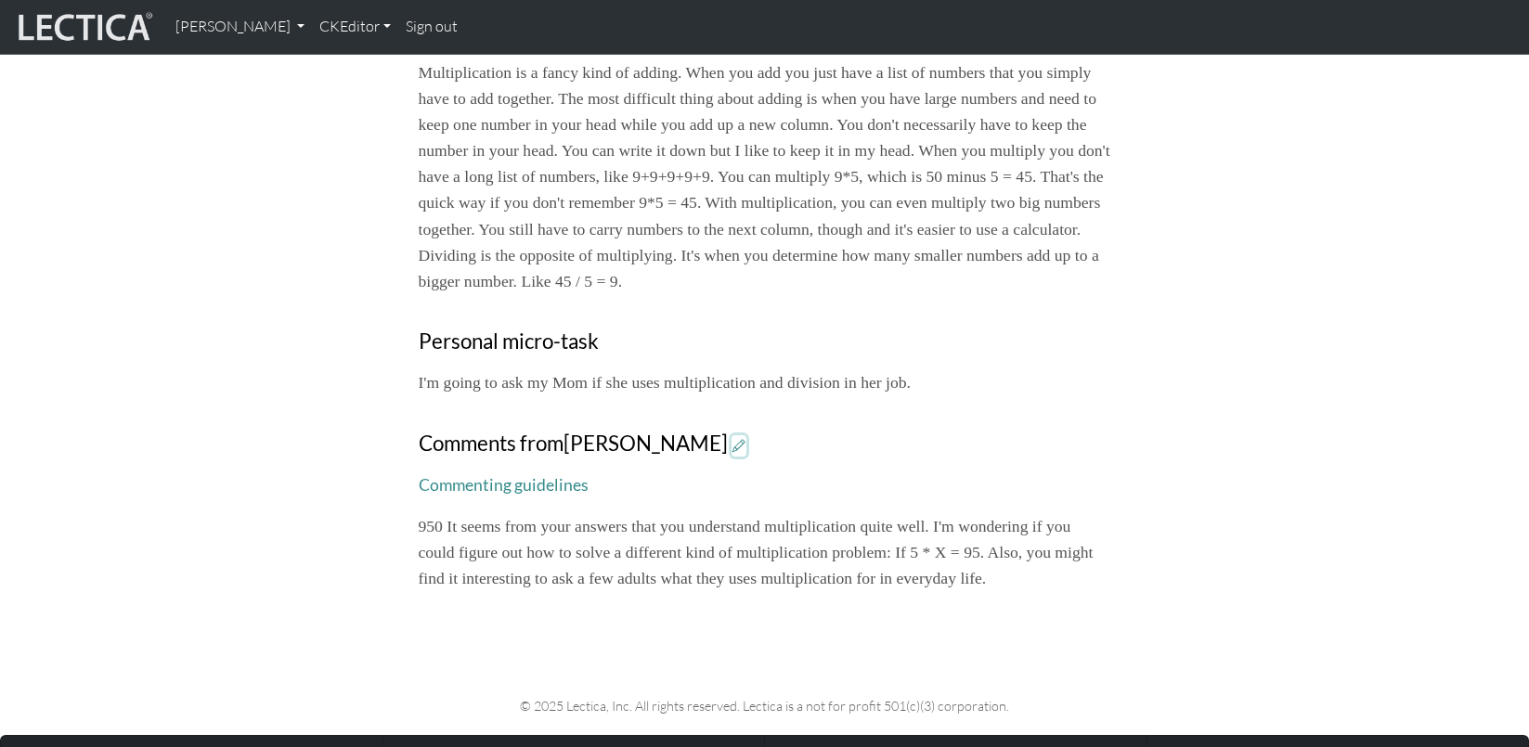
click at [733, 438] on icon at bounding box center [739, 446] width 13 height 16
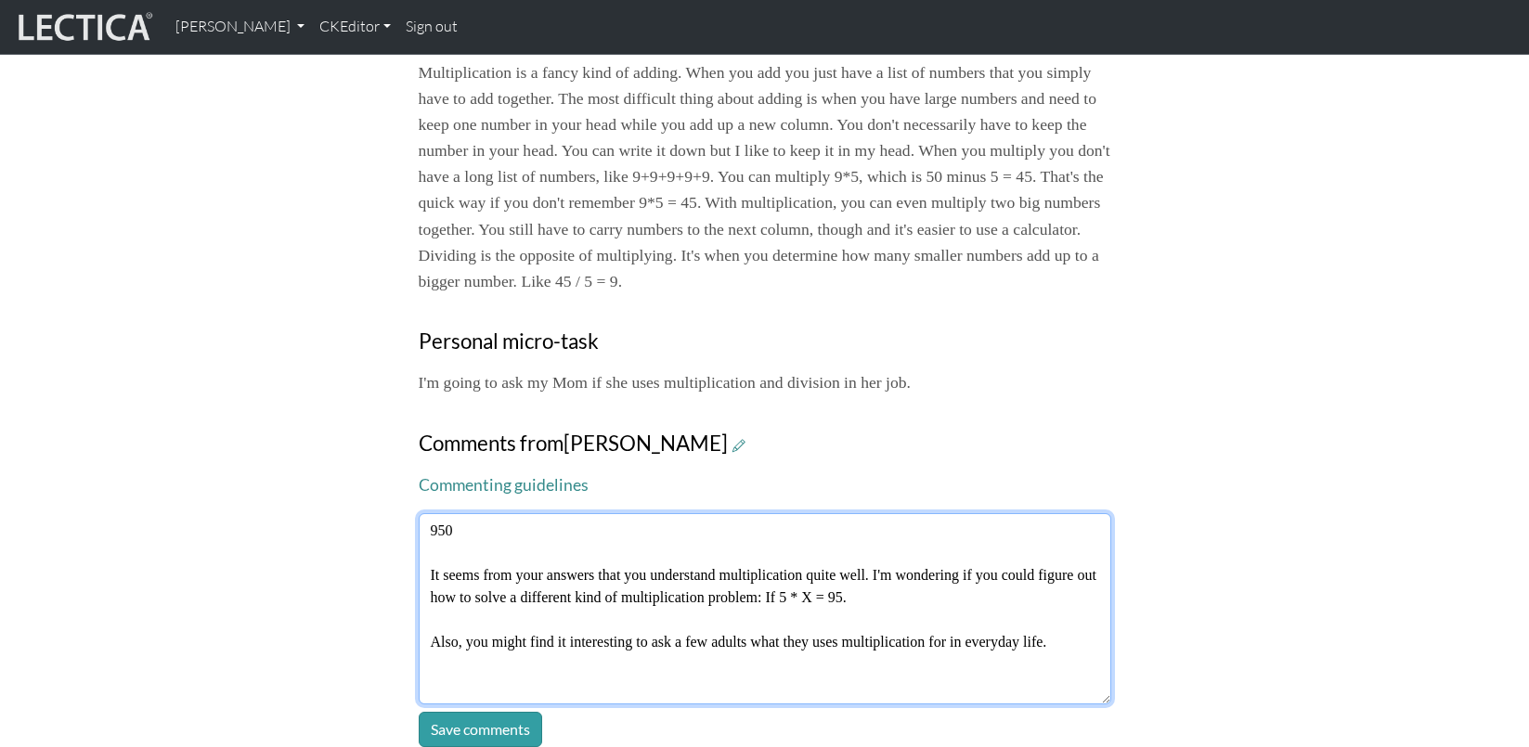
click at [870, 513] on textarea "950 It seems from your answers that you understand multiplication quite well. I…" at bounding box center [765, 608] width 693 height 191
click at [939, 513] on textarea "950 It seems from your answers that you understand multiplication quite well. I…" at bounding box center [765, 608] width 693 height 191
type textarea "950 It seems from your answers that you understand multiplication quite well. I…"
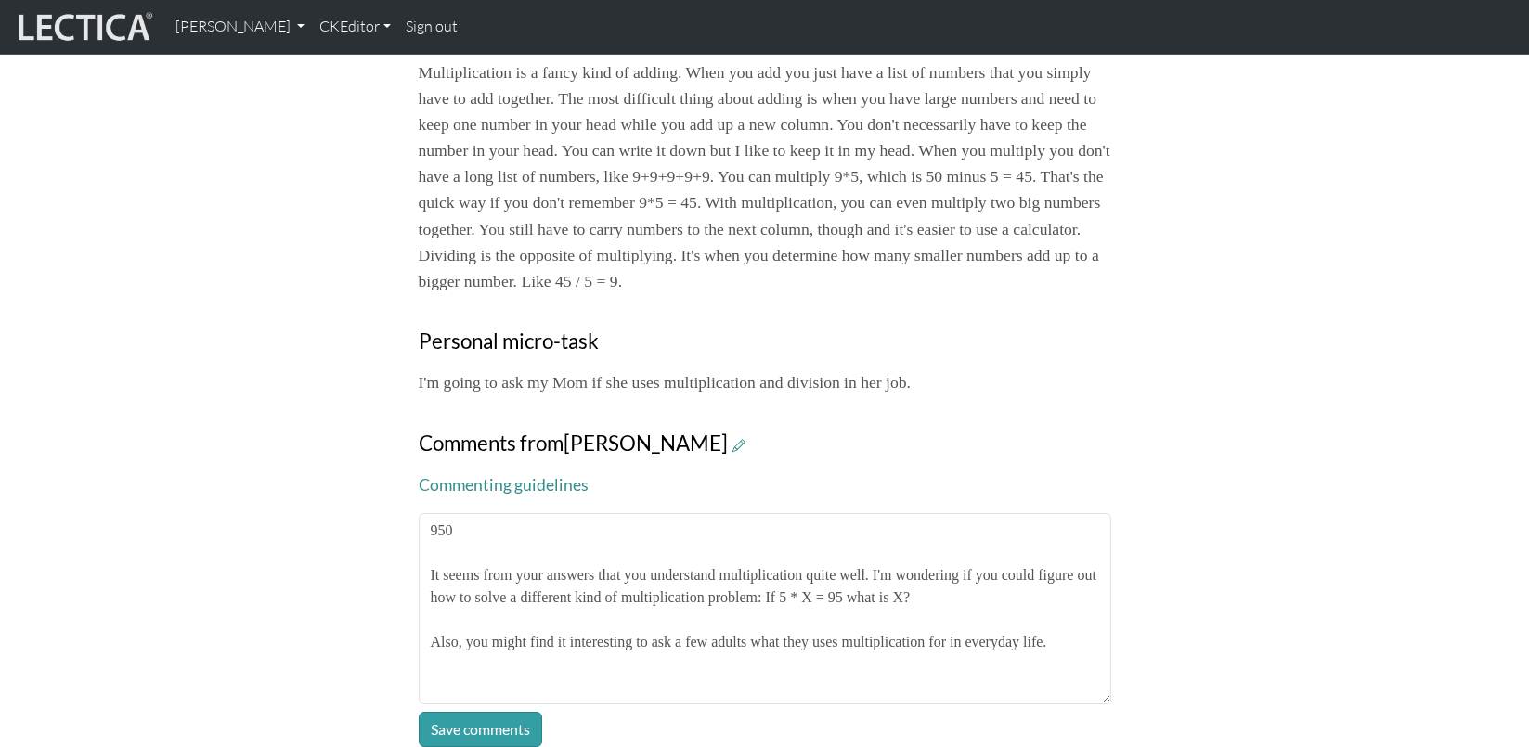
click at [1236, 440] on div "Your growth chart Once you have received a Lectical™ Score in MindLog, your gro…" at bounding box center [765, 10] width 1226 height 1475
click at [449, 712] on button "Save comments" at bounding box center [480, 729] width 123 height 35
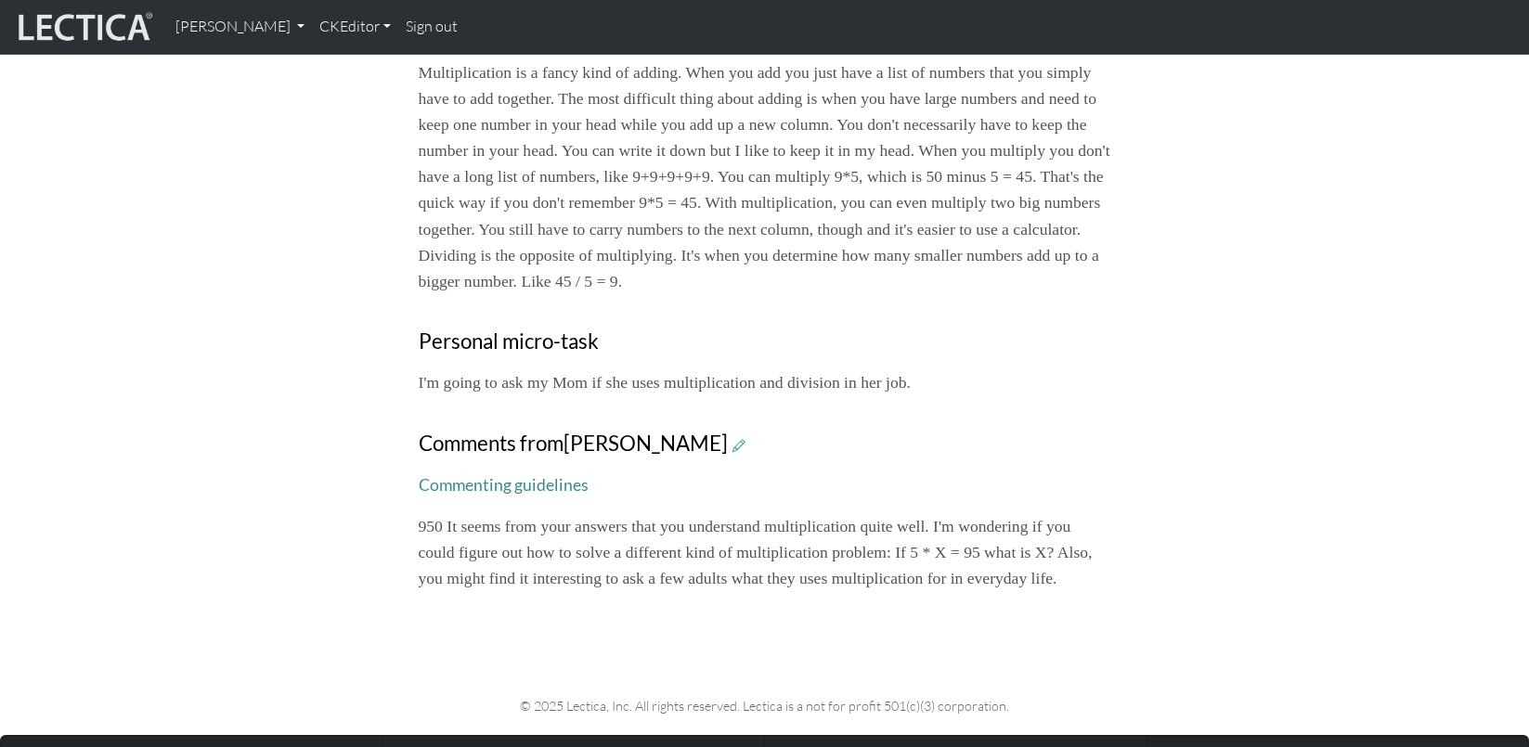
scroll to position [937, 0]
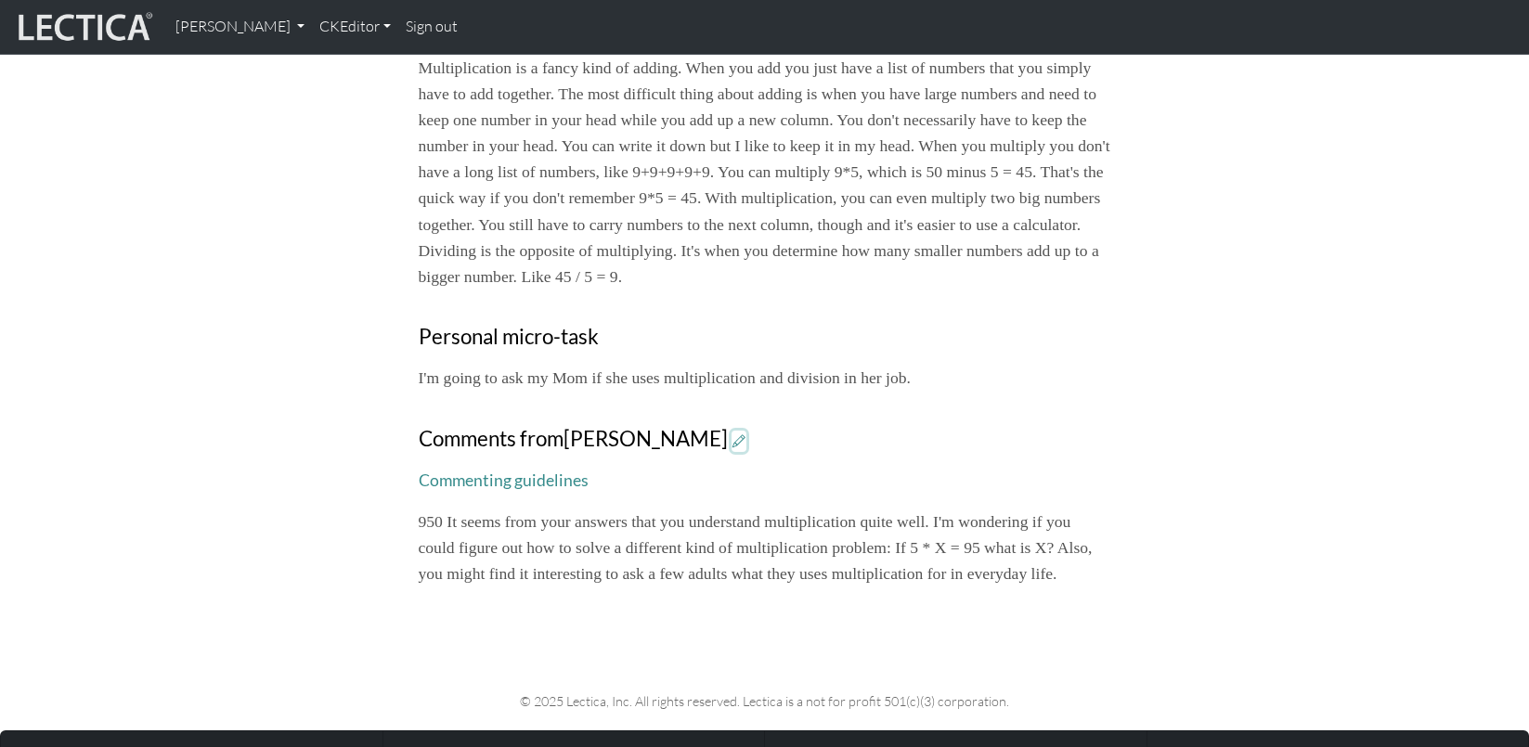
click at [733, 434] on icon at bounding box center [739, 442] width 13 height 16
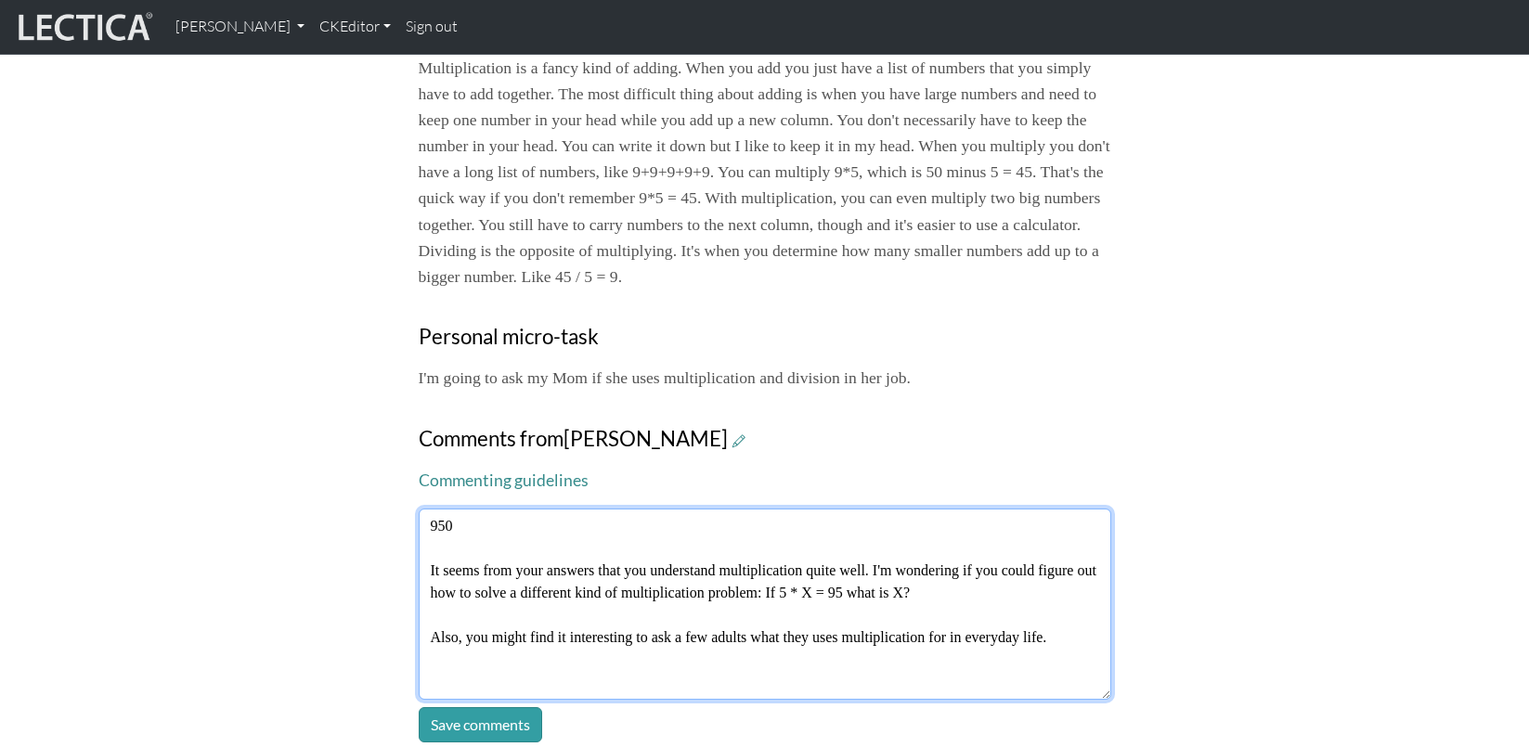
drag, startPoint x: 743, startPoint y: 516, endPoint x: 768, endPoint y: 519, distance: 25.2
click at [743, 516] on textarea "950 It seems from your answers that you understand multiplication quite well. I…" at bounding box center [765, 604] width 693 height 191
drag, startPoint x: 756, startPoint y: 515, endPoint x: 786, endPoint y: 517, distance: 29.8
click at [786, 517] on textarea "950 It seems from your answers that you understand multiplication quite well. I…" at bounding box center [765, 604] width 693 height 191
click at [842, 516] on textarea "950 It seems from your answers that you understand multiplication quite well. I…" at bounding box center [765, 604] width 693 height 191
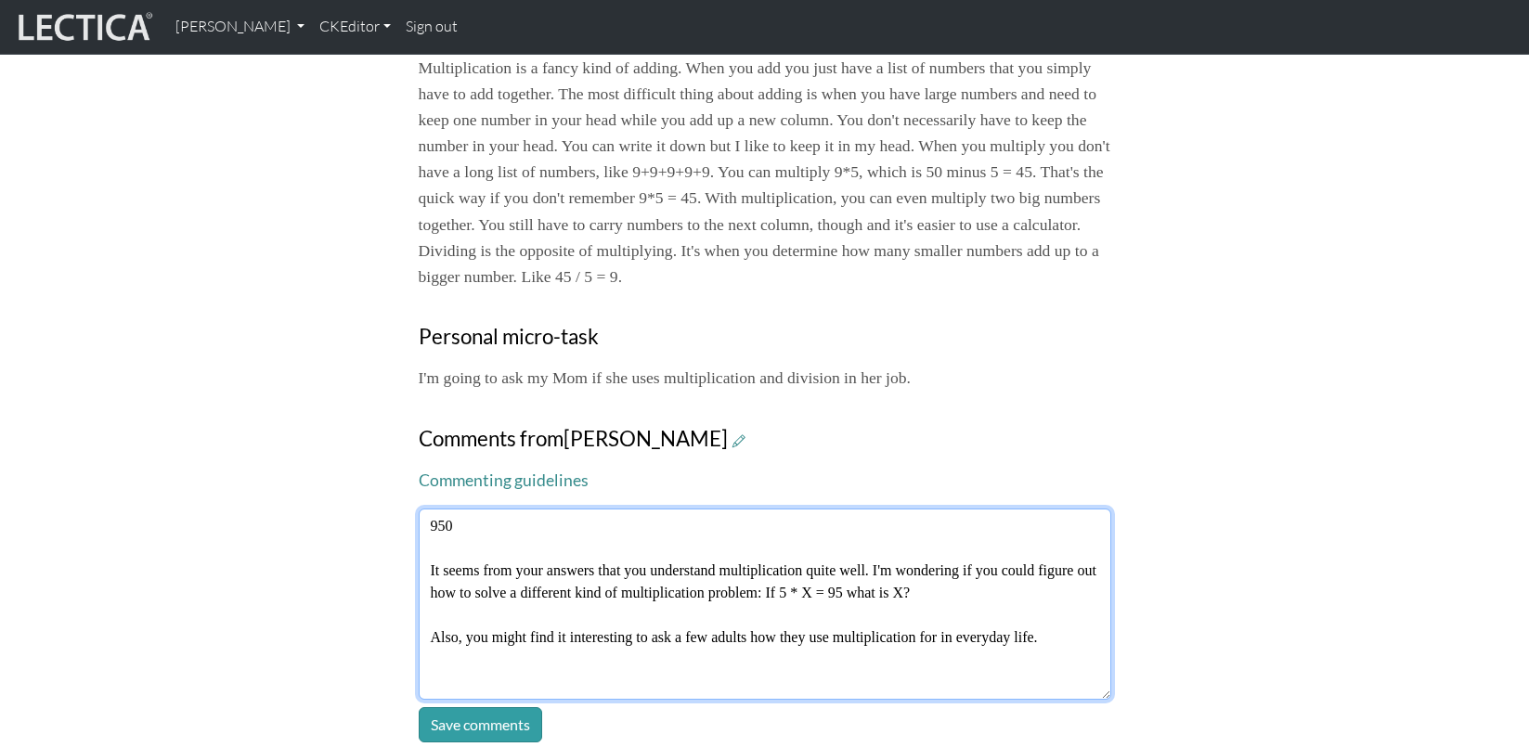
type textarea "950 It seems from your answers that you understand multiplication quite well. I…"
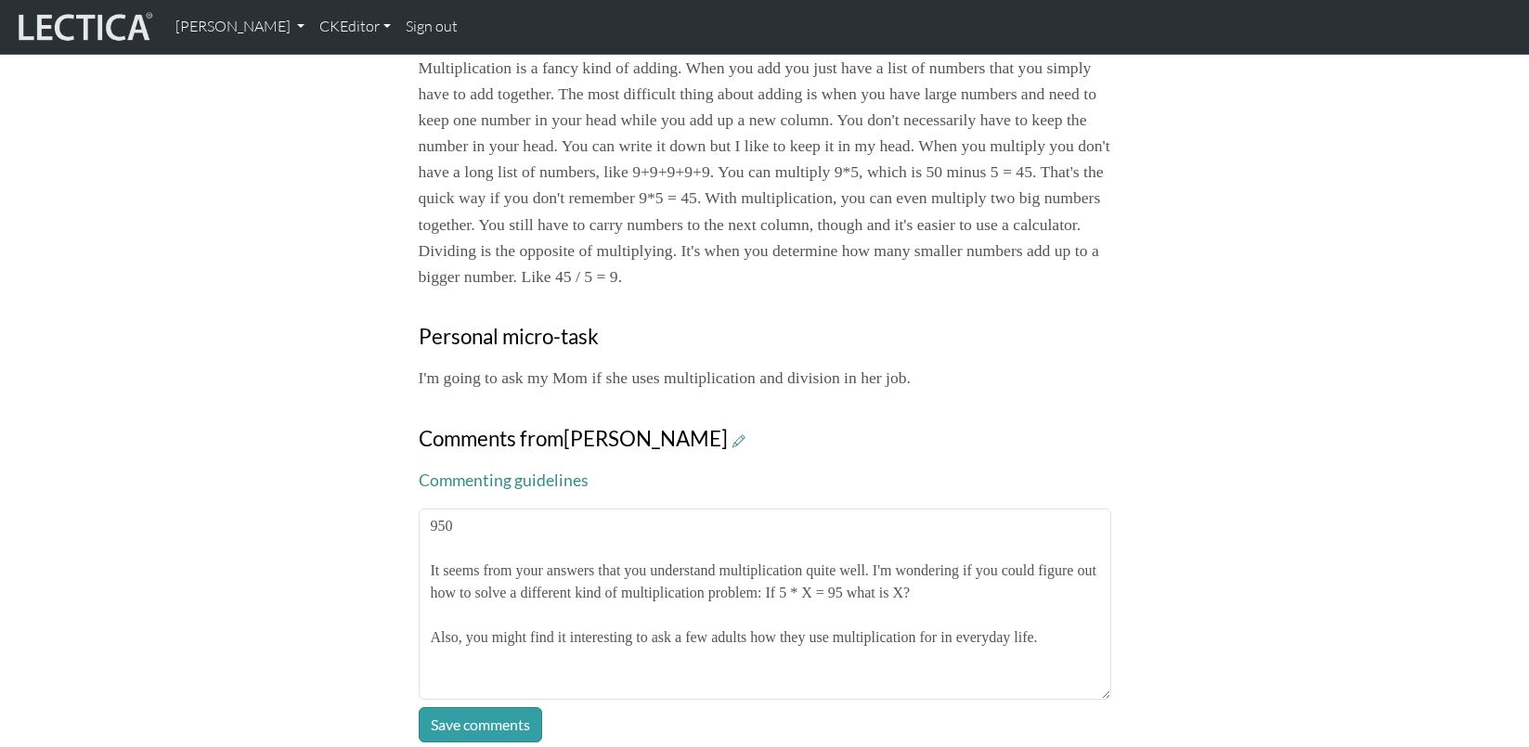
click at [1217, 506] on div "Your growth chart Once you have received a Lectical™ Score in MindLog, your gro…" at bounding box center [765, 5] width 1226 height 1475
click at [455, 708] on button "Save comments" at bounding box center [480, 725] width 123 height 35
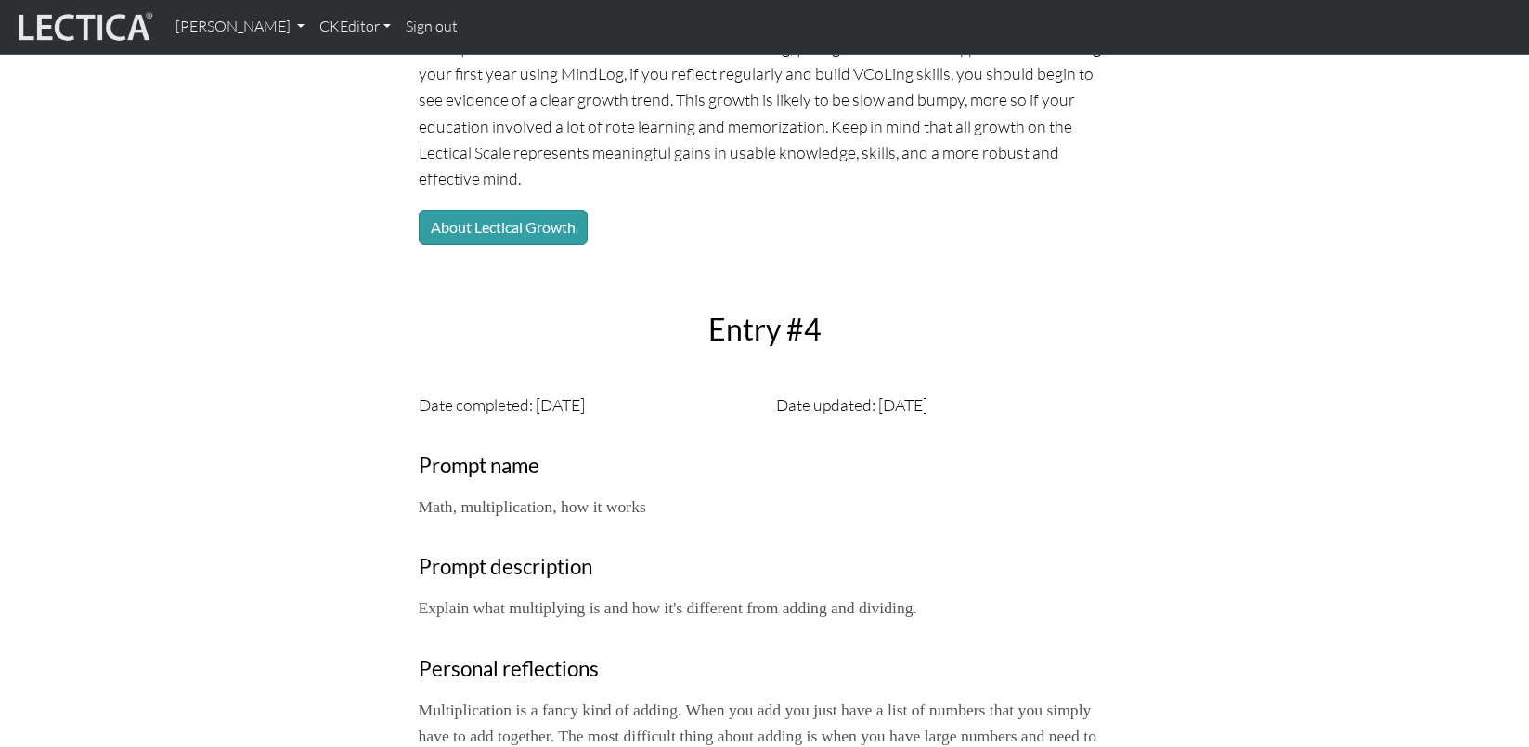
scroll to position [0, 0]
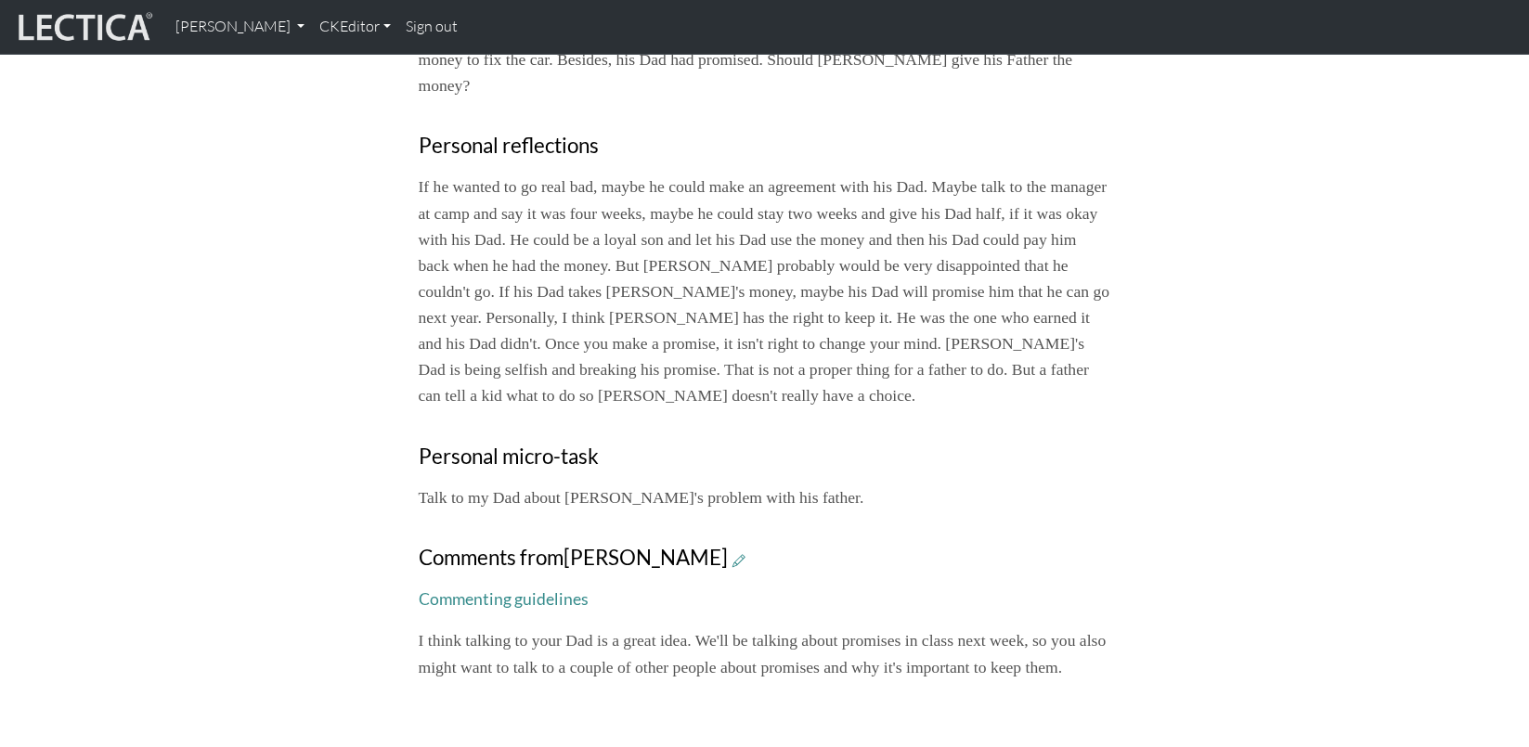
scroll to position [929, 0]
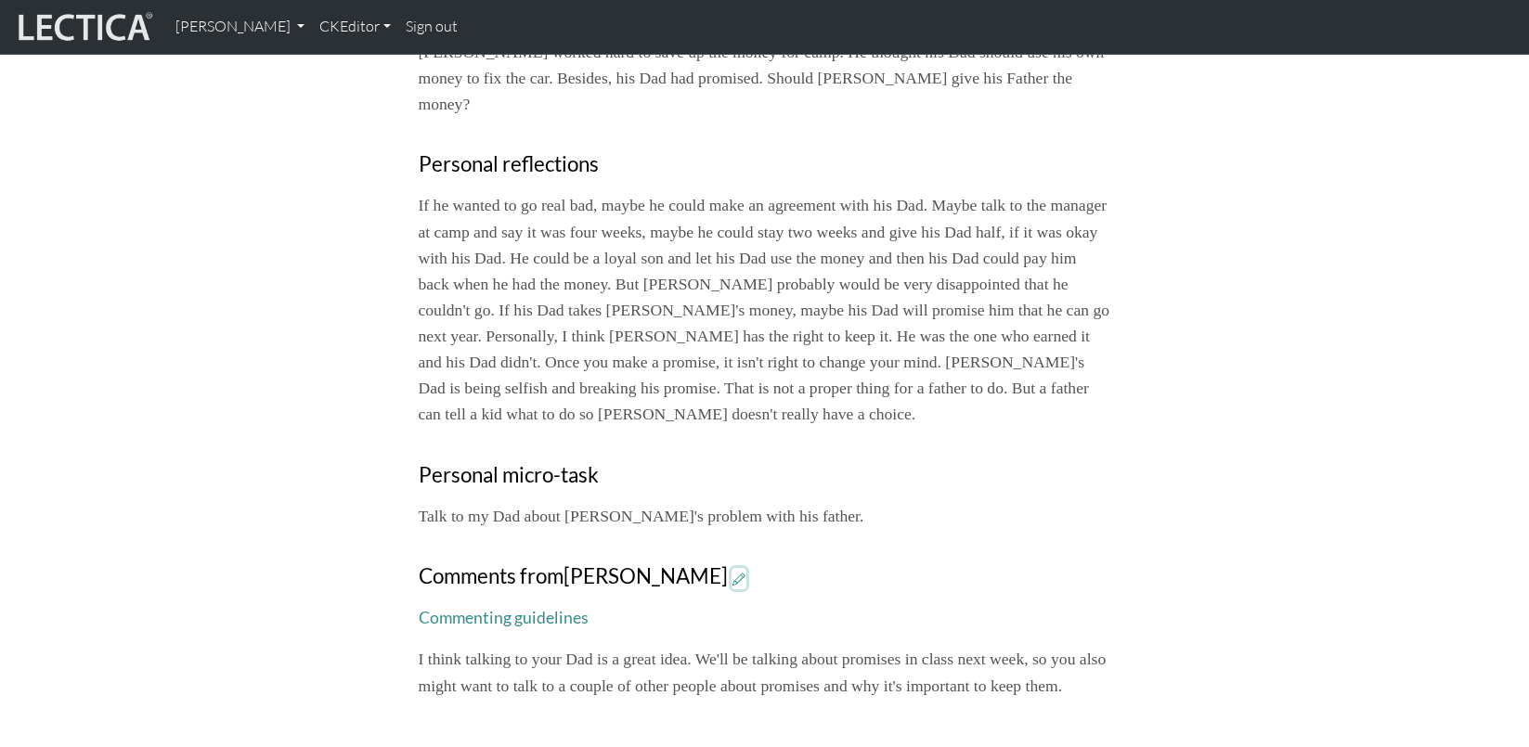
click at [733, 571] on icon at bounding box center [739, 579] width 13 height 16
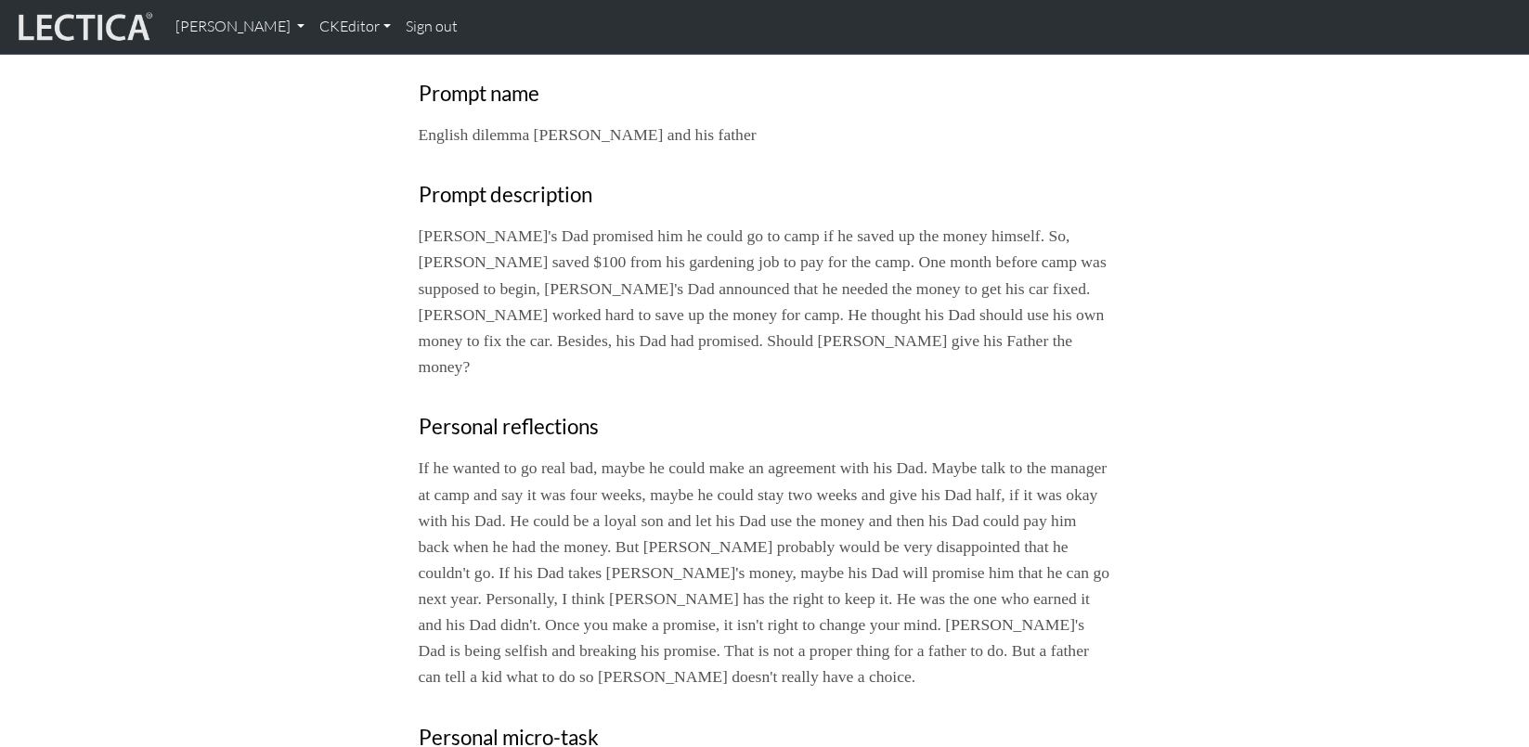
scroll to position [606, 0]
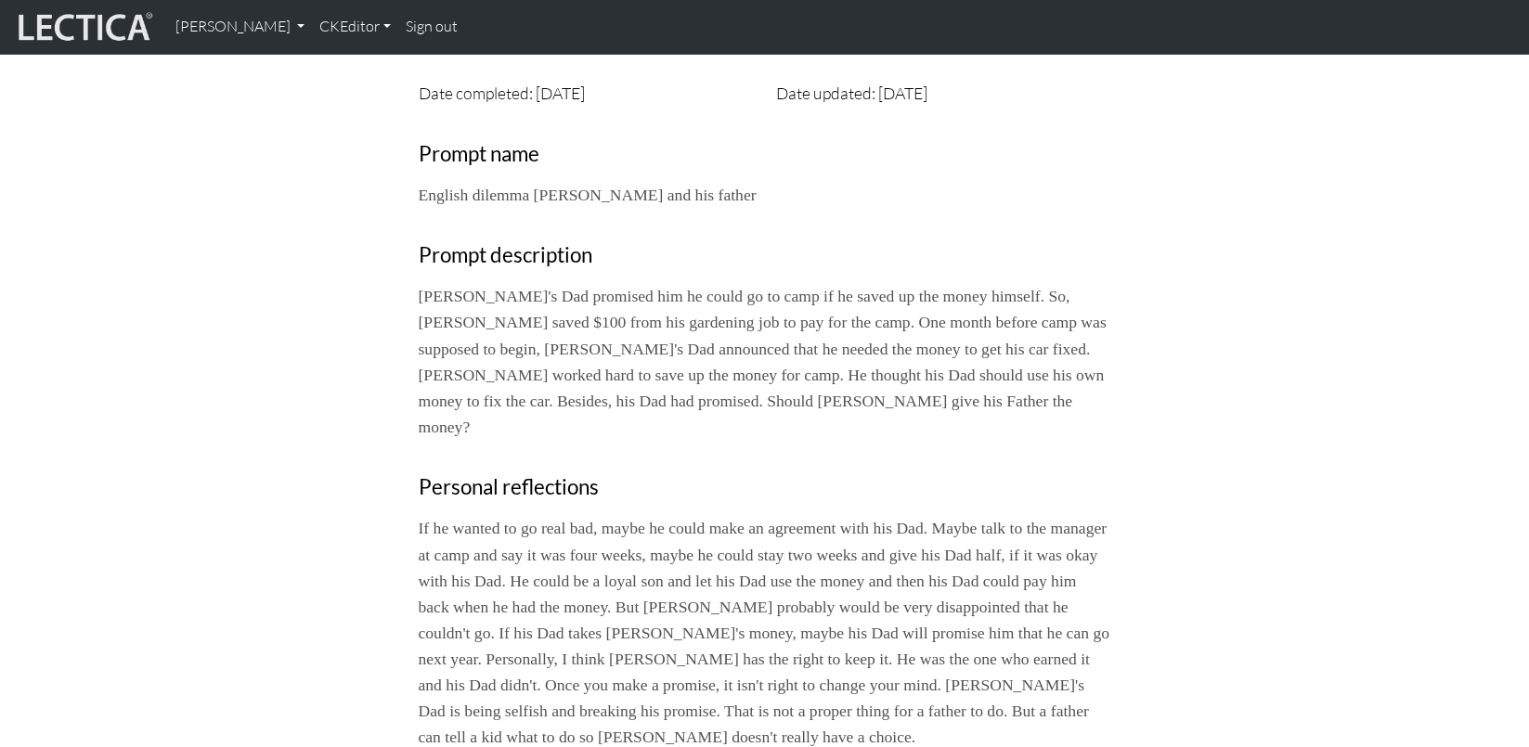
click at [790, 515] on p "If he wanted to go real bad, maybe he could make an agreement with his Dad. May…" at bounding box center [765, 632] width 693 height 235
click at [770, 515] on p "If he wanted to go real bad, maybe he could make an agreement with his Dad. May…" at bounding box center [765, 632] width 693 height 235
click at [796, 515] on p "If he wanted to go real bad, maybe he could make an agreement with his Dad. May…" at bounding box center [765, 632] width 693 height 235
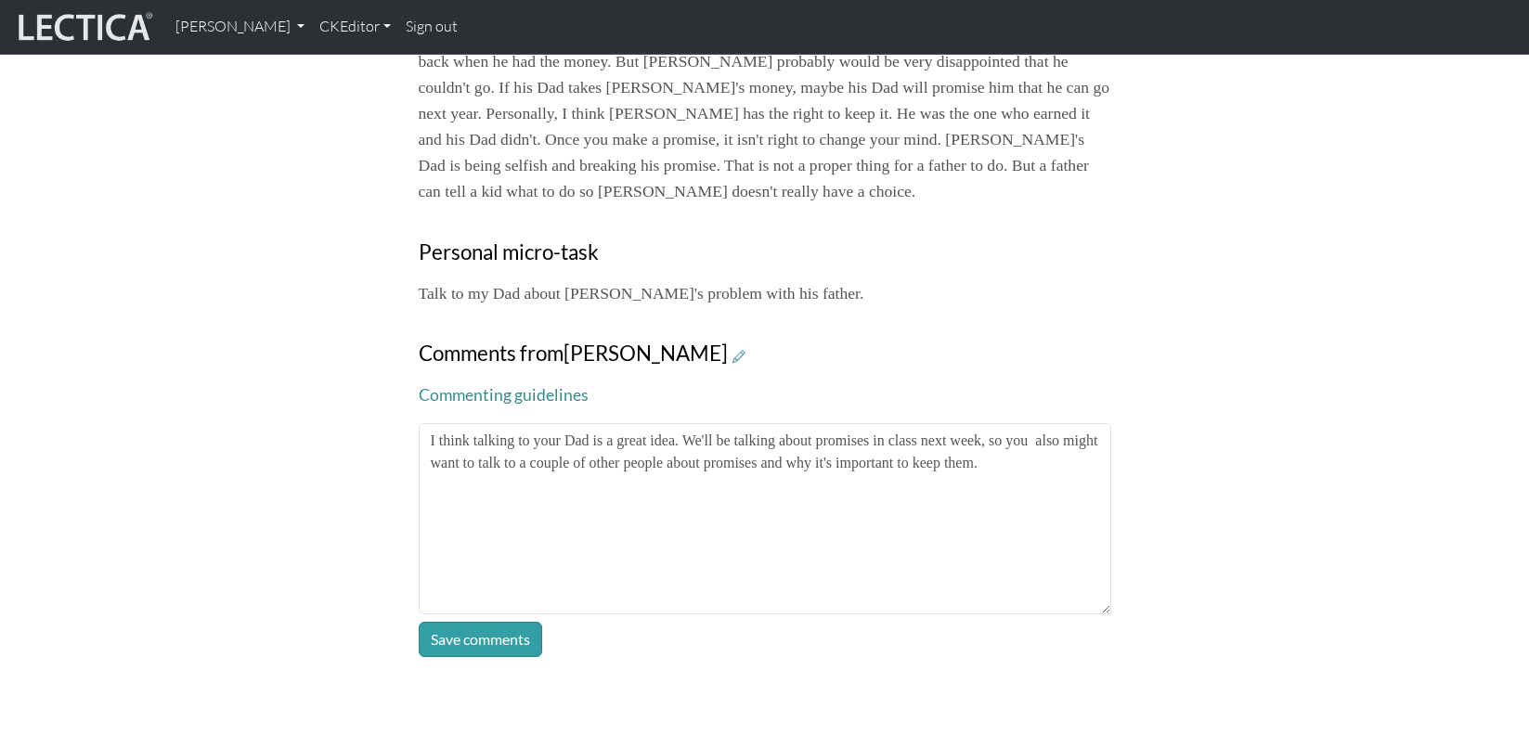
scroll to position [1154, 0]
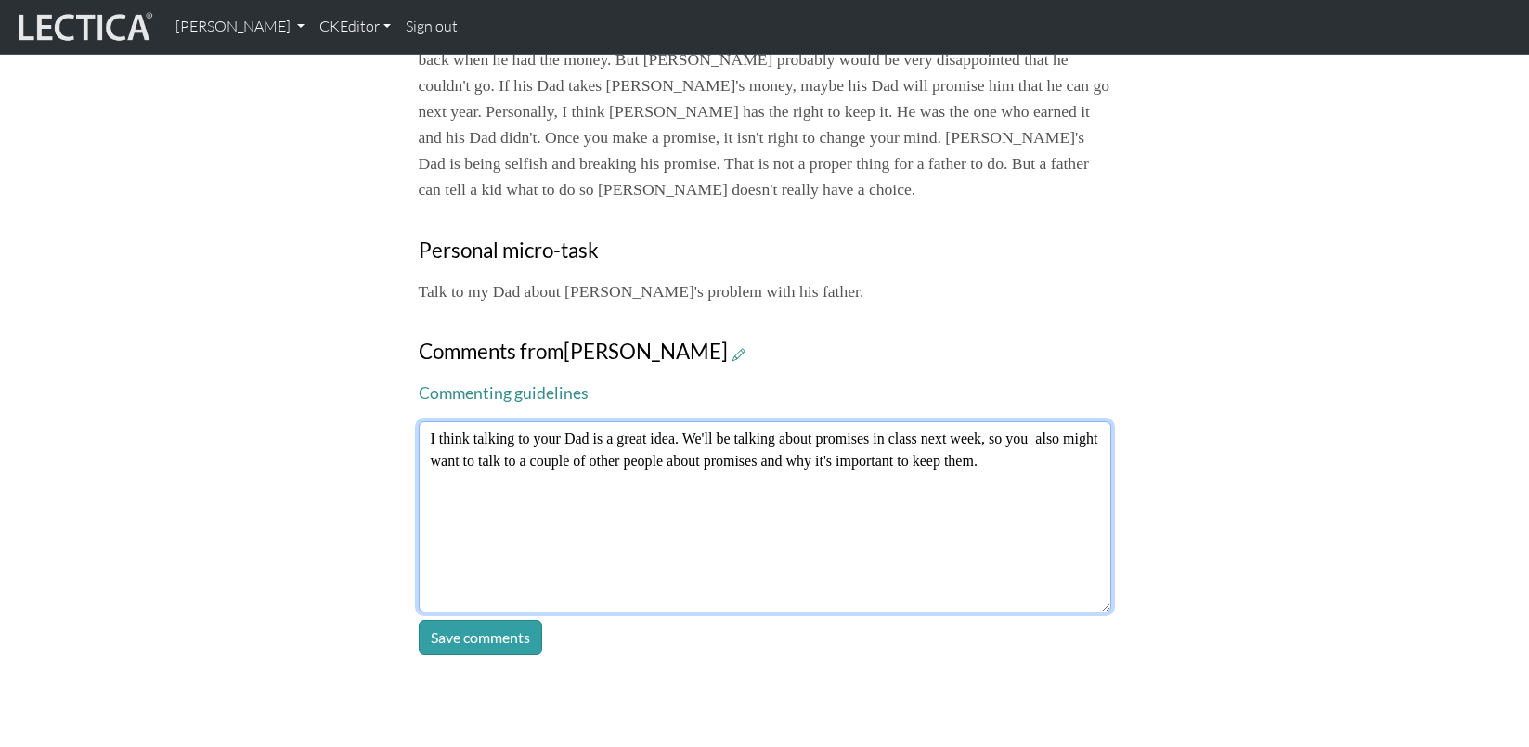
click at [428, 422] on textarea "I think talking to your Dad is a great idea. We'll be talking about promises in…" at bounding box center [765, 517] width 693 height 191
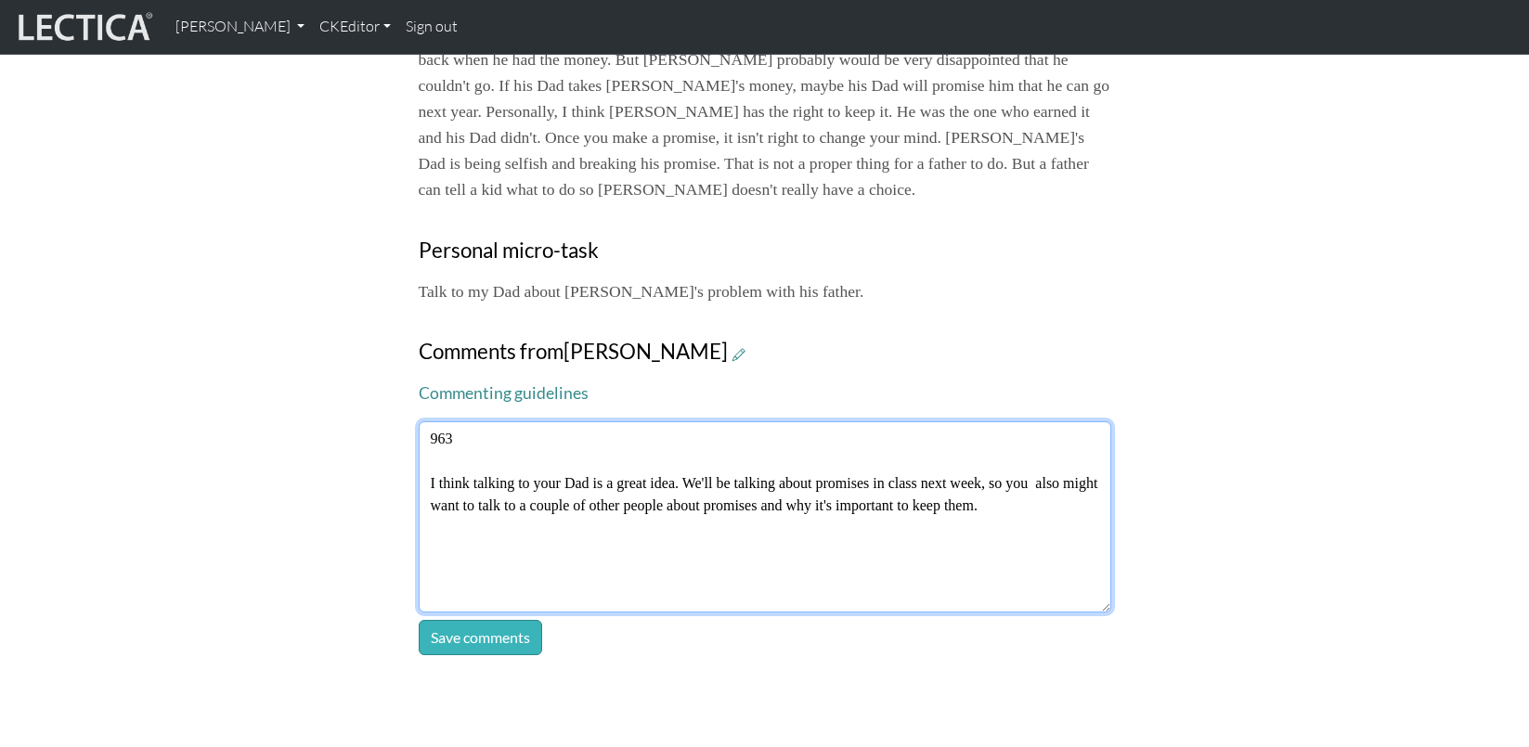
type textarea "963 I think talking to your Dad is a great idea. We'll be talking about promise…"
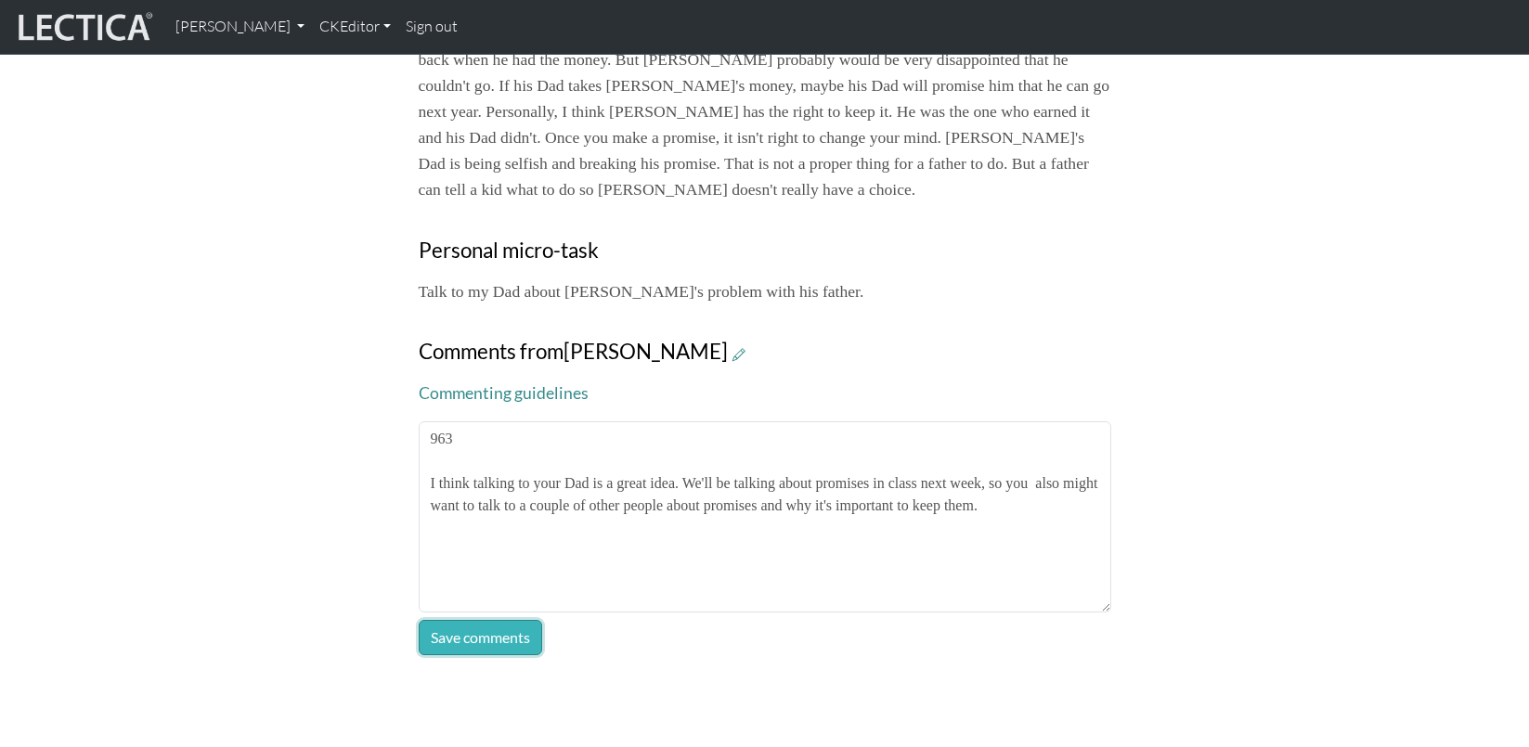
click at [485, 620] on button "Save comments" at bounding box center [480, 637] width 123 height 35
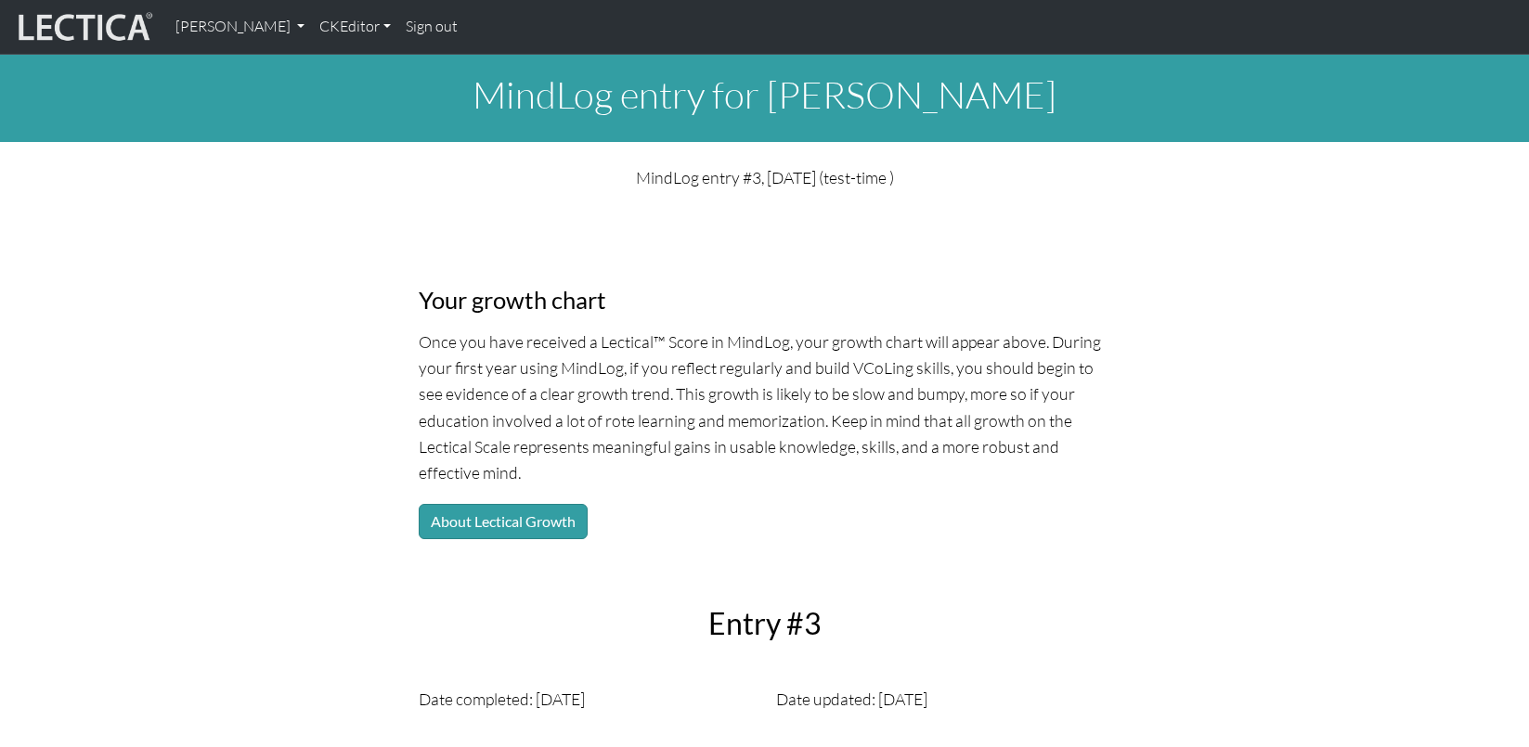
scroll to position [1, 0]
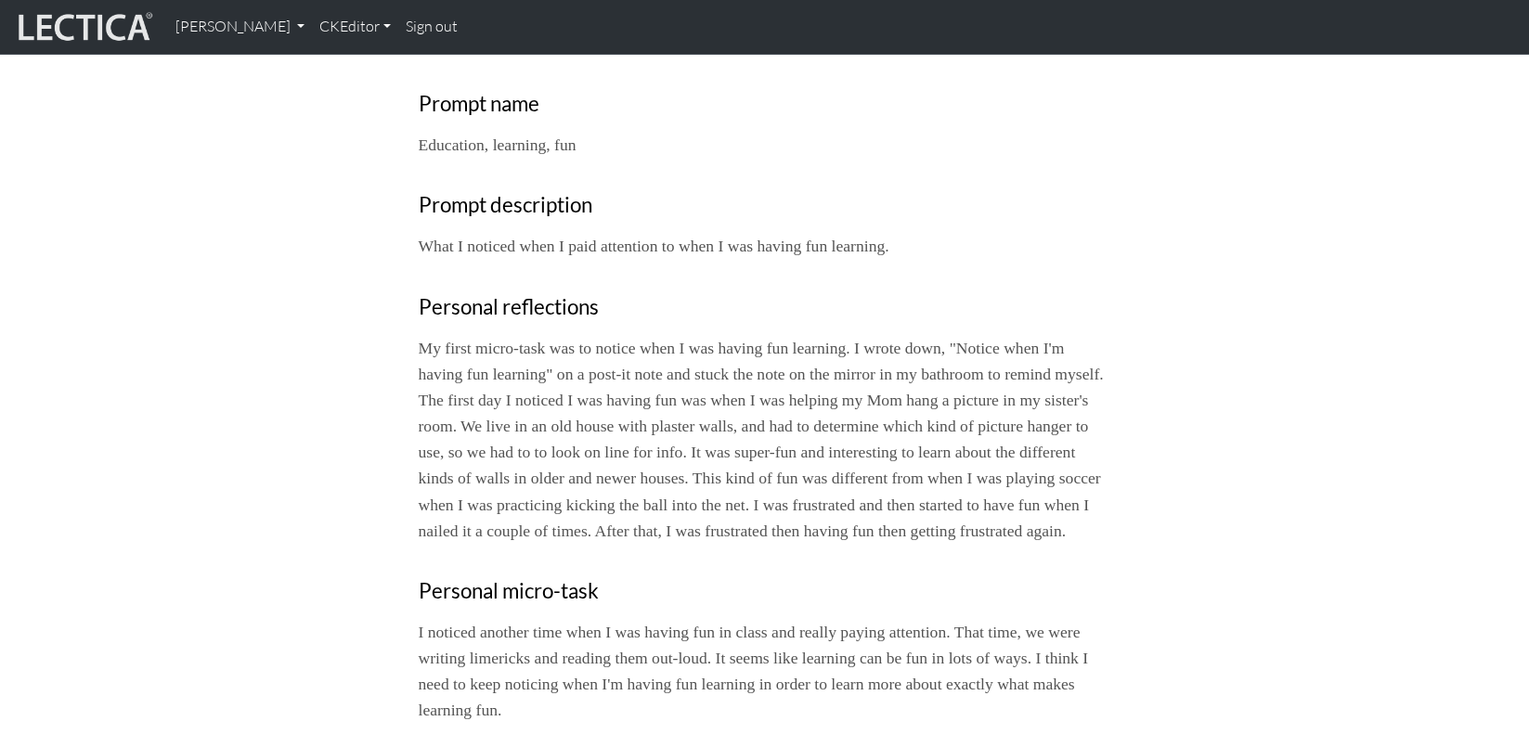
scroll to position [696, 0]
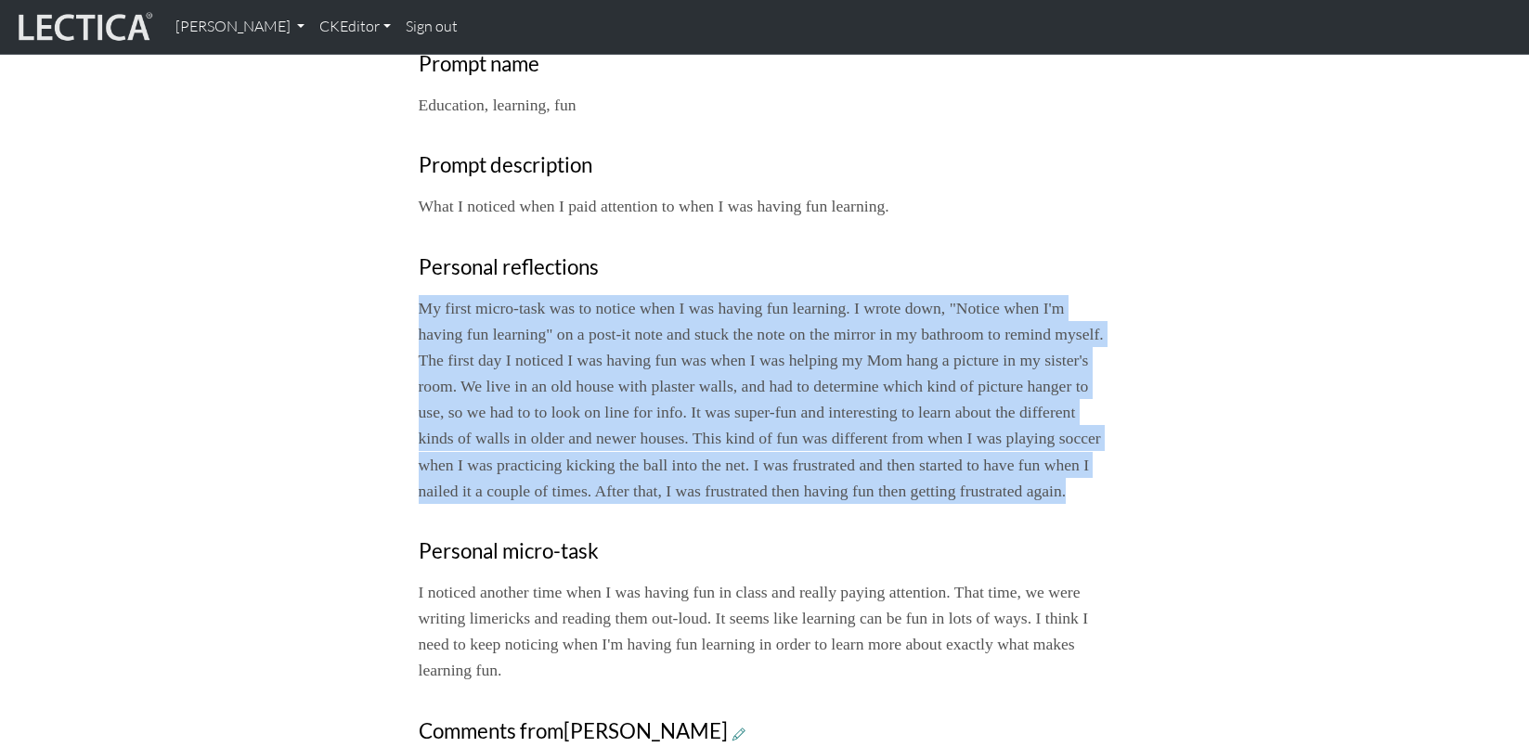
drag, startPoint x: 550, startPoint y: 416, endPoint x: 415, endPoint y: 231, distance: 228.6
click at [415, 231] on div "Your growth chart Once you have received a Lectical™ Score in MindLog, your gro…" at bounding box center [765, 223] width 715 height 1341
copy p "My first micro-task was to notice when I was having fun learning. I wrote down,…"
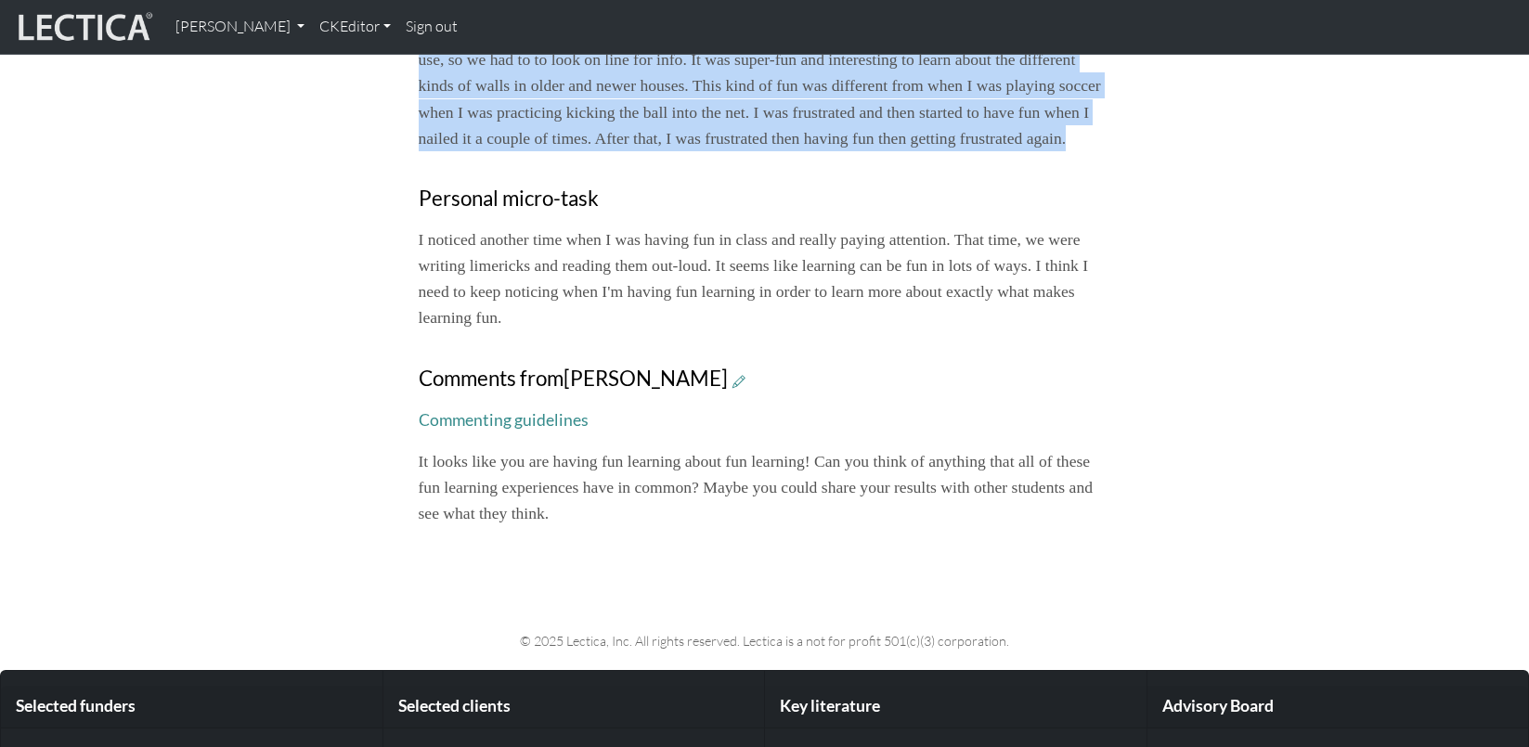
scroll to position [1051, 0]
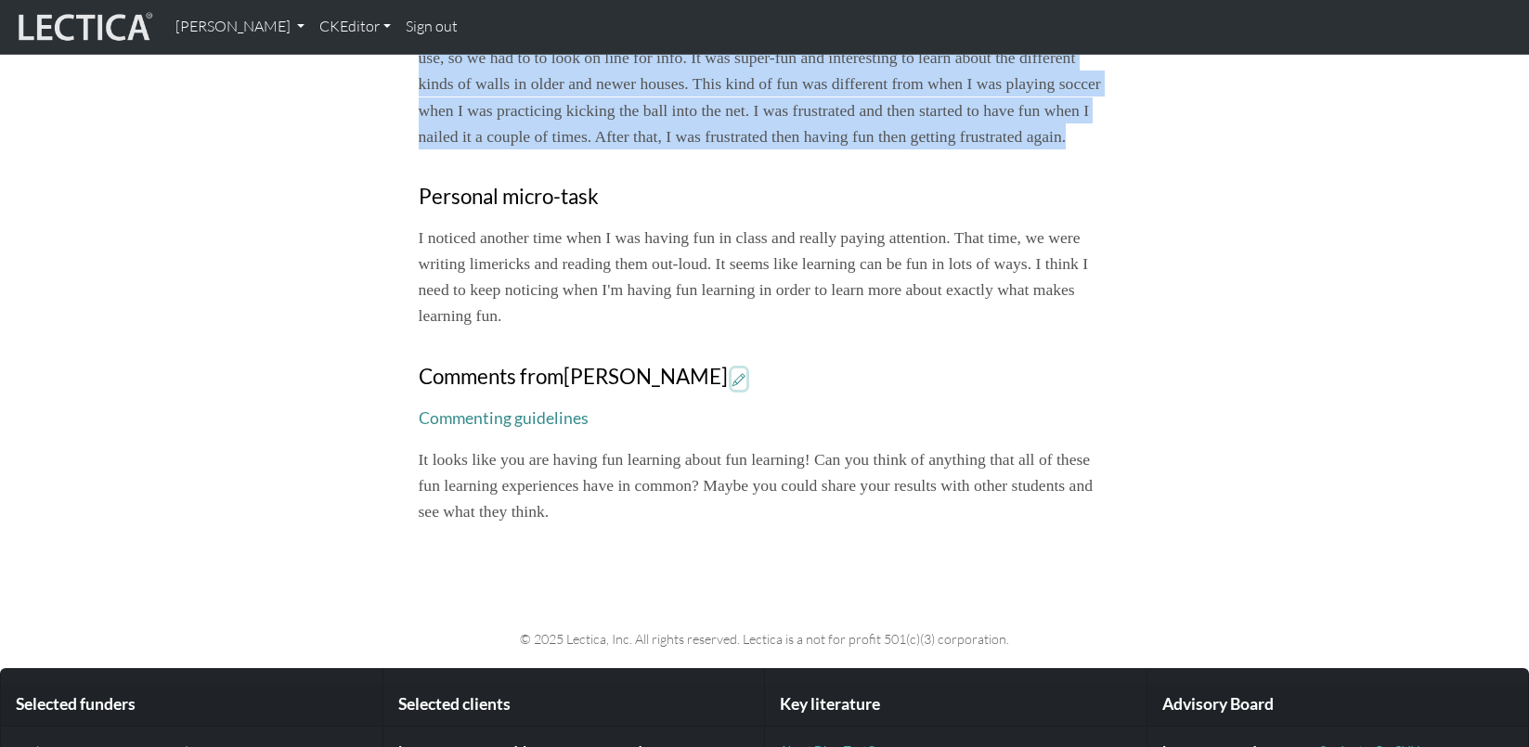
click at [733, 371] on icon at bounding box center [739, 379] width 13 height 16
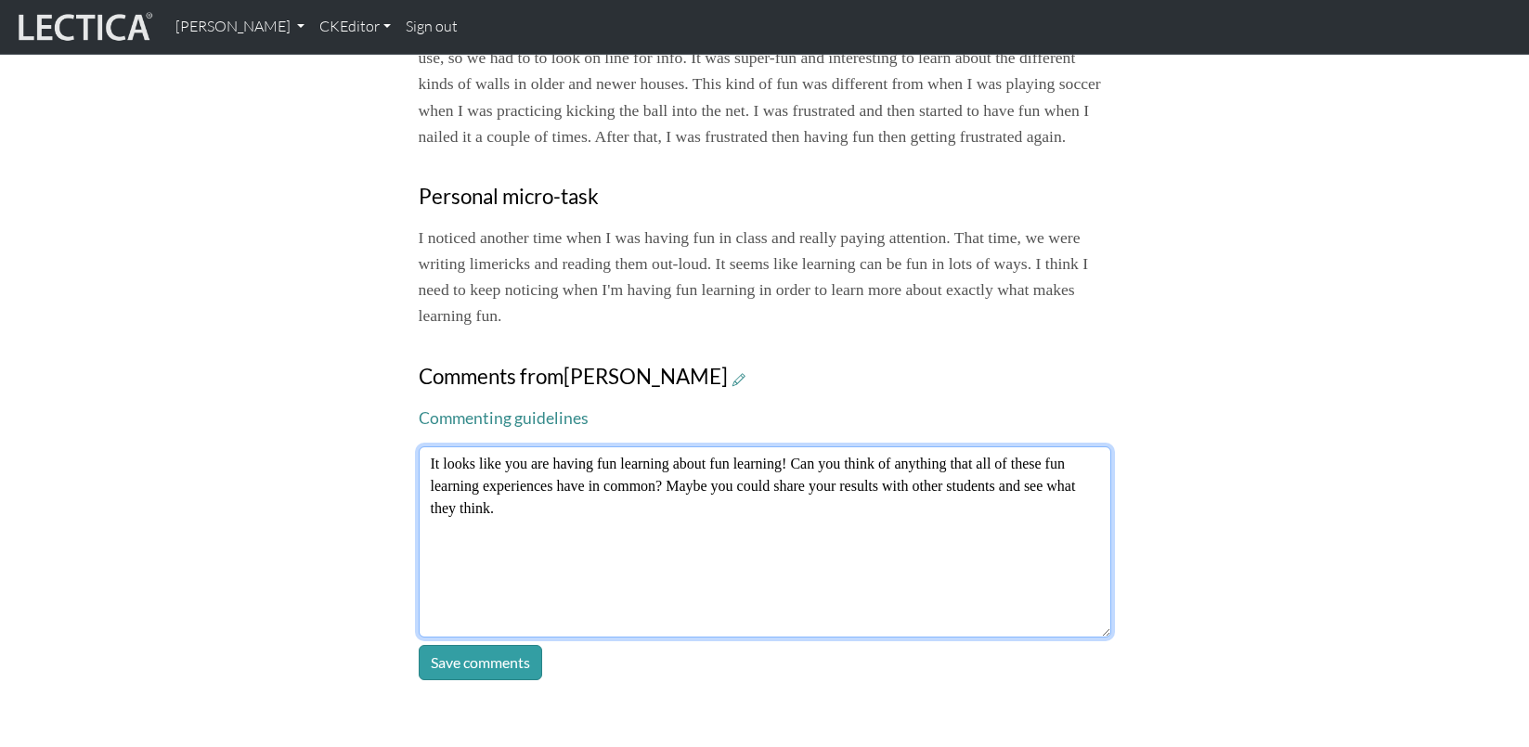
click at [428, 447] on textarea "It looks like you are having fun learning about fun learning! Can you think of …" at bounding box center [765, 542] width 693 height 191
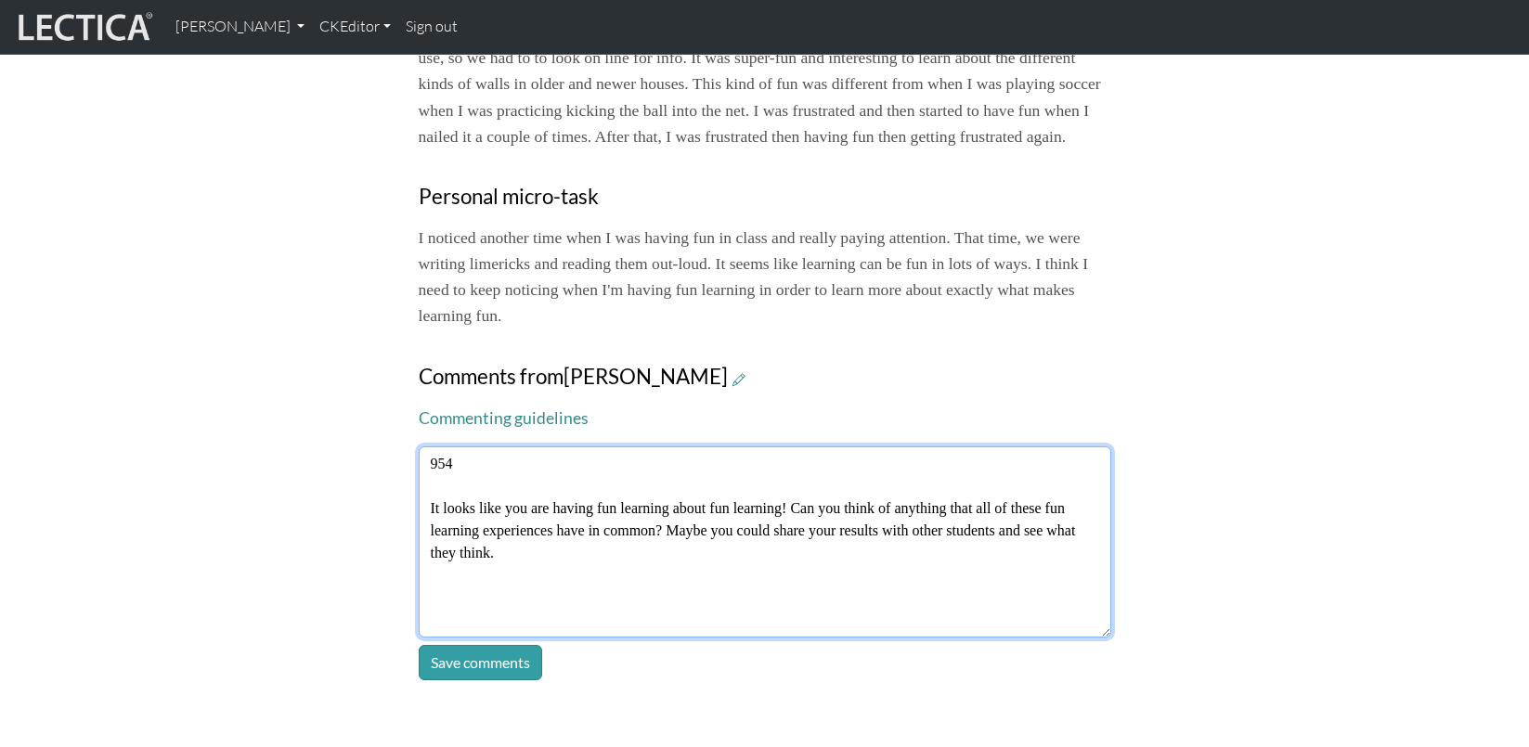
type textarea "954 It looks like you are having fun learning about fun learning! Can you think…"
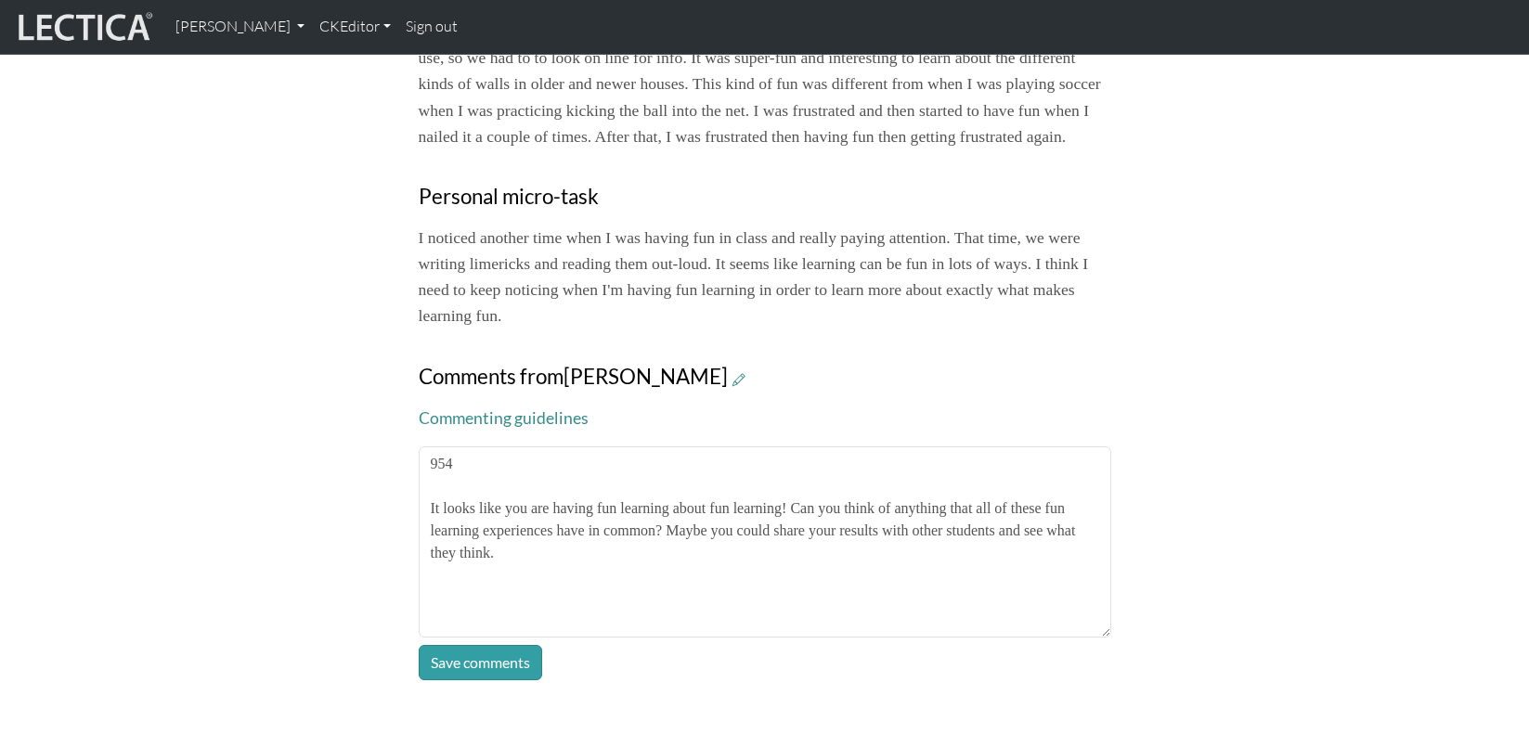
click at [396, 576] on body "Theo Dawson My Profile Manage accounts Manage assessments Manage assignments Vi…" at bounding box center [764, 29] width 1529 height 2161
click at [466, 645] on button "Save comments" at bounding box center [480, 662] width 123 height 35
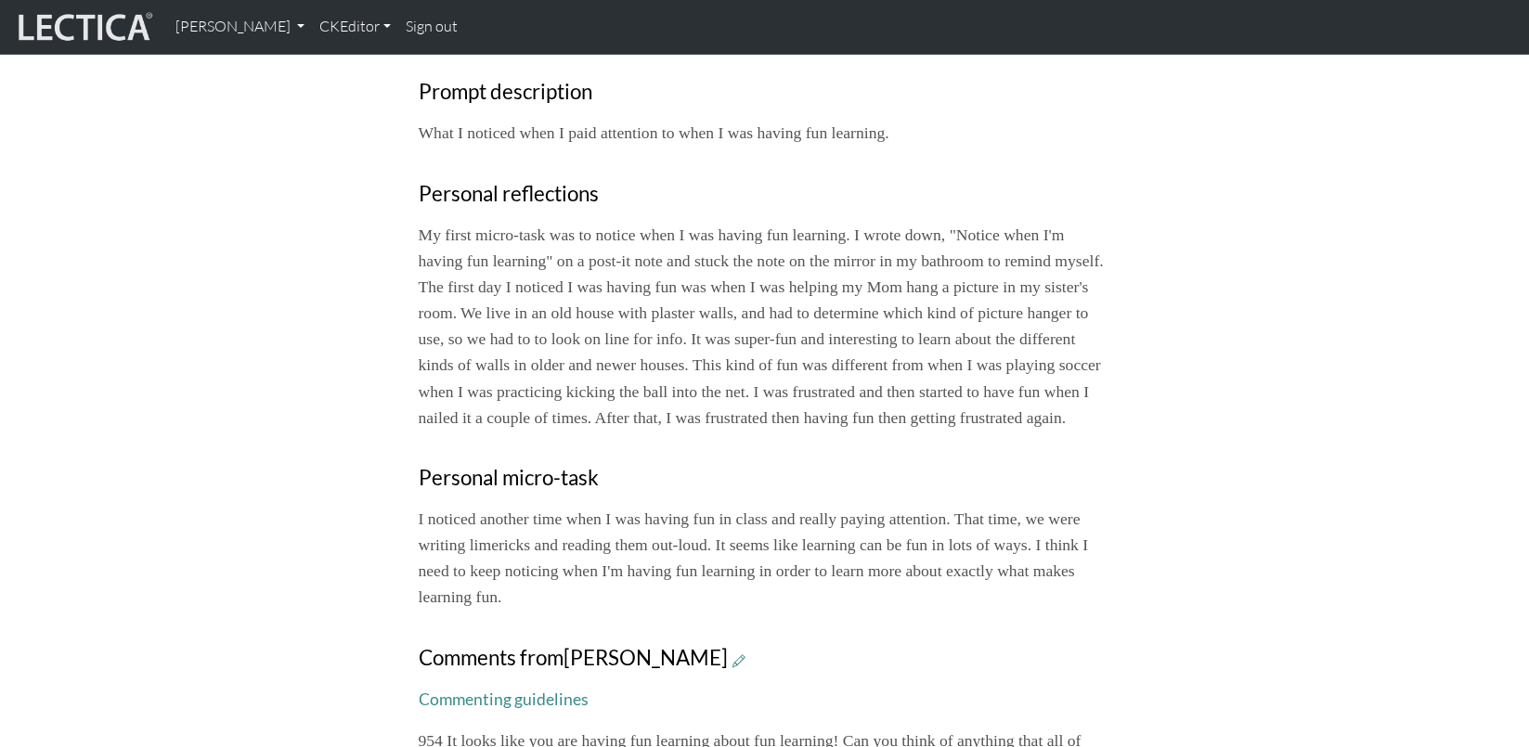
scroll to position [759, 0]
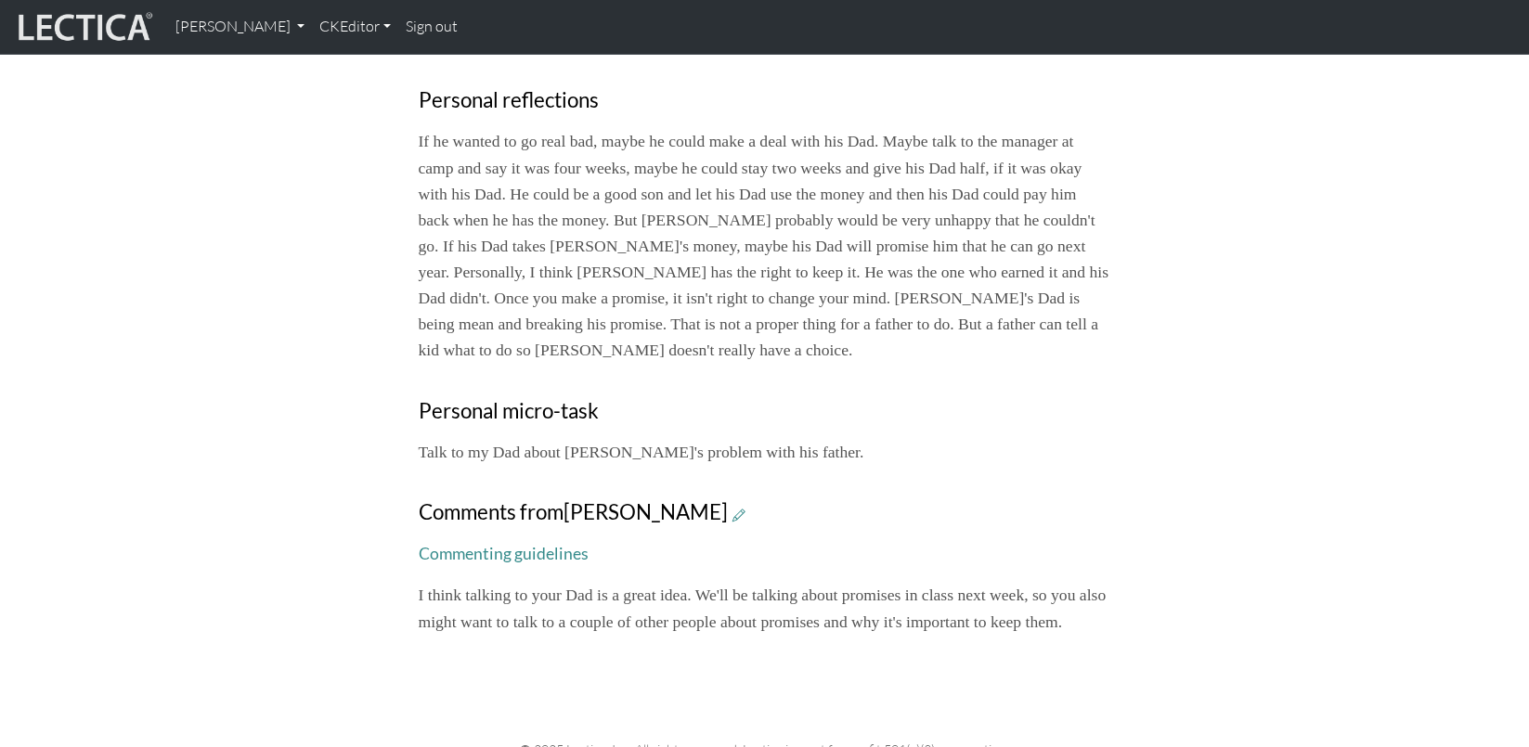
scroll to position [994, 0]
click at [733, 506] on icon at bounding box center [739, 514] width 13 height 16
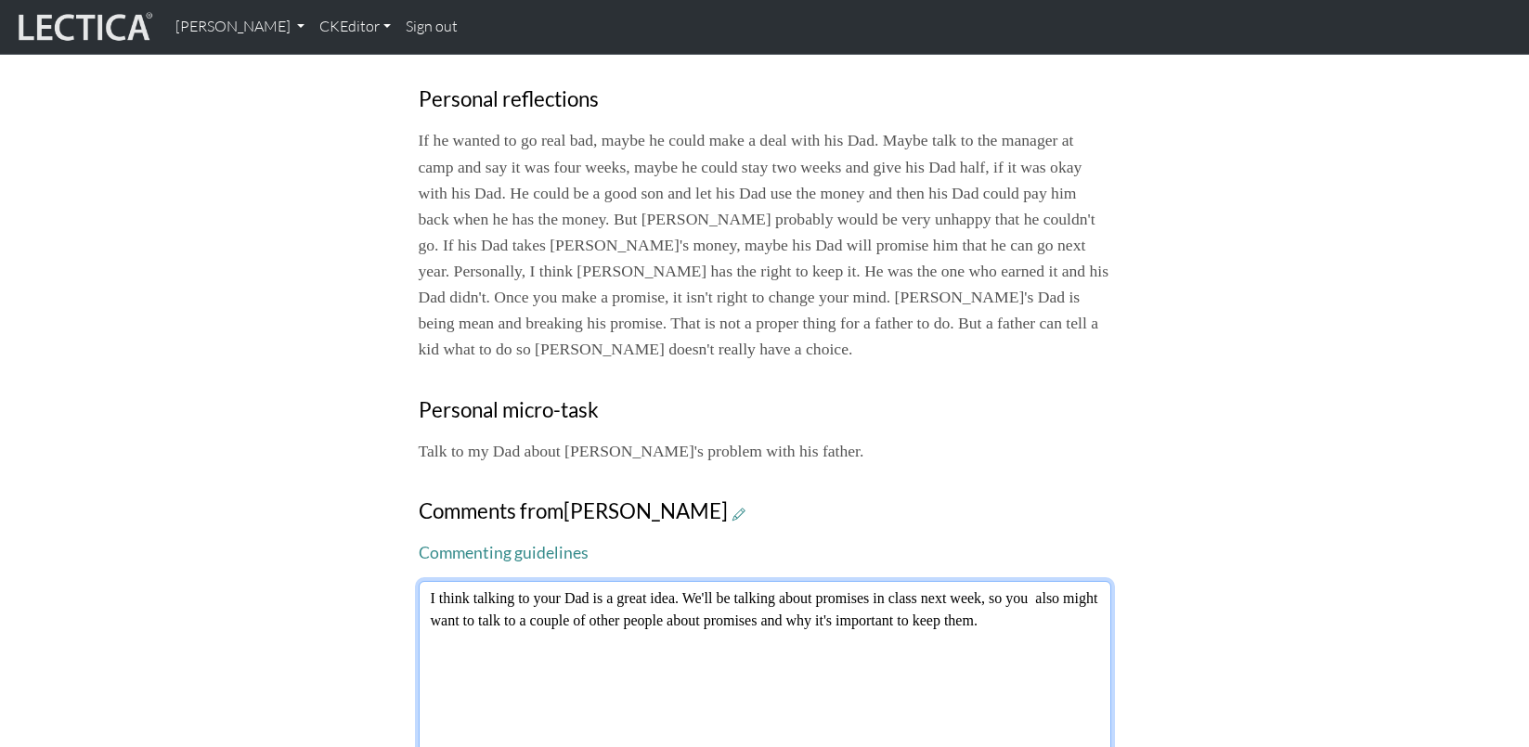
click at [429, 581] on textarea "I think talking to your Dad is a great idea. We'll be talking about promises in…" at bounding box center [765, 676] width 693 height 191
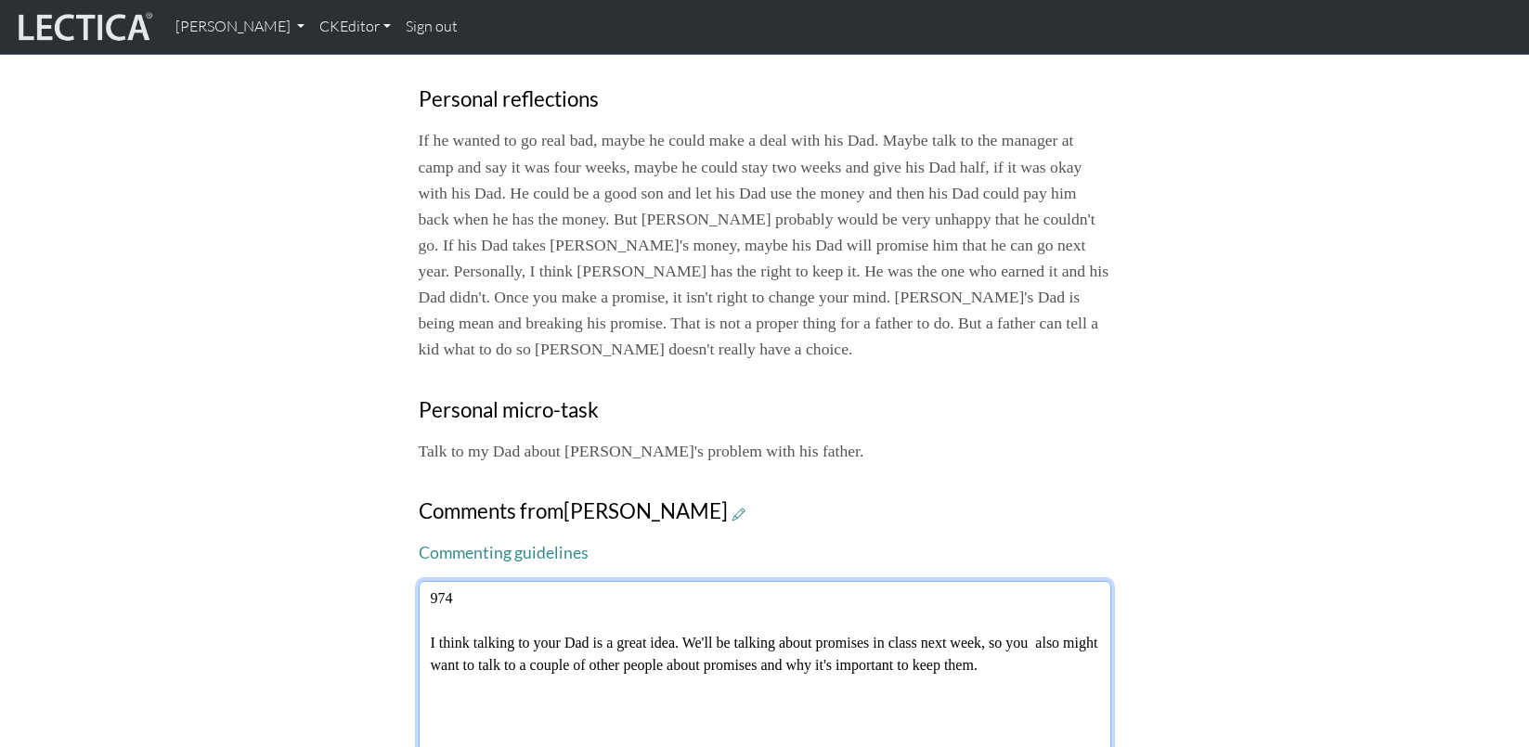
type textarea "974 I think talking to your Dad is a great idea. We'll be talking about promise…"
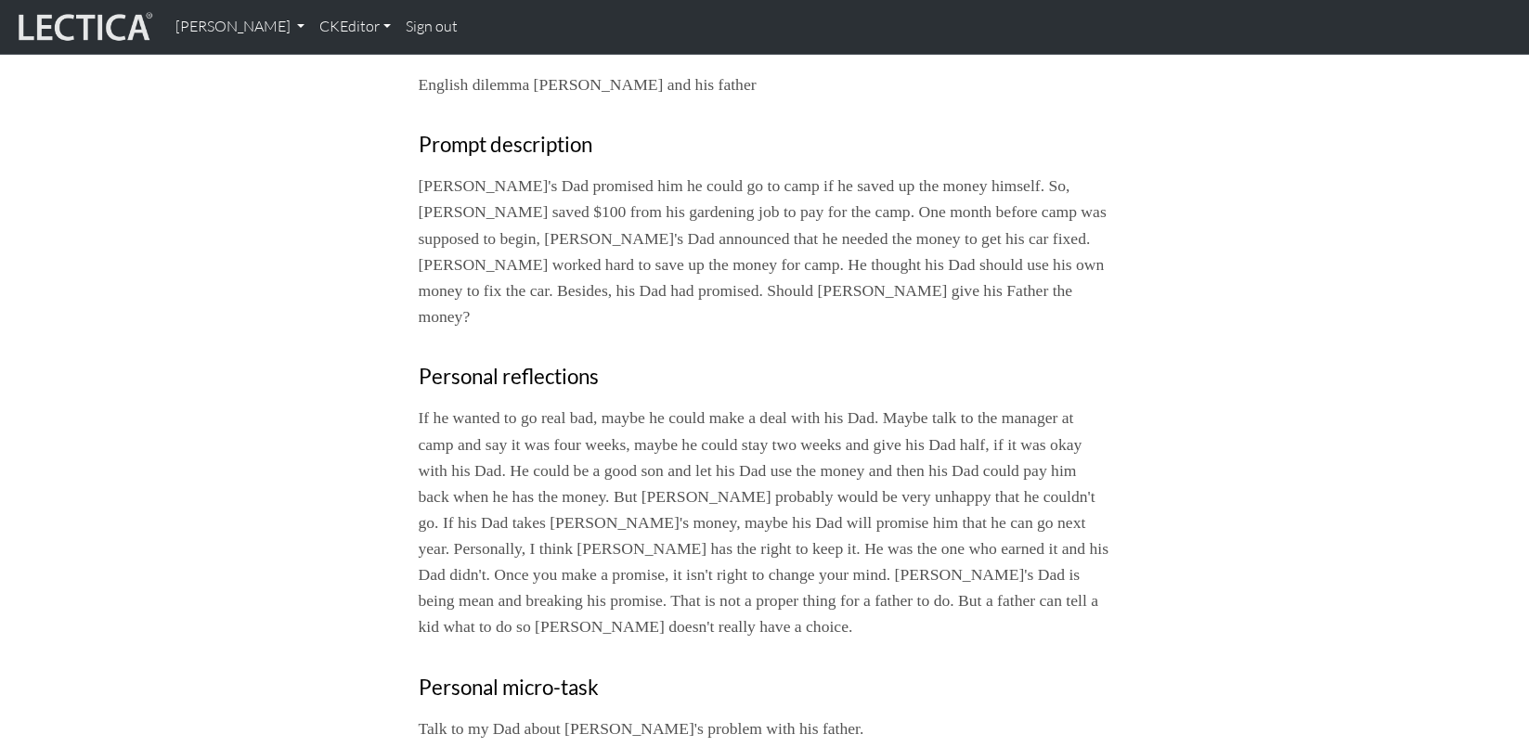
scroll to position [678, 0]
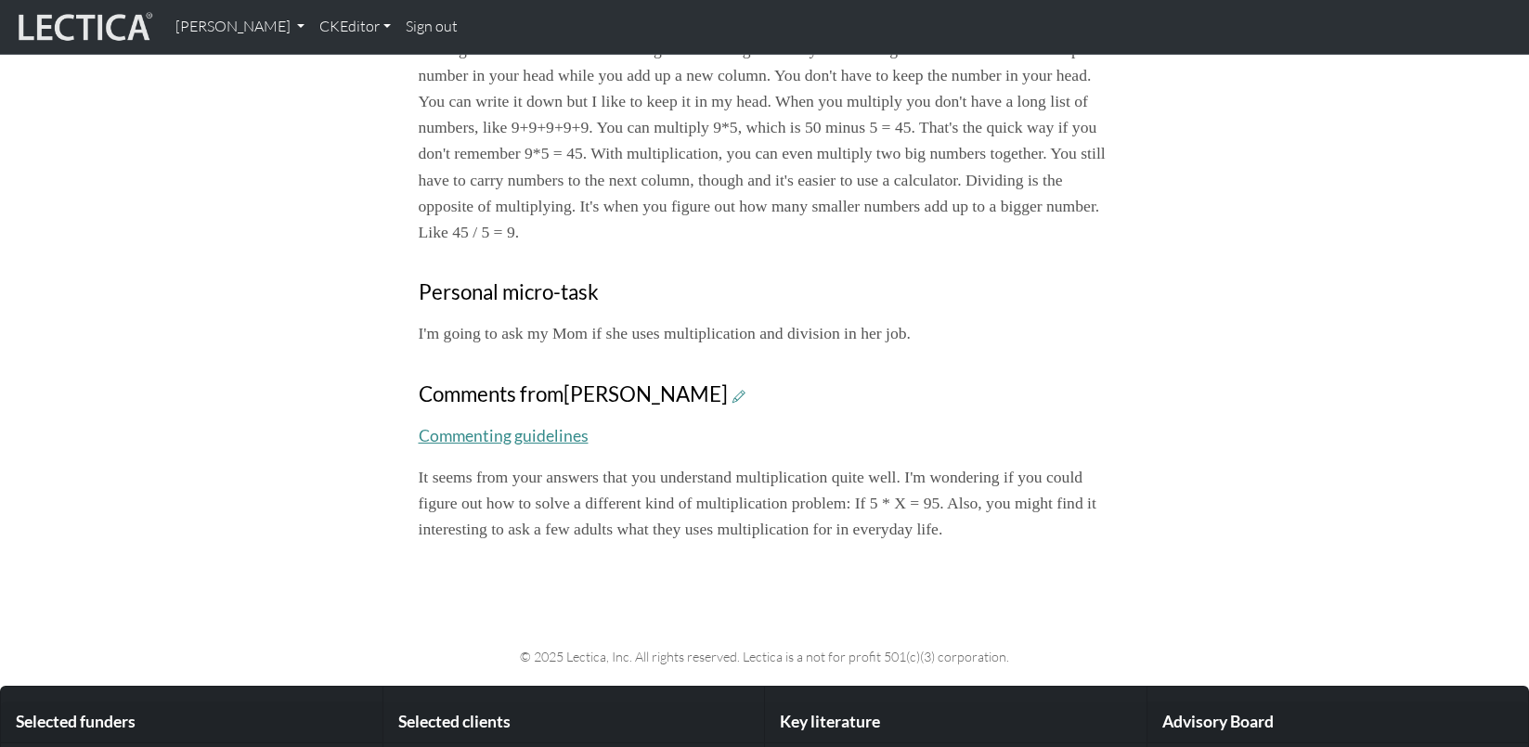
scroll to position [981, 0]
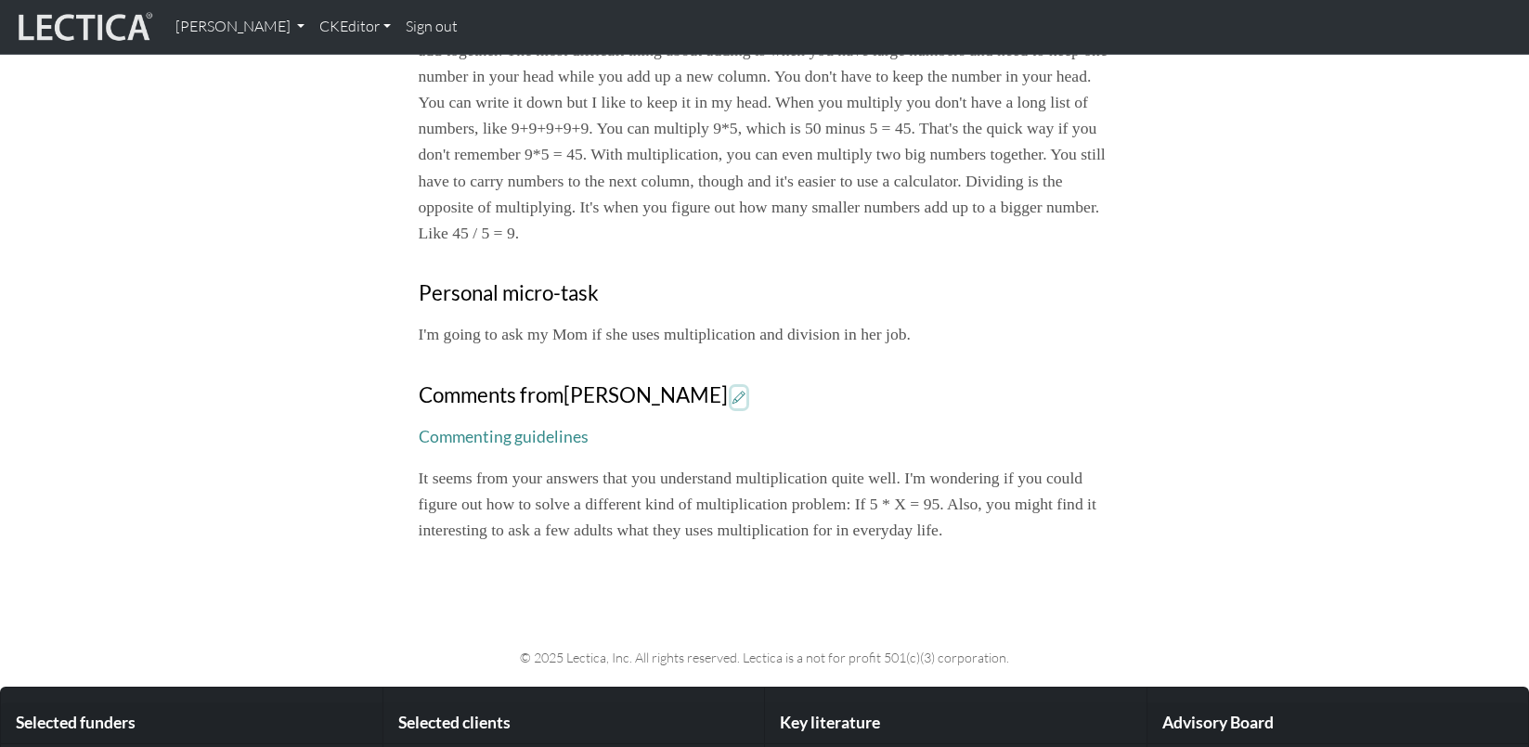
click at [733, 390] on icon at bounding box center [739, 398] width 13 height 16
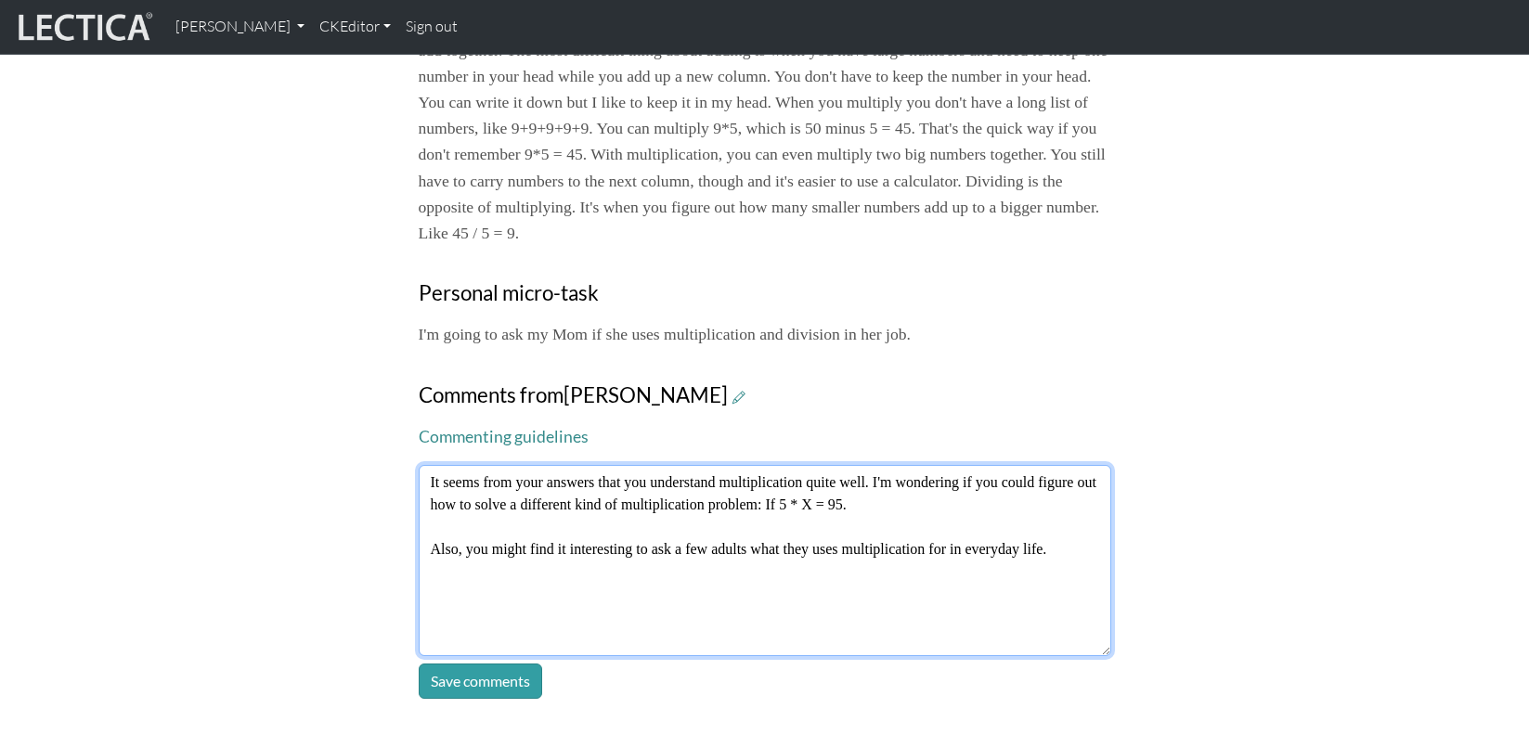
drag, startPoint x: 428, startPoint y: 365, endPoint x: 418, endPoint y: 366, distance: 10.3
click at [428, 465] on textarea "It seems from your answers that you understand multiplication quite well. I'm w…" at bounding box center [765, 560] width 693 height 191
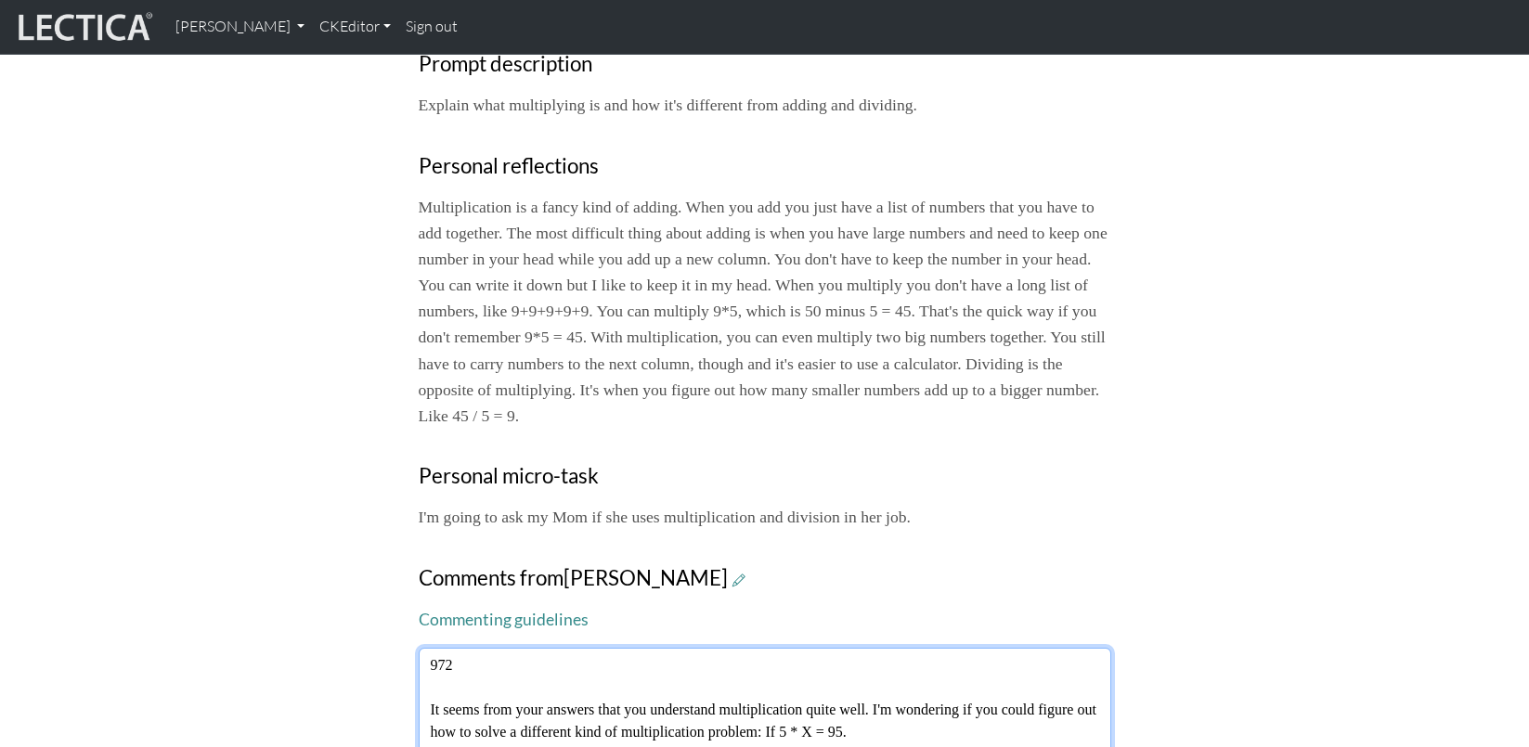
scroll to position [788, 0]
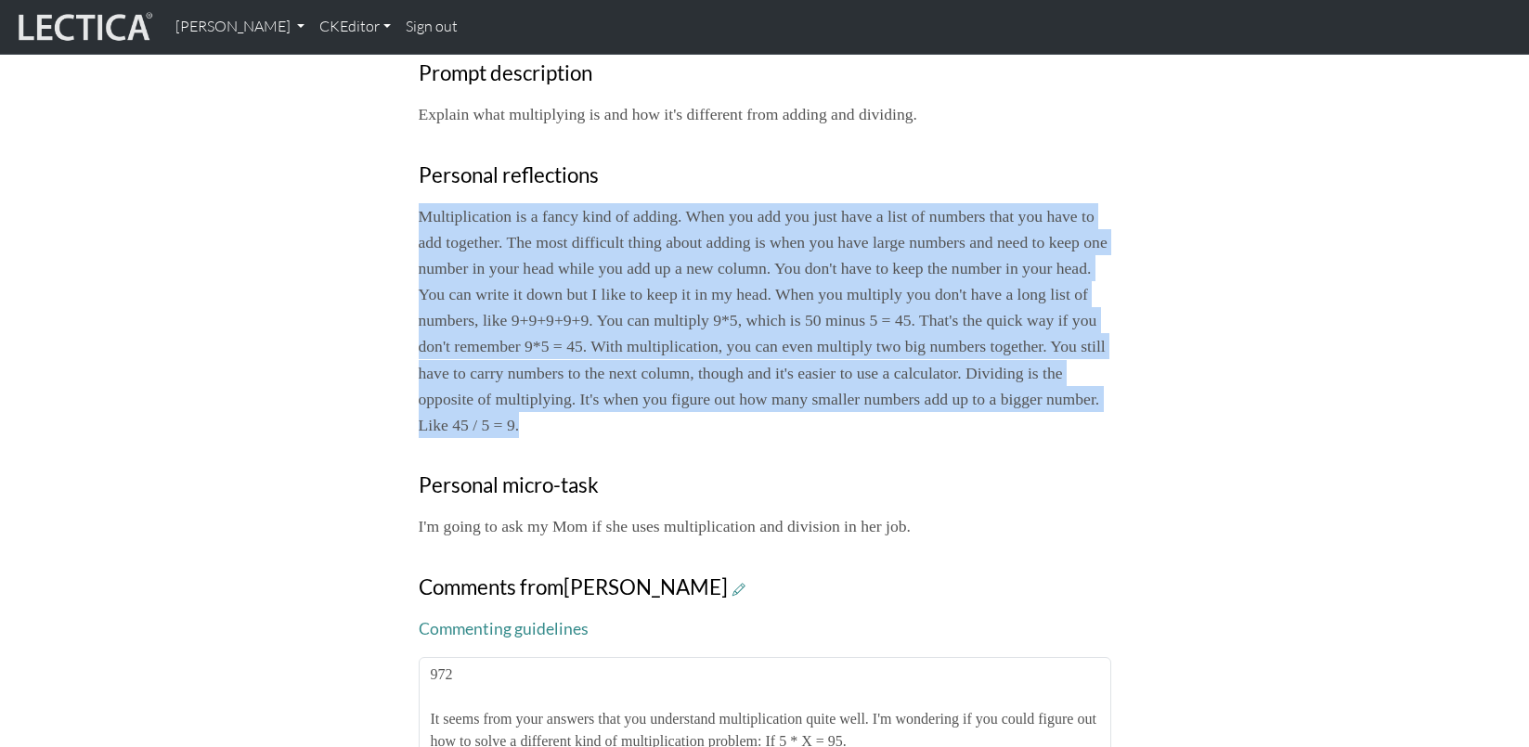
drag, startPoint x: 585, startPoint y: 319, endPoint x: 409, endPoint y: 127, distance: 260.3
click at [409, 127] on div "Your growth chart Once you have received a Lectical™ Score in MindLog, your gro…" at bounding box center [765, 176] width 715 height 1430
copy p "Multiplication is a fancy kind of adding. When you add you just have a list of …"
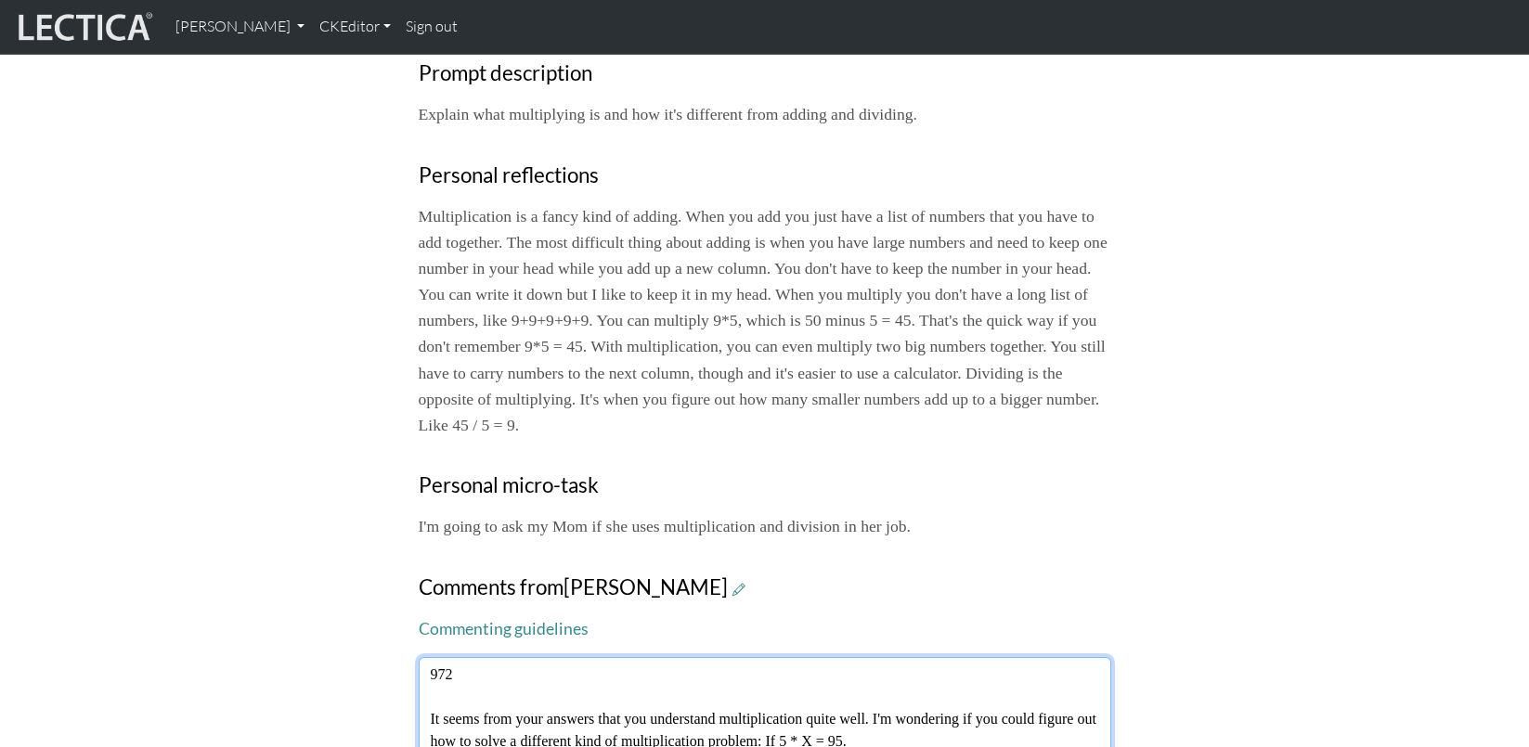
drag, startPoint x: 435, startPoint y: 558, endPoint x: 456, endPoint y: 559, distance: 20.4
click at [456, 657] on textarea "972 It seems from your answers that you understand multiplication quite well. I…" at bounding box center [765, 752] width 693 height 191
type textarea "950 It seems from your answers that you understand multiplication quite well. I…"
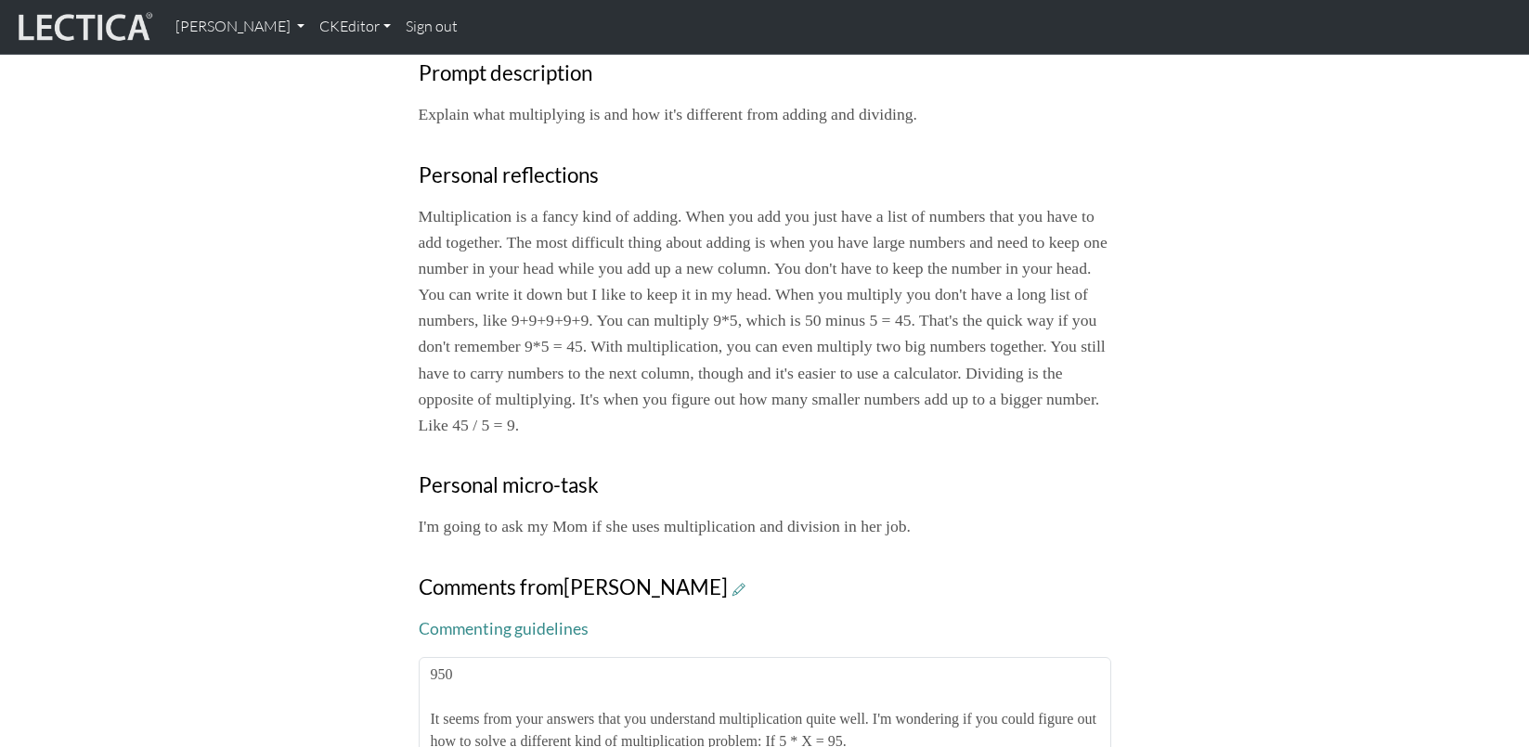
click at [232, 481] on div "Your growth chart Once you have received a Lectical™ Score in MindLog, your gro…" at bounding box center [765, 154] width 1226 height 1475
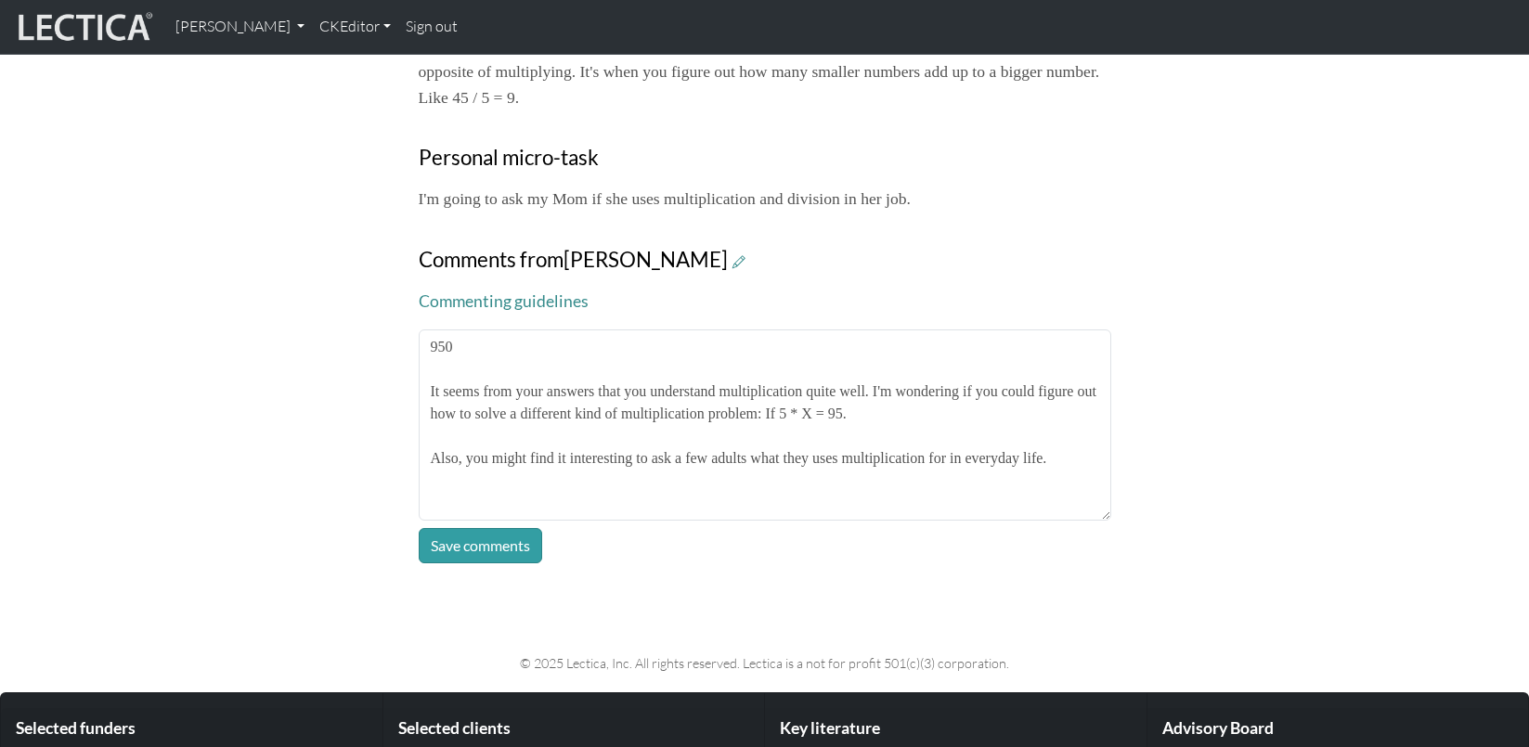
scroll to position [1131, 0]
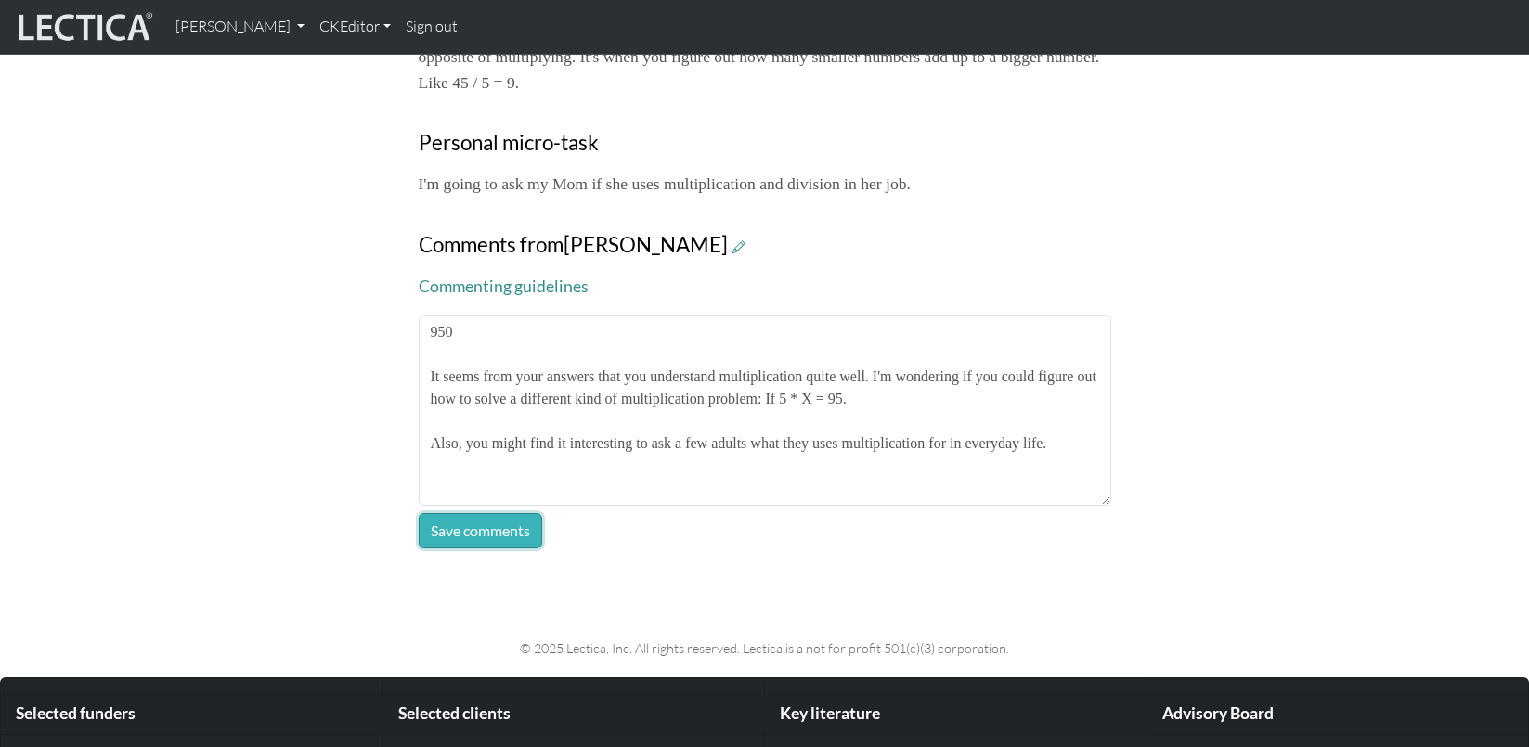
click at [482, 513] on button "Save comments" at bounding box center [480, 530] width 123 height 35
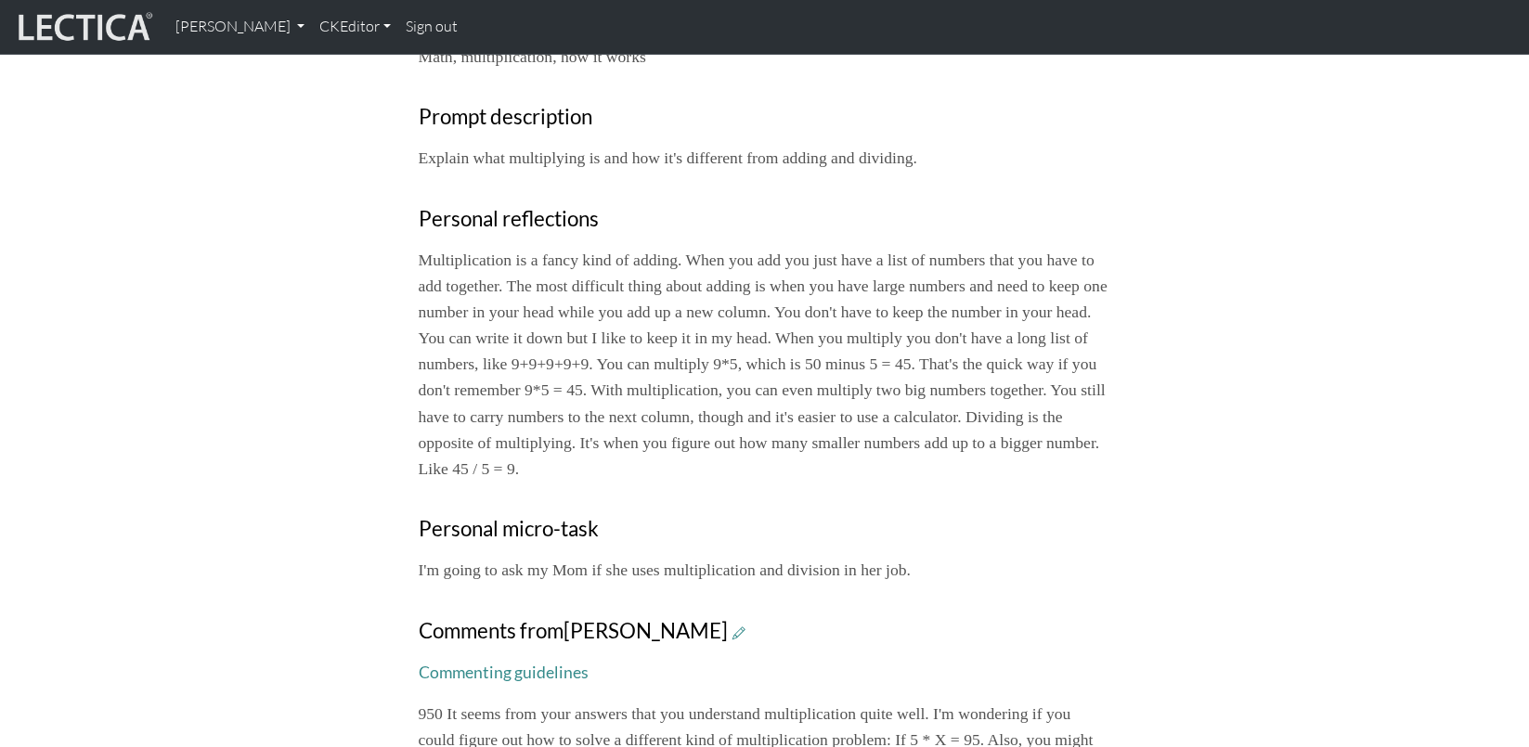
scroll to position [748, 0]
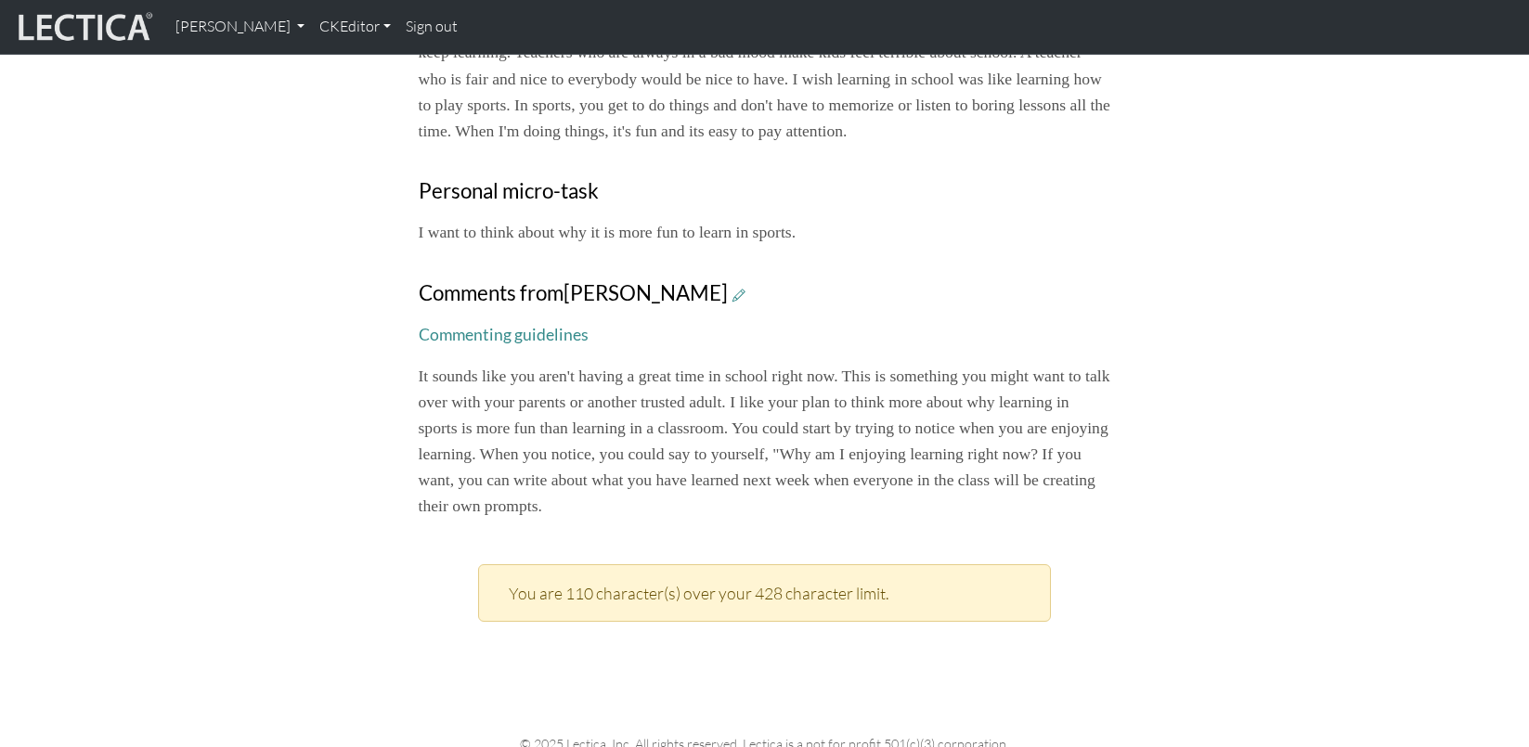
scroll to position [1072, 0]
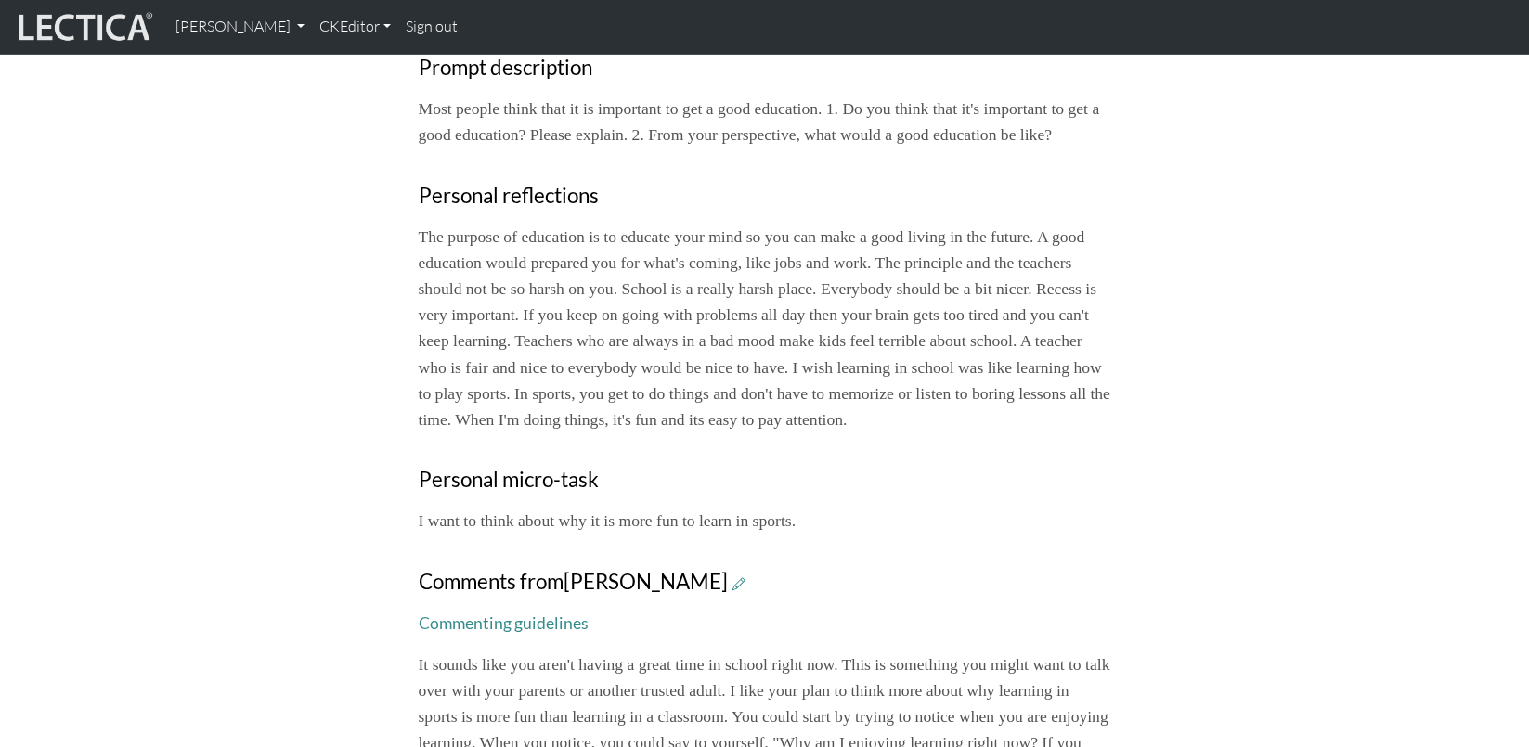
scroll to position [785, 0]
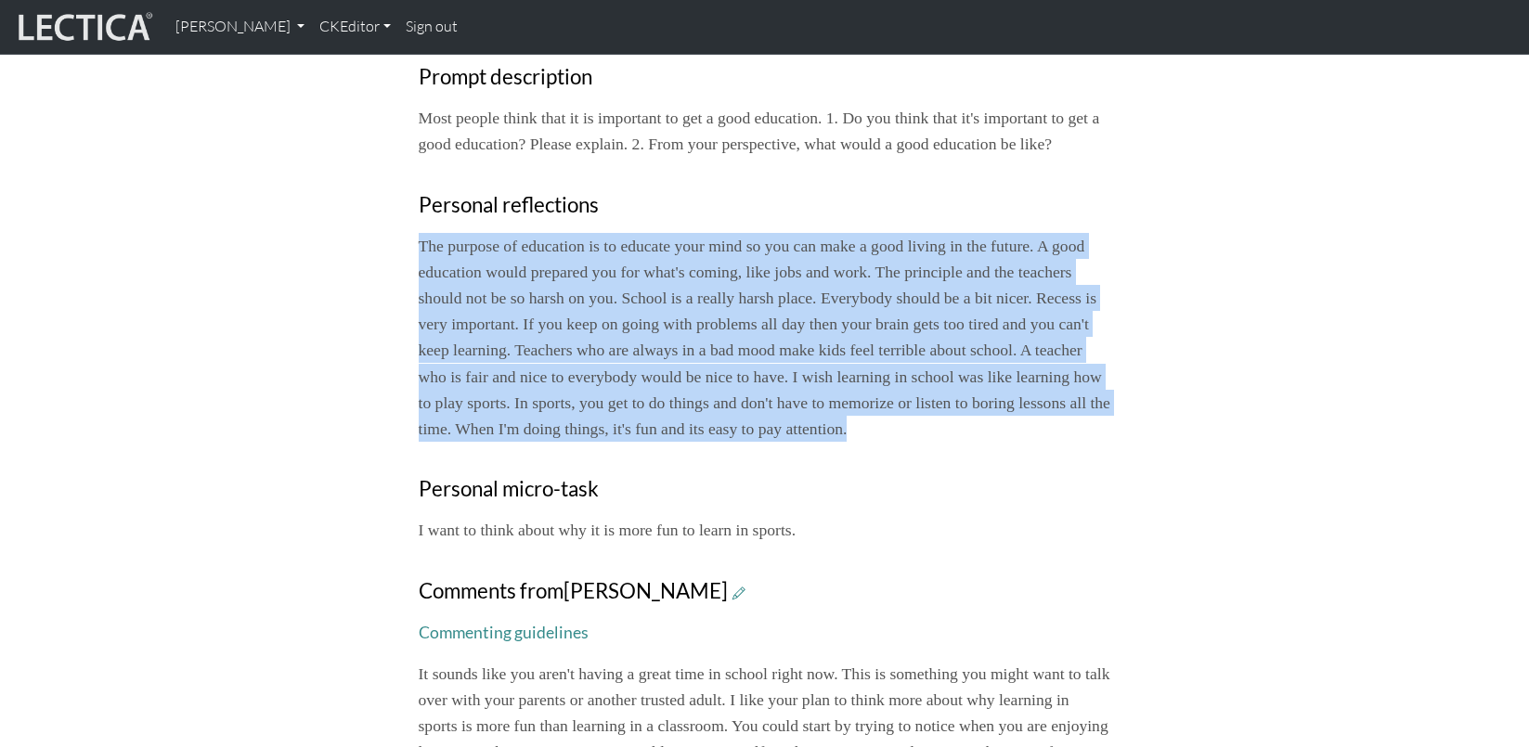
drag, startPoint x: 420, startPoint y: 156, endPoint x: 887, endPoint y: 321, distance: 495.5
click at [887, 321] on p "The purpose of education is to educate your mind so you can make a good living …" at bounding box center [765, 337] width 693 height 209
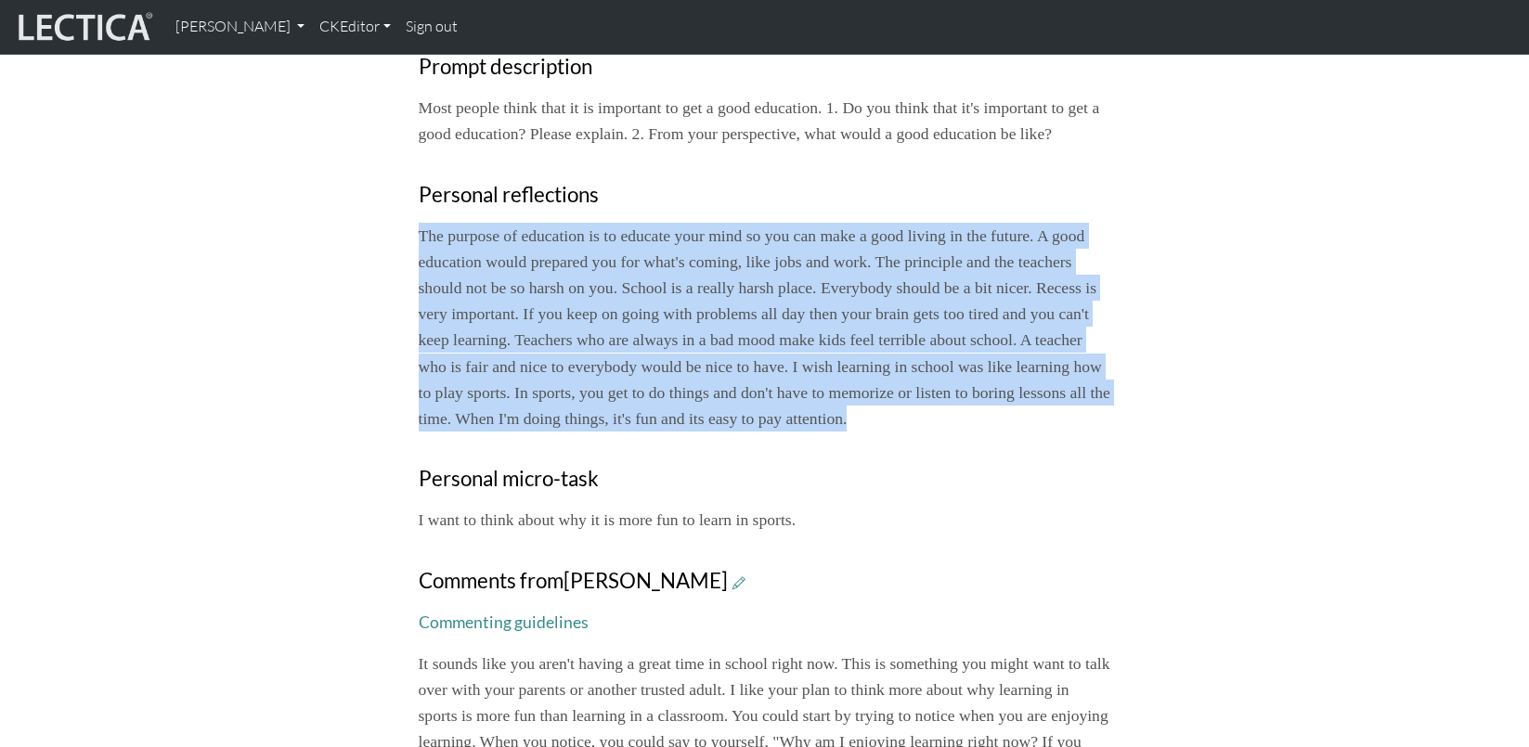
scroll to position [796, 0]
copy p "The purpose of education is to educate your mind so you can make a good living …"
click at [586, 222] on p "The purpose of education is to educate your mind so you can make a good living …" at bounding box center [765, 326] width 693 height 209
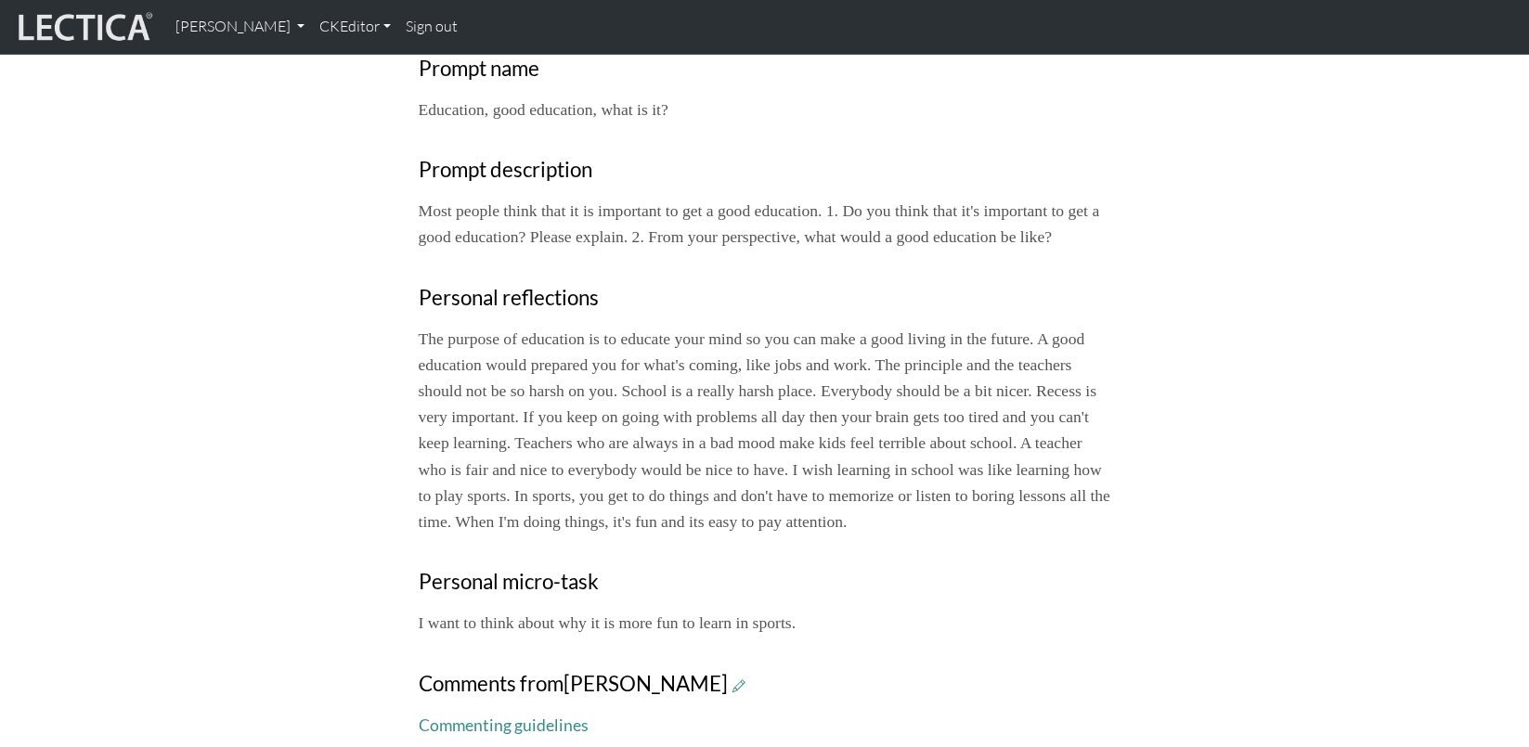
scroll to position [0, 0]
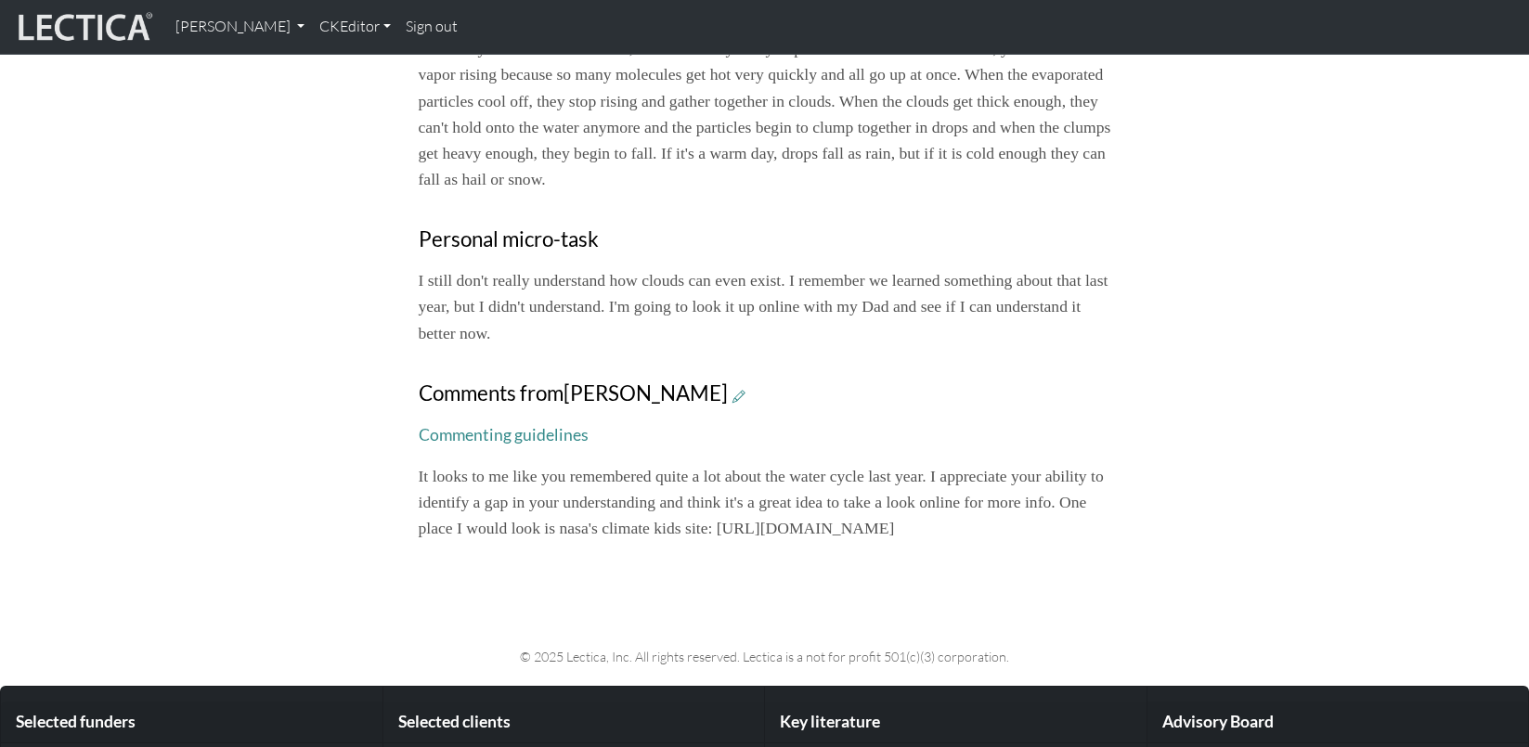
scroll to position [1013, 0]
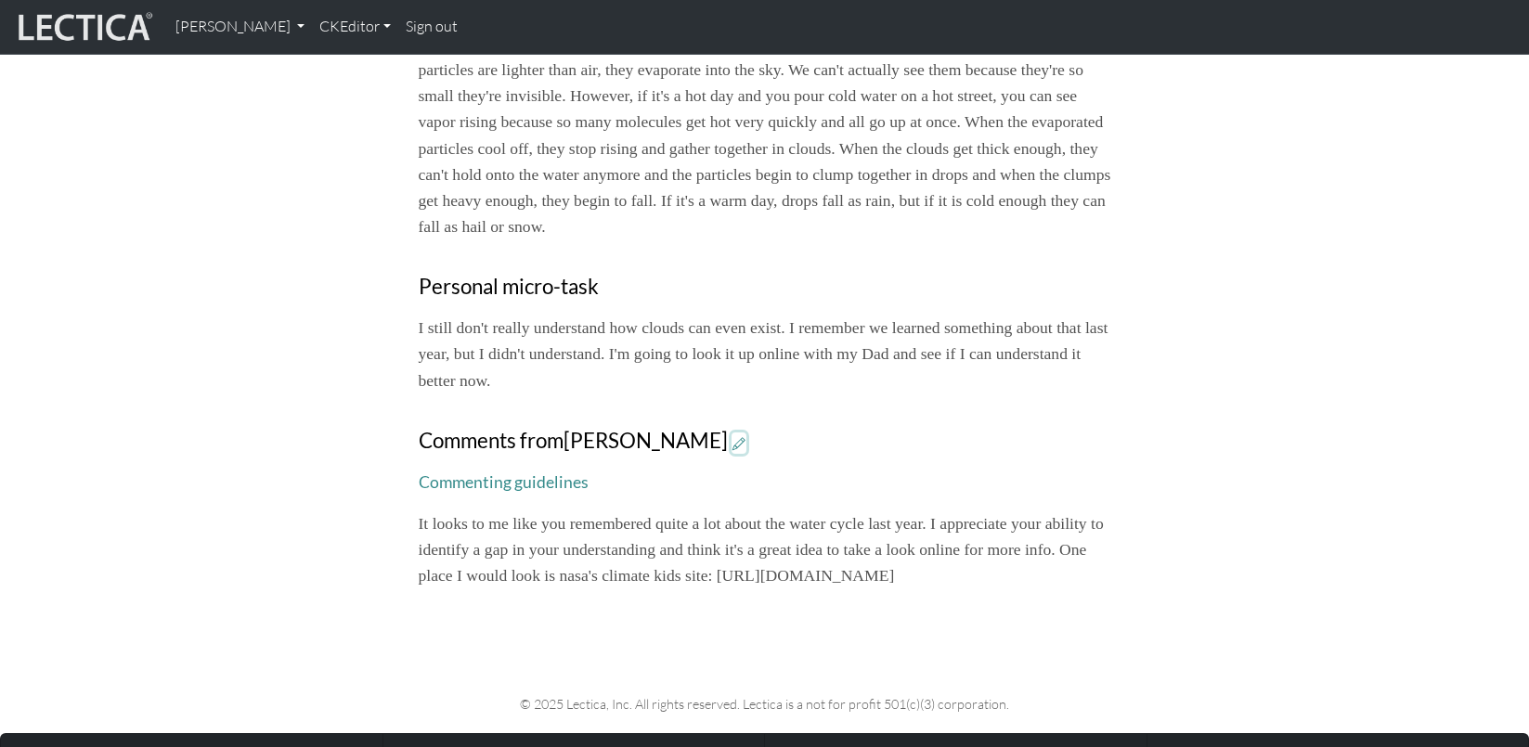
click at [733, 435] on icon at bounding box center [739, 443] width 13 height 16
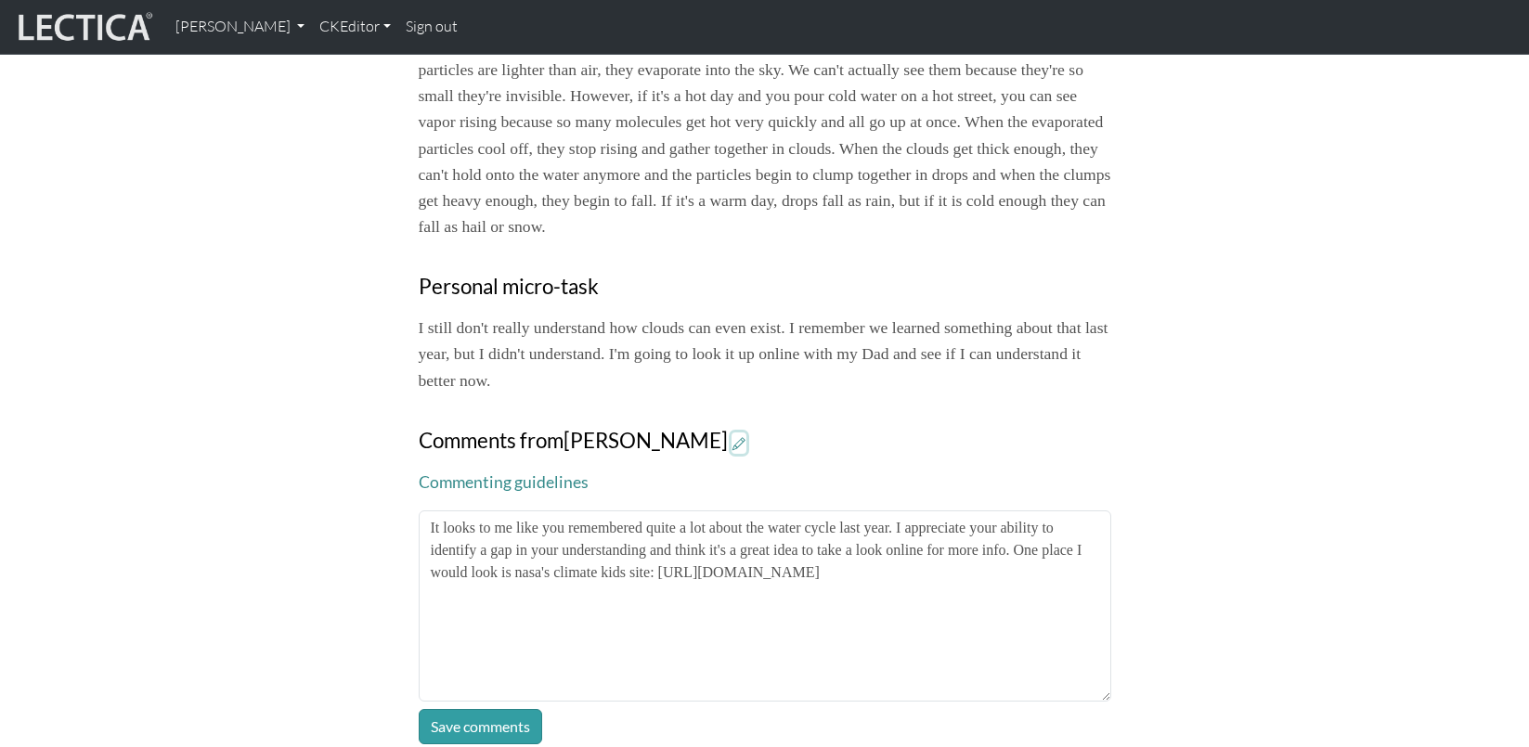
scroll to position [1009, 0]
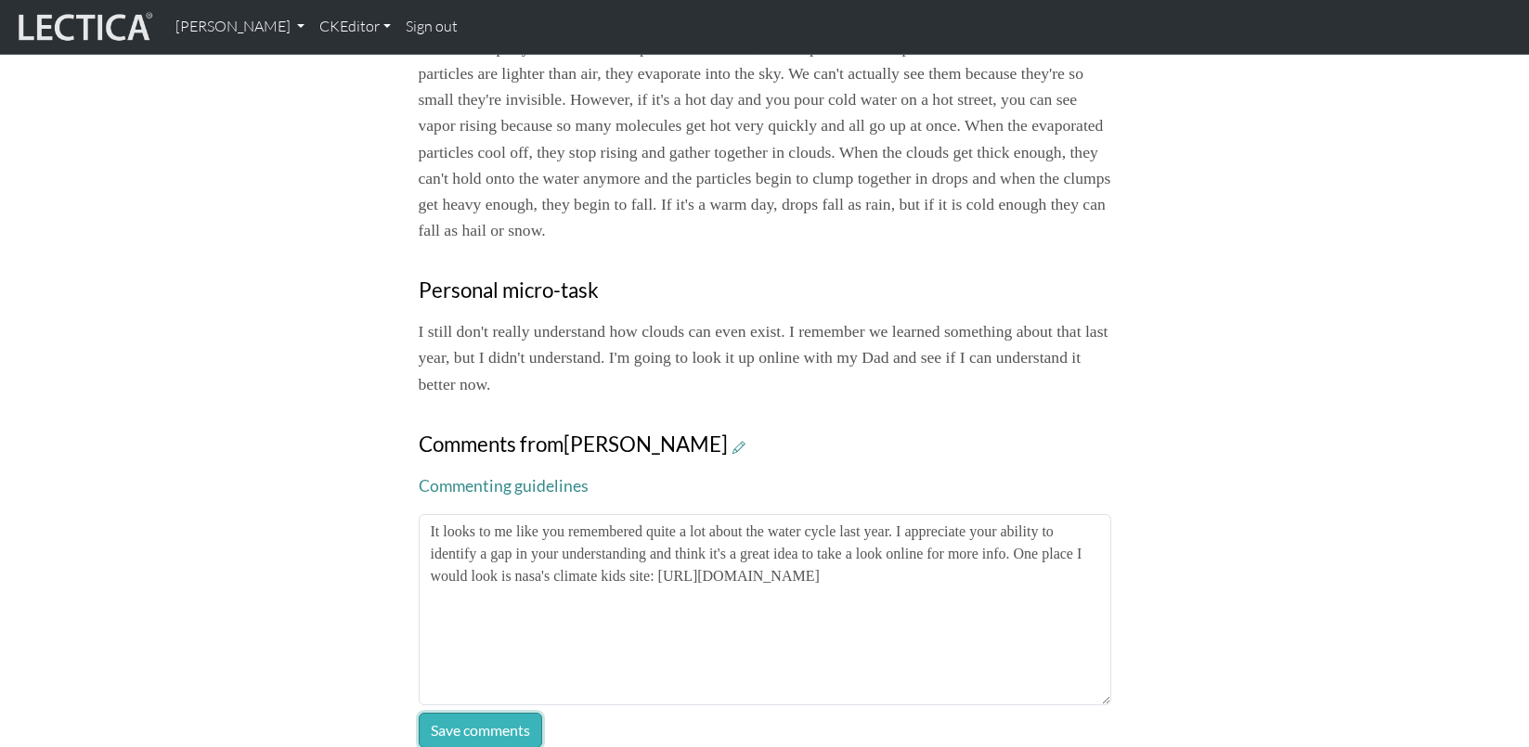
click at [464, 713] on button "Save comments" at bounding box center [480, 730] width 123 height 35
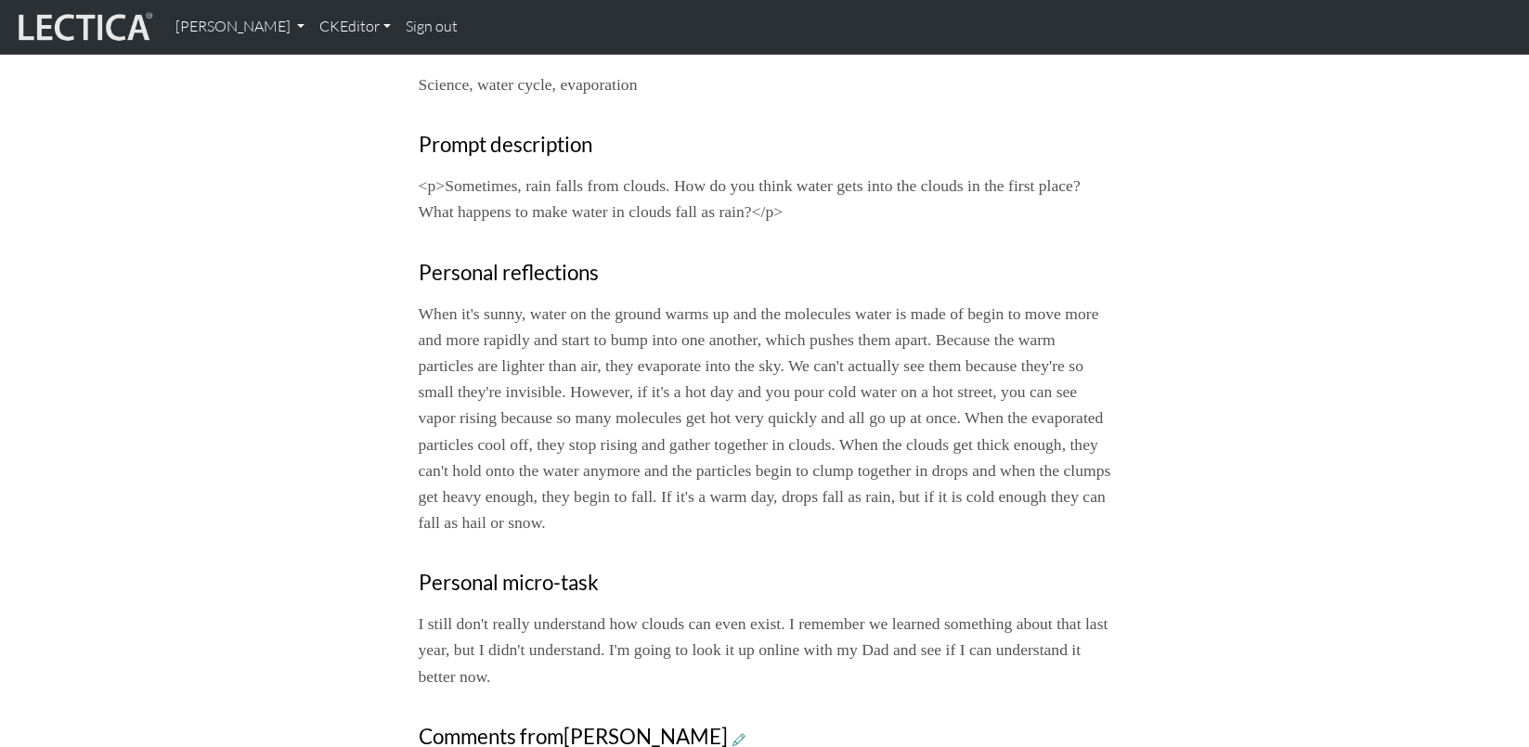
scroll to position [710, 0]
